Goal: Task Accomplishment & Management: Complete application form

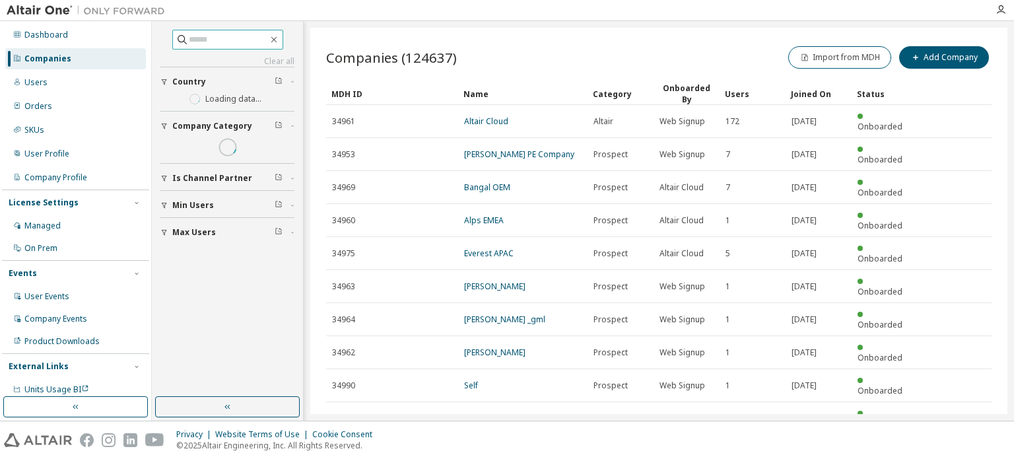
click at [203, 40] on input "text" at bounding box center [228, 39] width 79 height 13
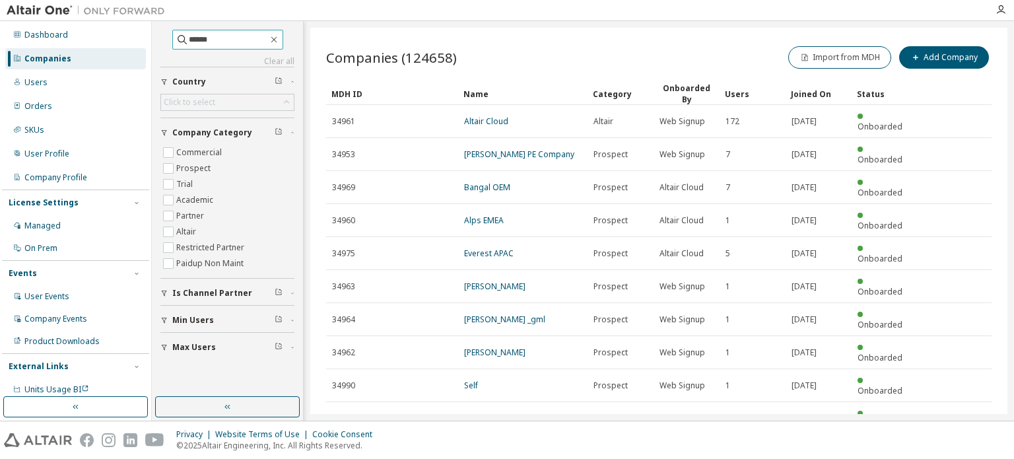
type input "******"
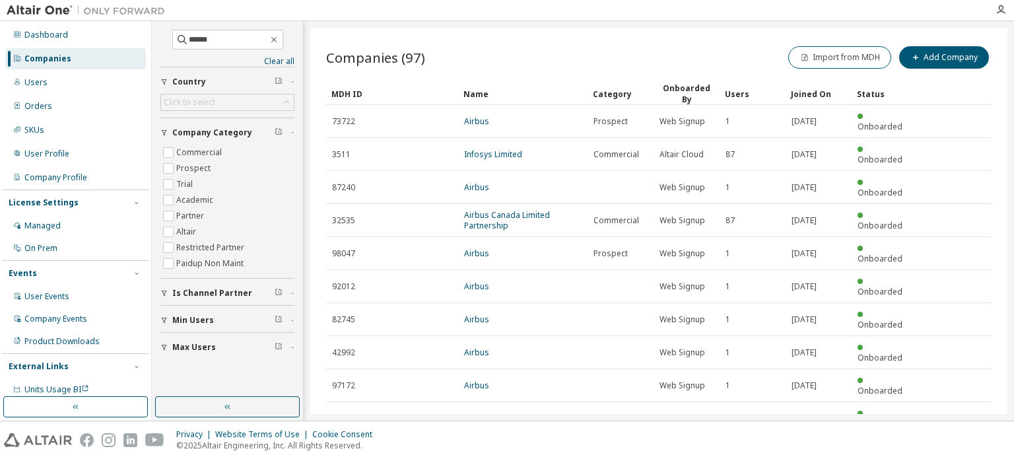
click at [958, 443] on icon "button" at bounding box center [958, 451] width 16 height 16
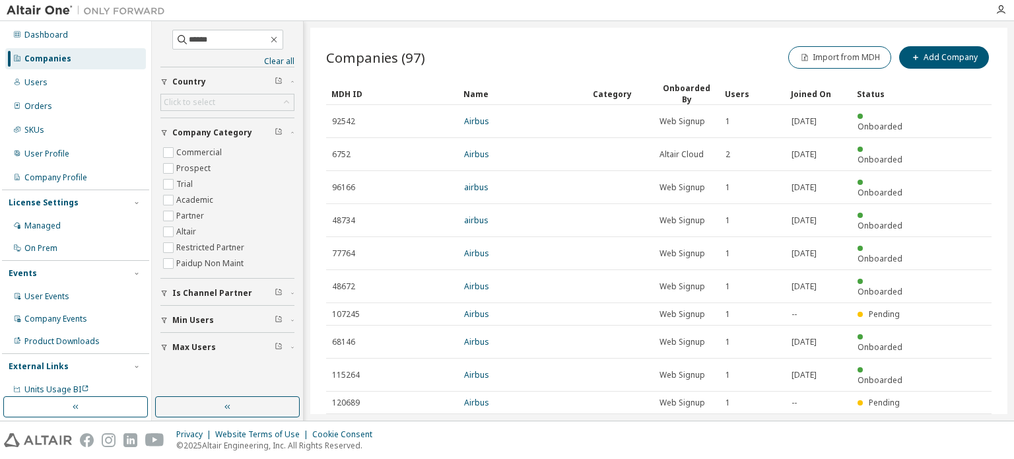
click at [958, 422] on icon "button" at bounding box center [958, 430] width 16 height 16
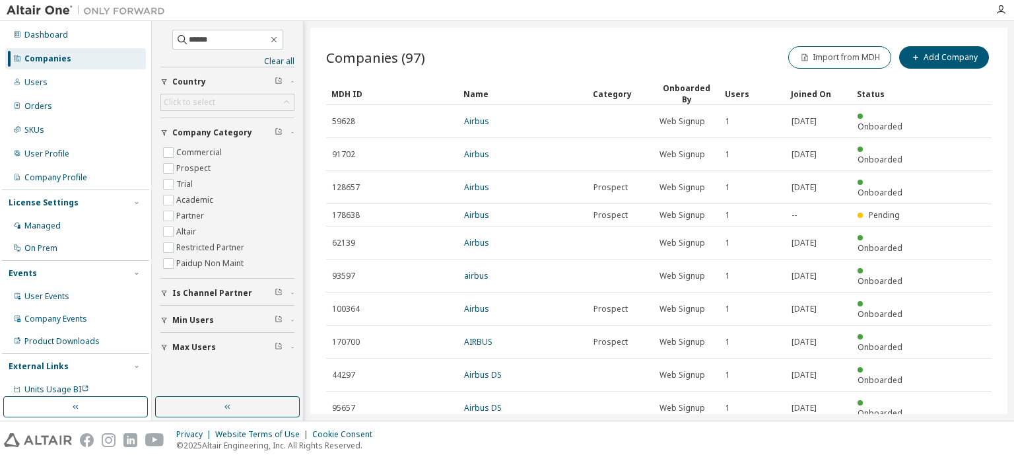
click at [957, 433] on icon "button" at bounding box center [958, 441] width 16 height 16
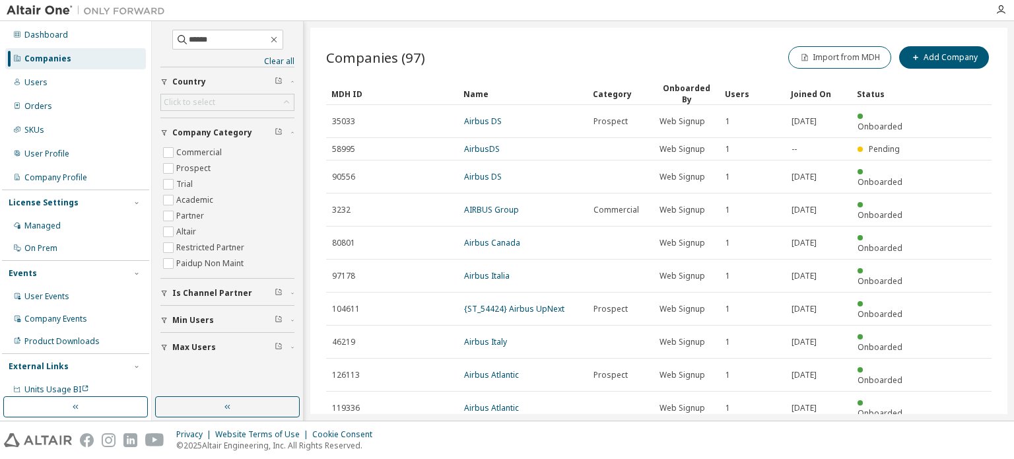
click at [957, 433] on icon "button" at bounding box center [958, 441] width 16 height 16
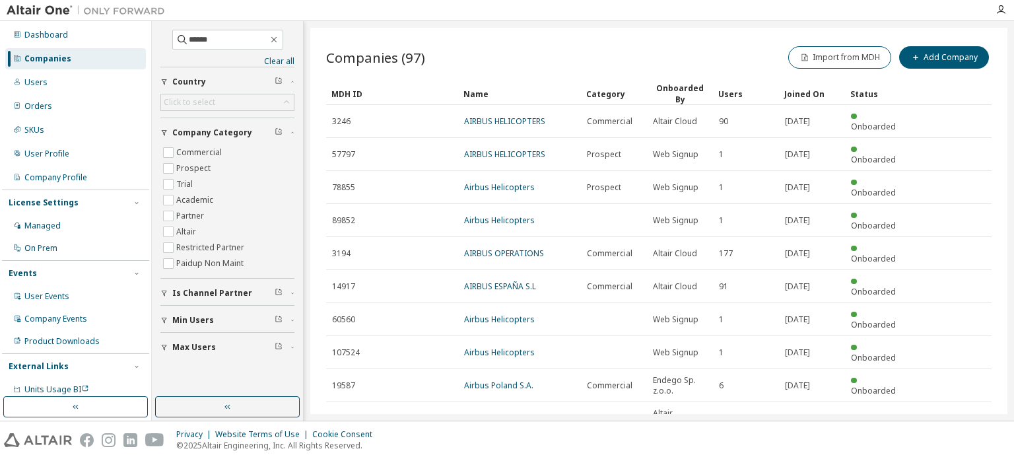
click at [952, 454] on icon "button" at bounding box center [958, 462] width 16 height 16
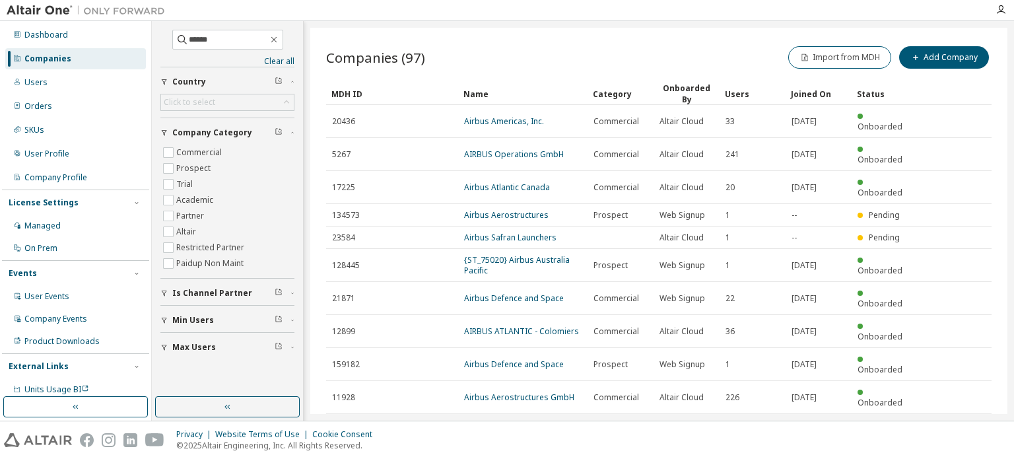
click at [959, 422] on icon "button" at bounding box center [958, 430] width 16 height 16
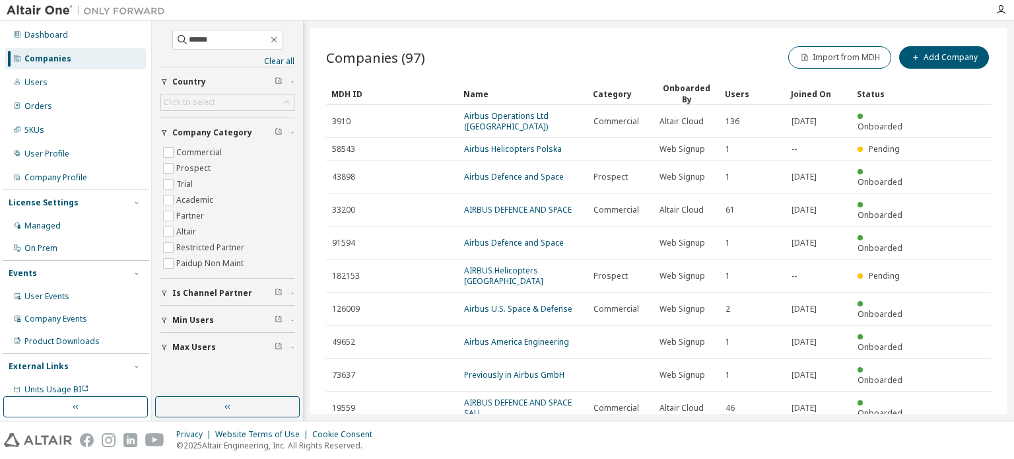
click at [959, 433] on icon "button" at bounding box center [958, 441] width 16 height 16
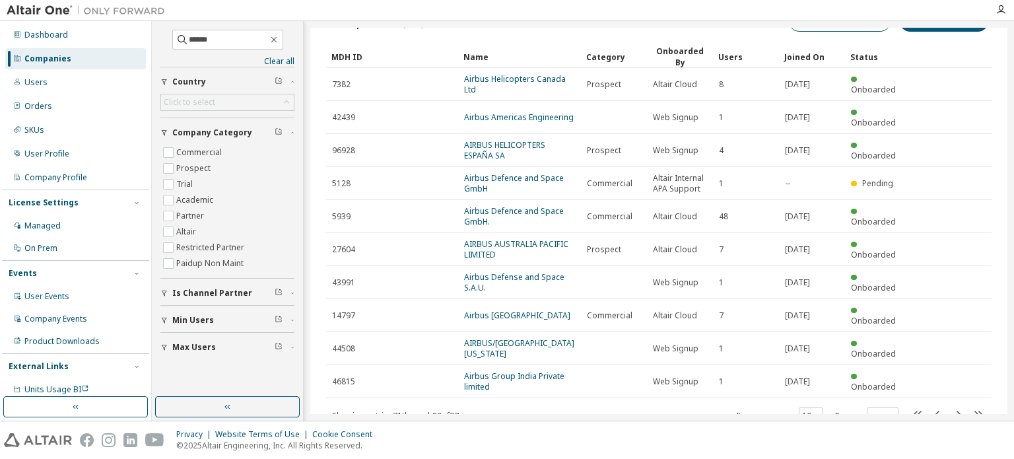
scroll to position [69, 0]
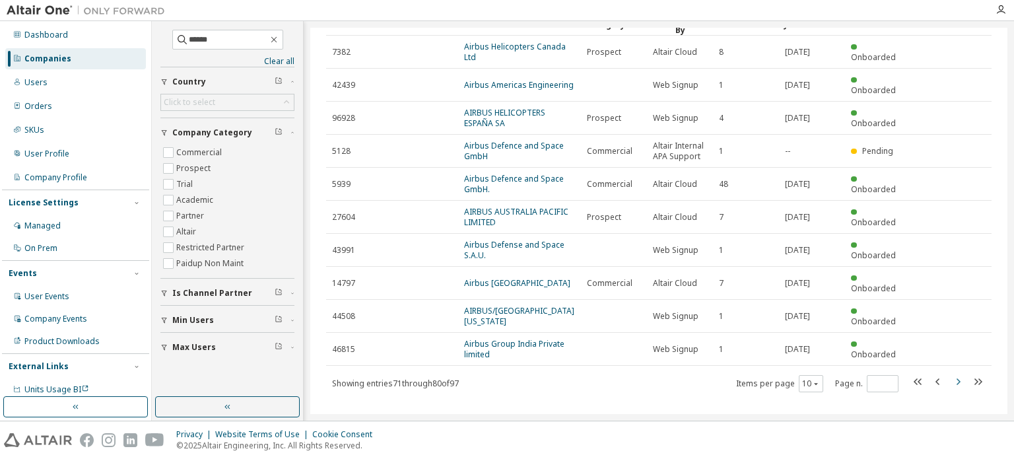
click at [952, 374] on icon "button" at bounding box center [958, 382] width 16 height 16
type input "*"
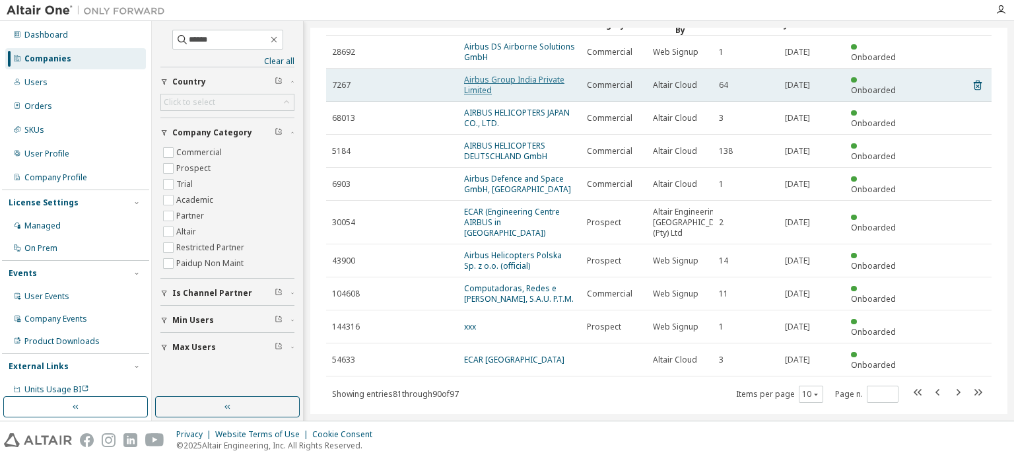
click at [516, 83] on link "Airbus Group India Private Limited" at bounding box center [514, 85] width 100 height 22
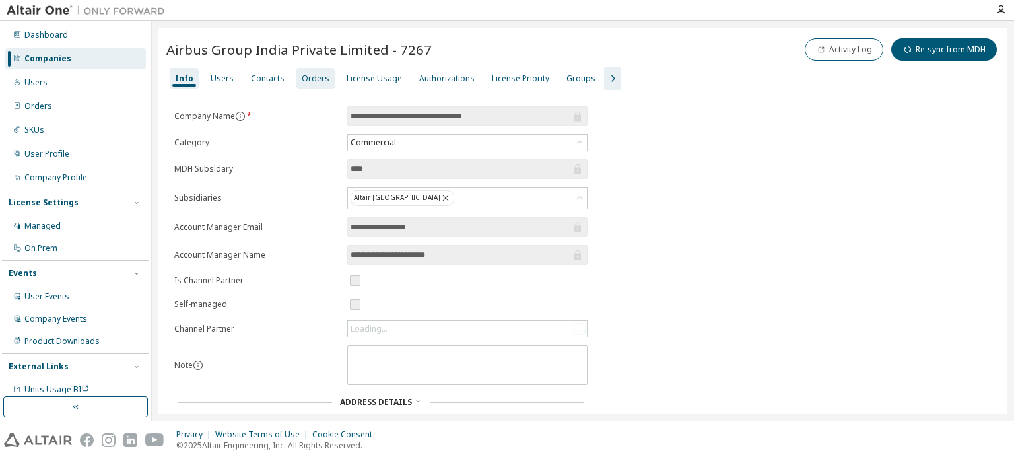
click at [320, 80] on div "Orders" at bounding box center [316, 78] width 28 height 11
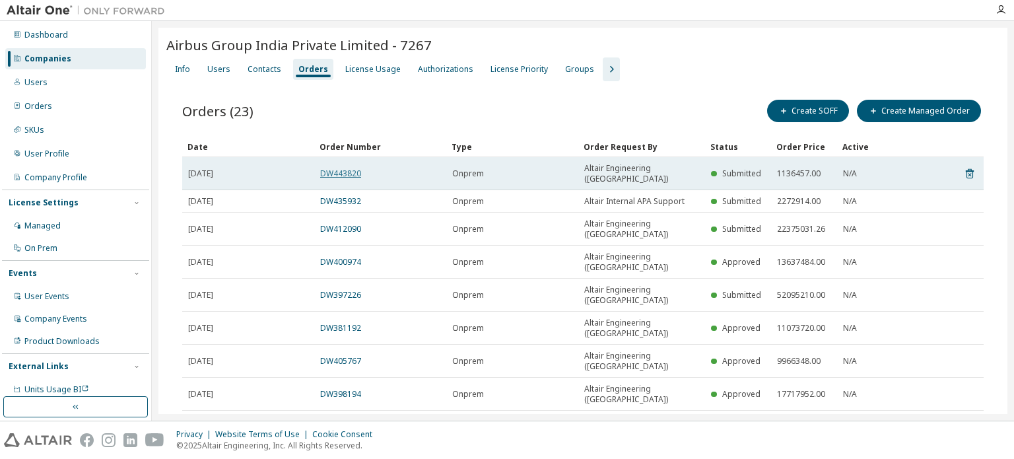
click at [355, 168] on link "DW443820" at bounding box center [340, 173] width 41 height 11
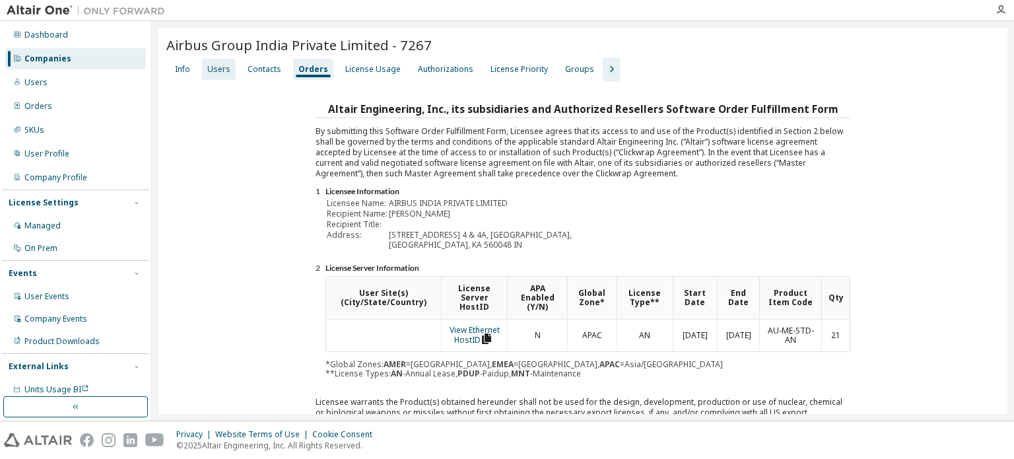
click at [217, 69] on div "Users" at bounding box center [218, 69] width 23 height 11
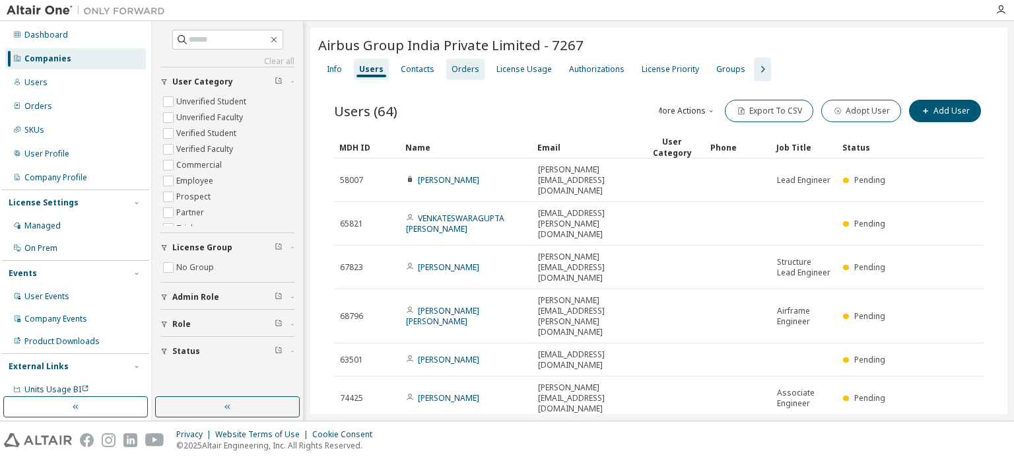
click at [319, 69] on div "Info Users Contacts Orders License Usage Authorizations License Priority Groups" at bounding box center [659, 69] width 682 height 24
click at [480, 68] on div "Info Users Contacts Orders License Usage Authorizations License Priority Groups" at bounding box center [659, 69] width 682 height 24
click at [466, 70] on div "Orders" at bounding box center [466, 69] width 28 height 11
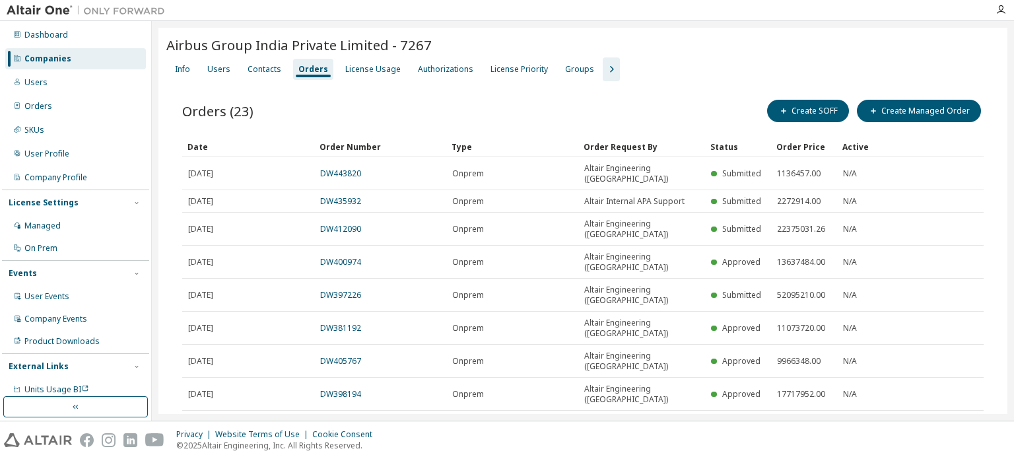
click at [68, 60] on div "Companies" at bounding box center [47, 58] width 47 height 11
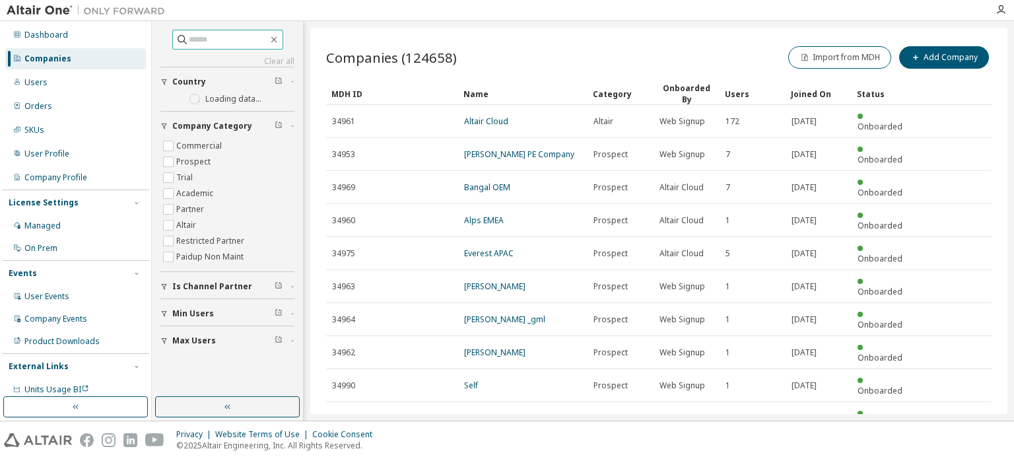
click at [259, 44] on input "text" at bounding box center [228, 39] width 79 height 13
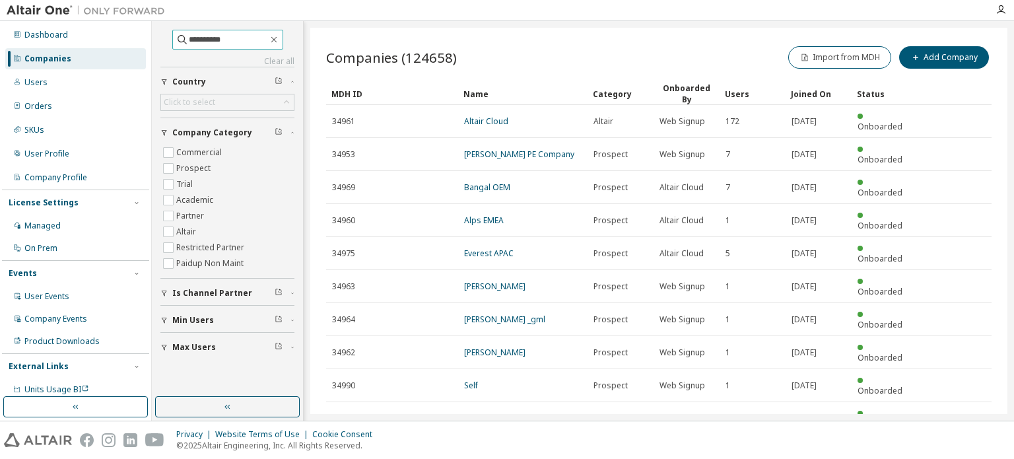
type input "**********"
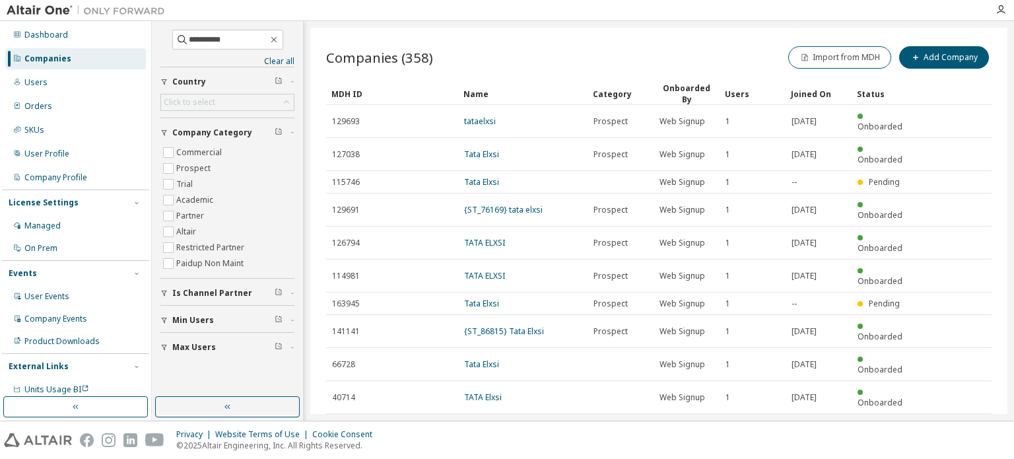
click at [961, 422] on icon "button" at bounding box center [958, 430] width 16 height 16
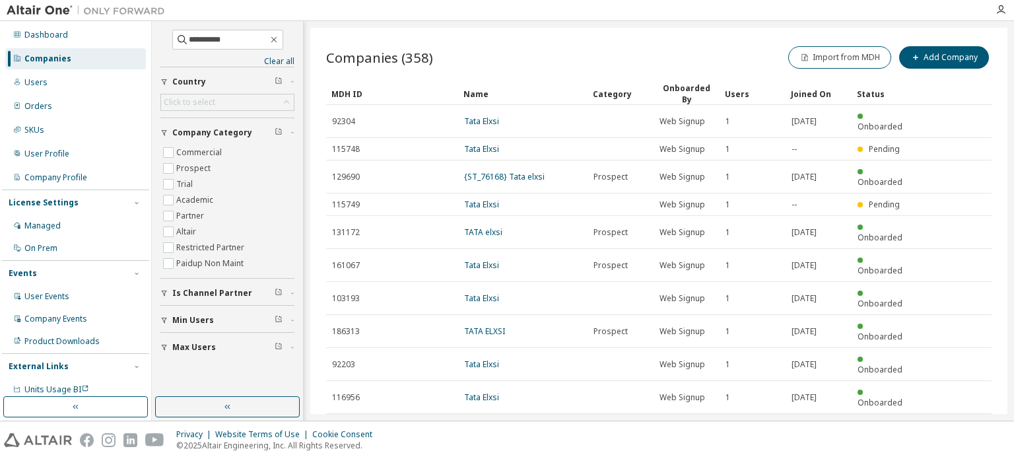
click at [960, 422] on icon "button" at bounding box center [958, 430] width 16 height 16
type input "*"
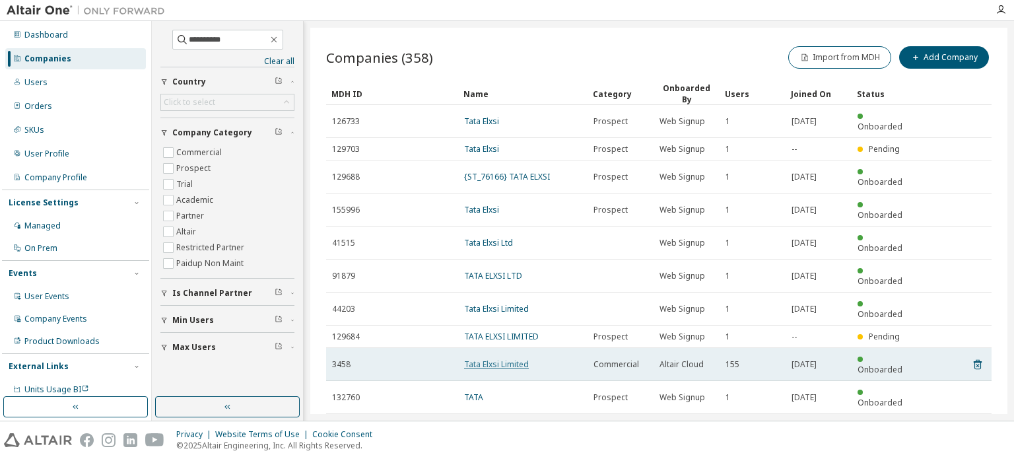
click at [516, 359] on link "Tata Elxsi Limited" at bounding box center [496, 364] width 65 height 11
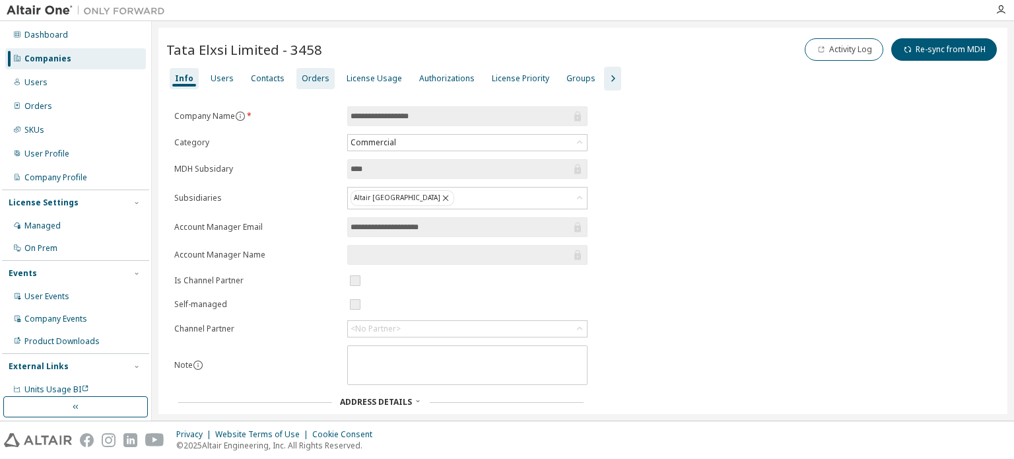
click at [302, 79] on div "Orders" at bounding box center [316, 78] width 28 height 11
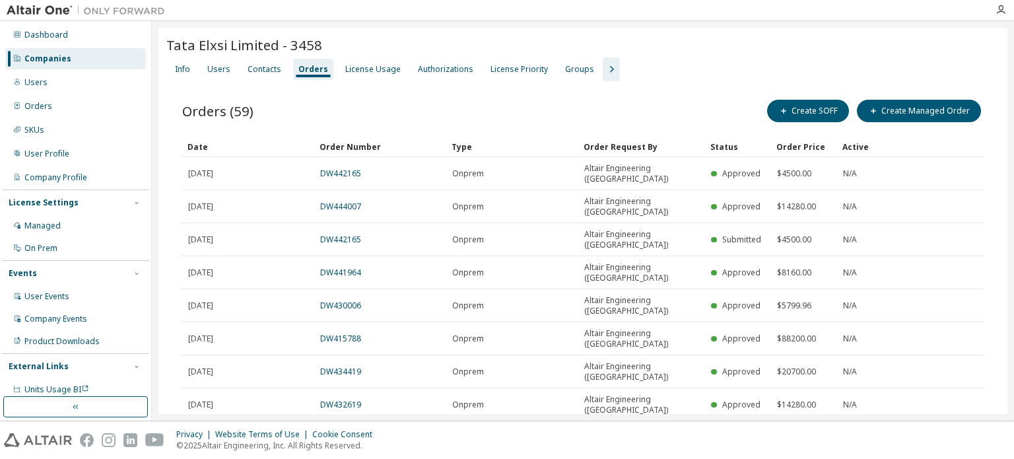
scroll to position [35, 0]
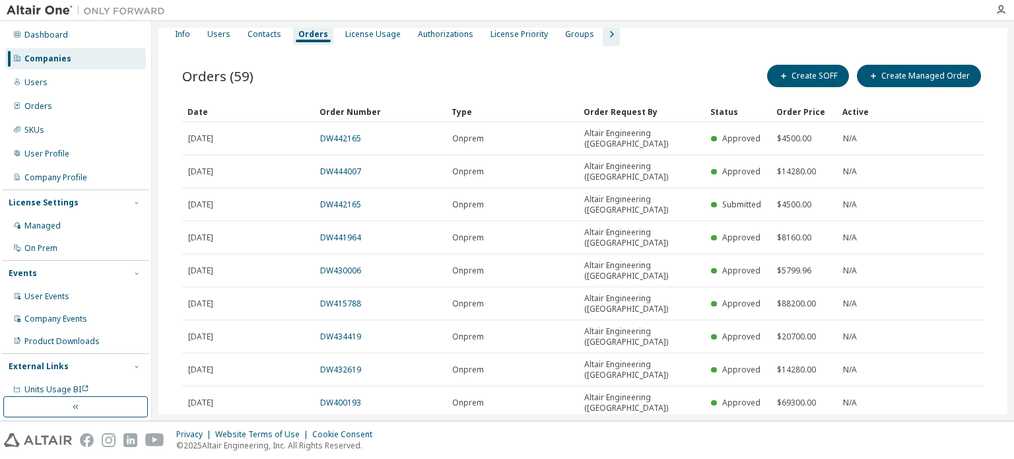
click at [804, 408] on div "30" at bounding box center [838, 412] width 106 height 16
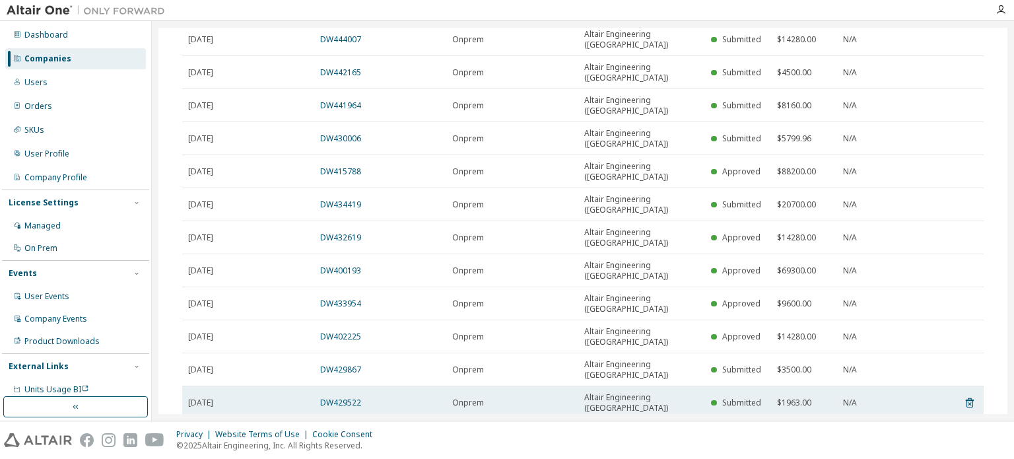
scroll to position [233, 0]
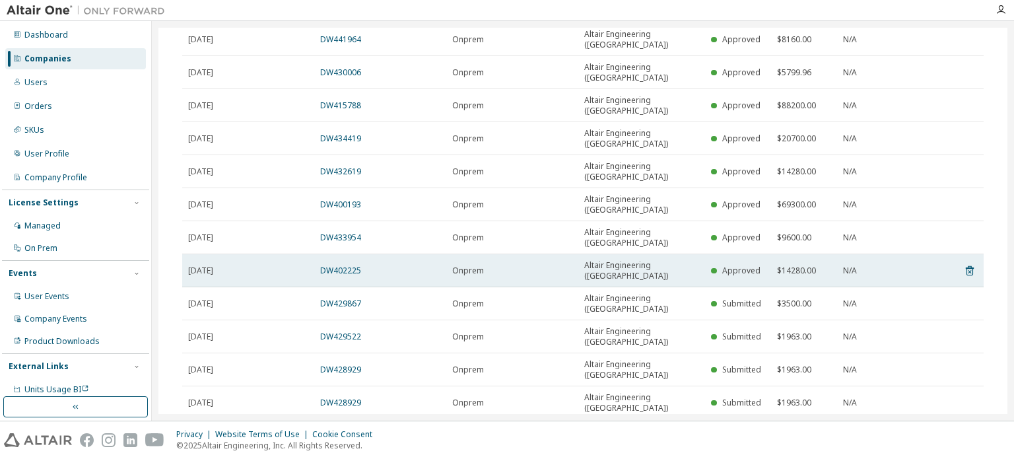
type button "30"
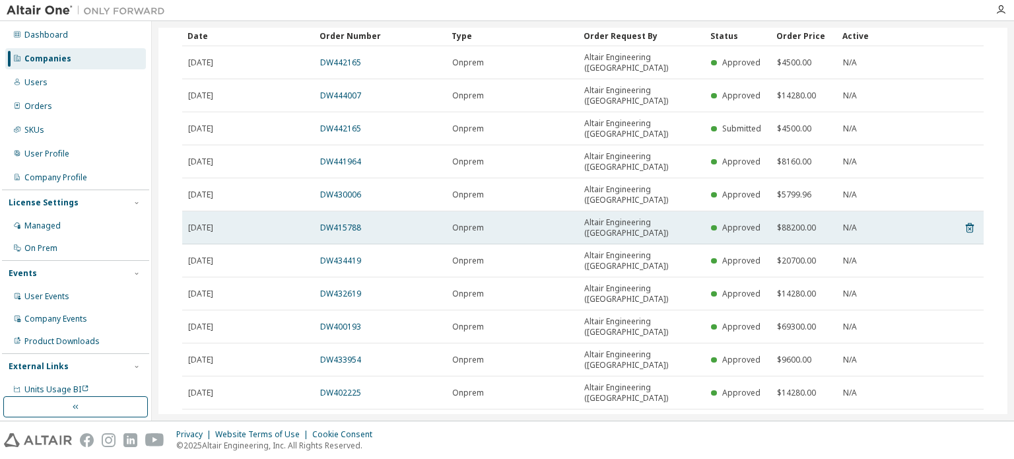
scroll to position [0, 0]
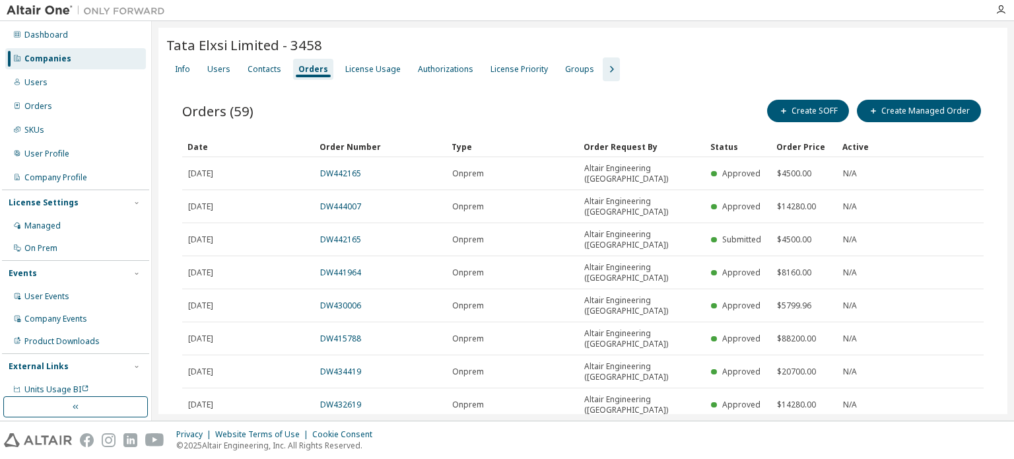
click at [46, 57] on div "Companies" at bounding box center [47, 58] width 47 height 11
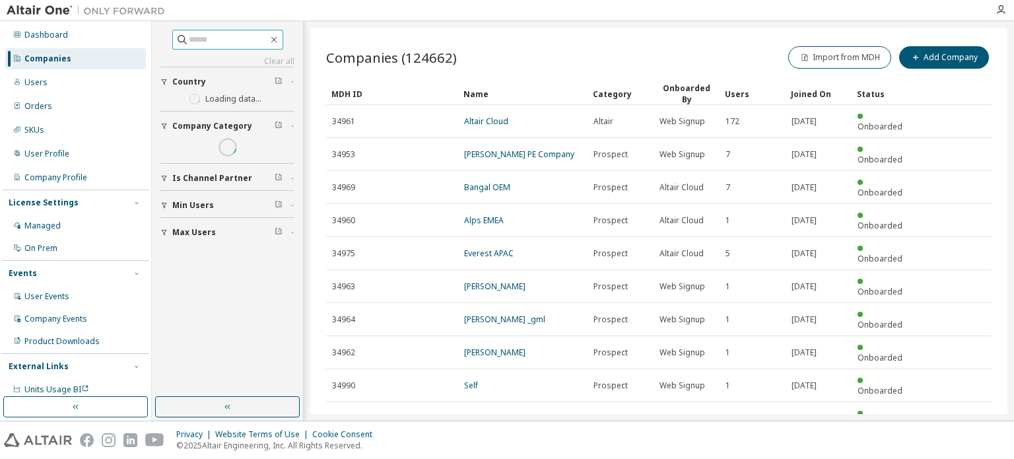
click at [225, 42] on input "text" at bounding box center [228, 39] width 79 height 13
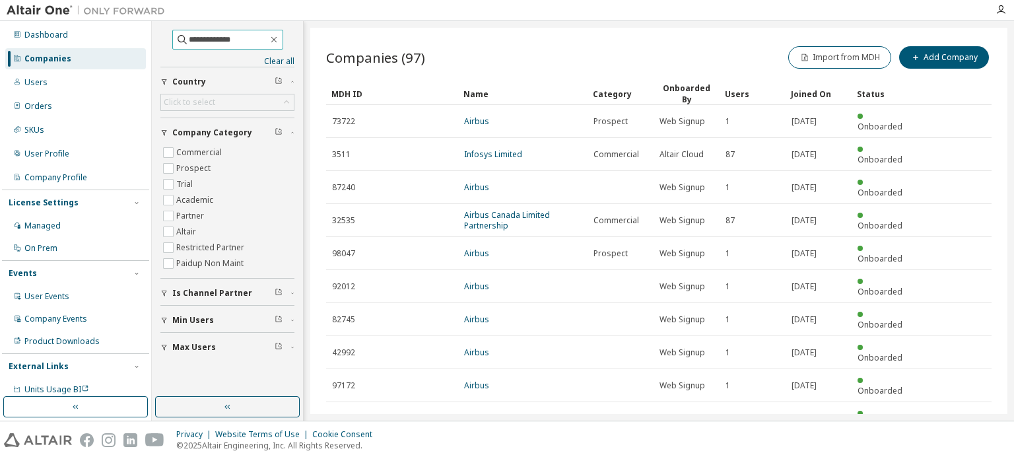
type input "**********"
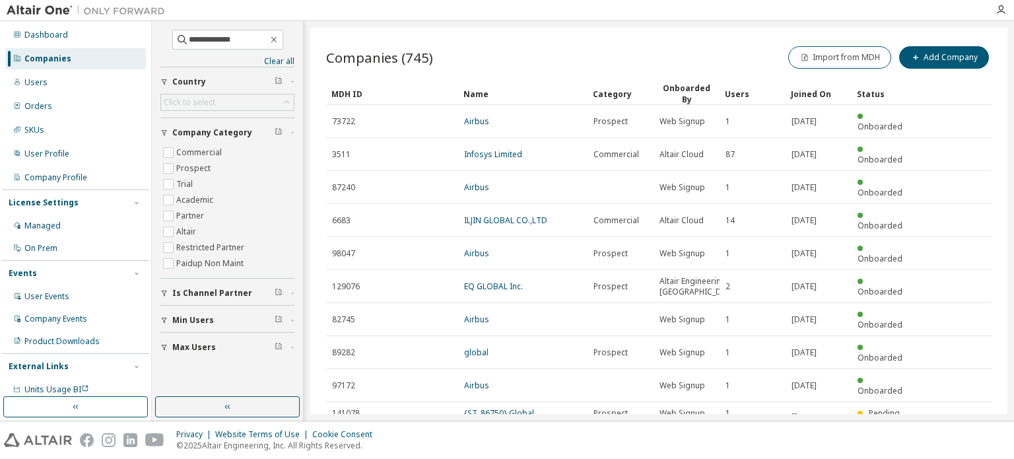
click at [959, 433] on icon "button" at bounding box center [958, 441] width 16 height 16
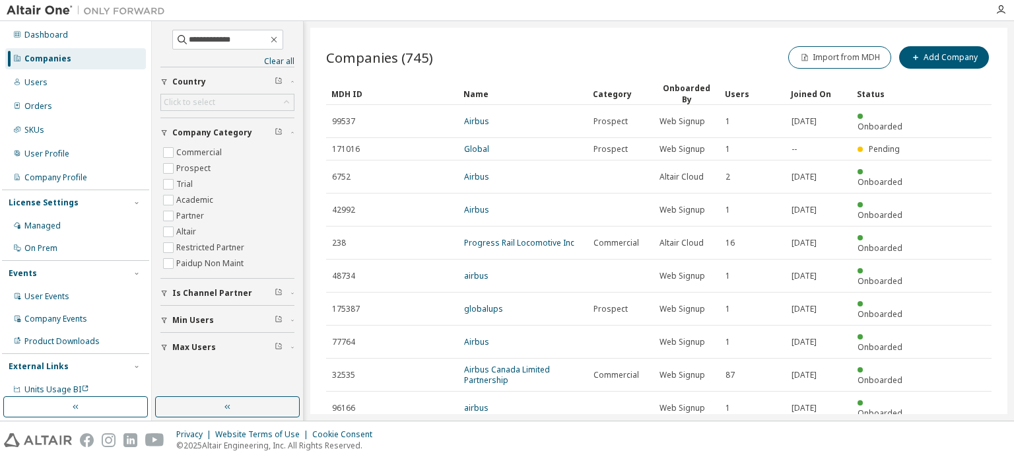
click at [959, 433] on button "button" at bounding box center [958, 442] width 16 height 19
type input "*"
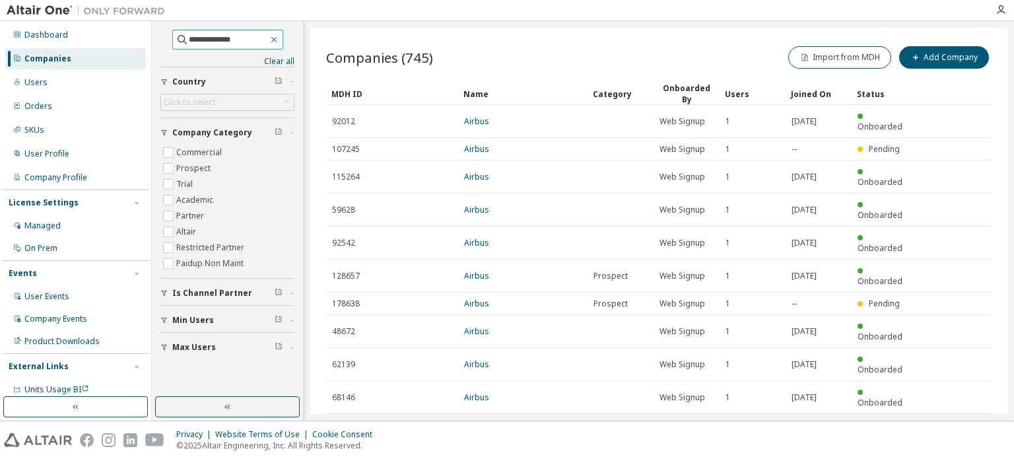
click at [235, 36] on input "**********" at bounding box center [228, 39] width 79 height 13
type input "**********"
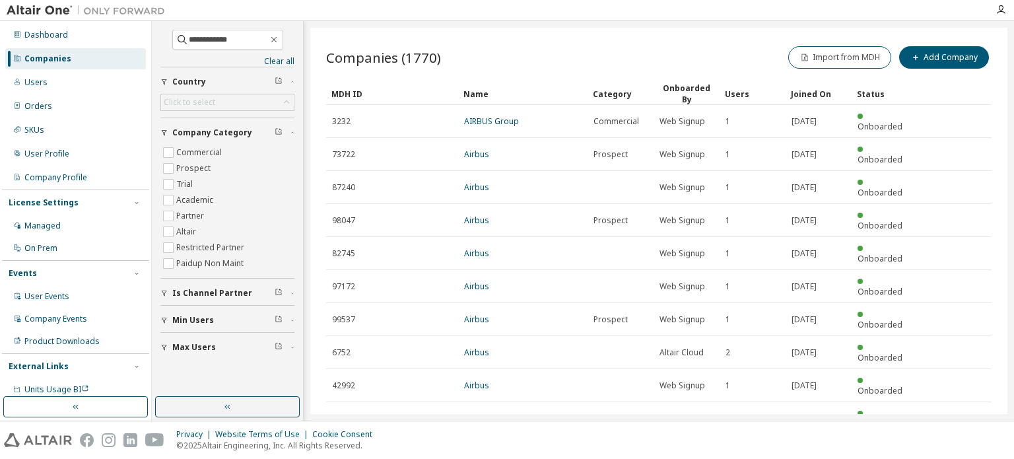
click at [960, 443] on icon "button" at bounding box center [958, 451] width 16 height 16
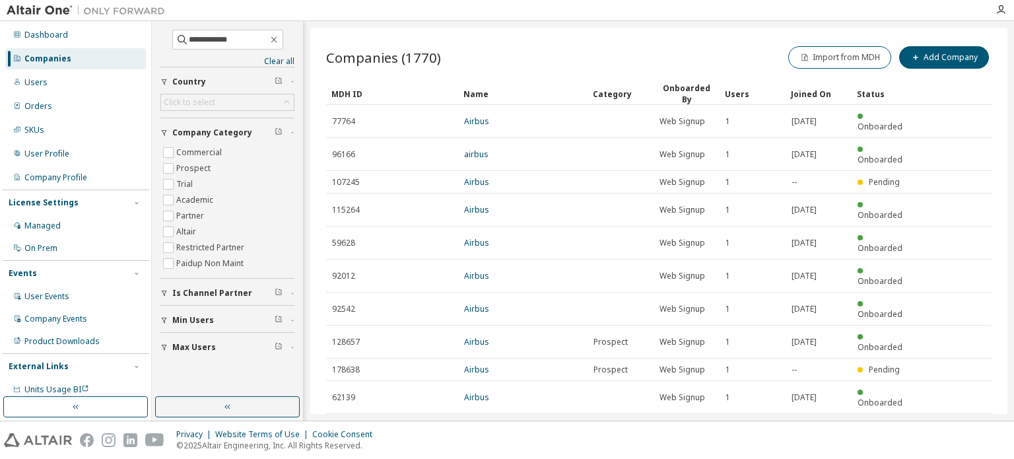
click at [960, 422] on icon "button" at bounding box center [958, 430] width 16 height 16
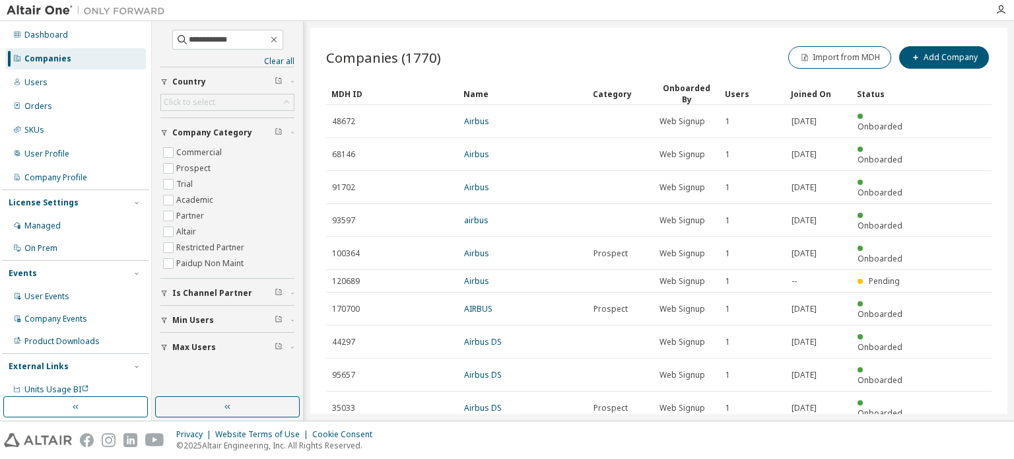
click at [960, 437] on icon "button" at bounding box center [959, 440] width 4 height 7
type input "*"
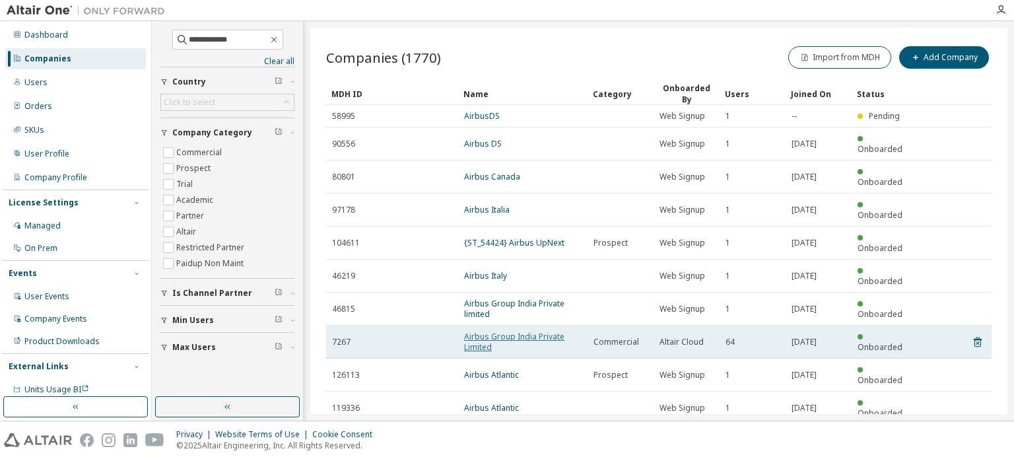
click at [489, 331] on link "Airbus Group India Private Limited" at bounding box center [514, 342] width 100 height 22
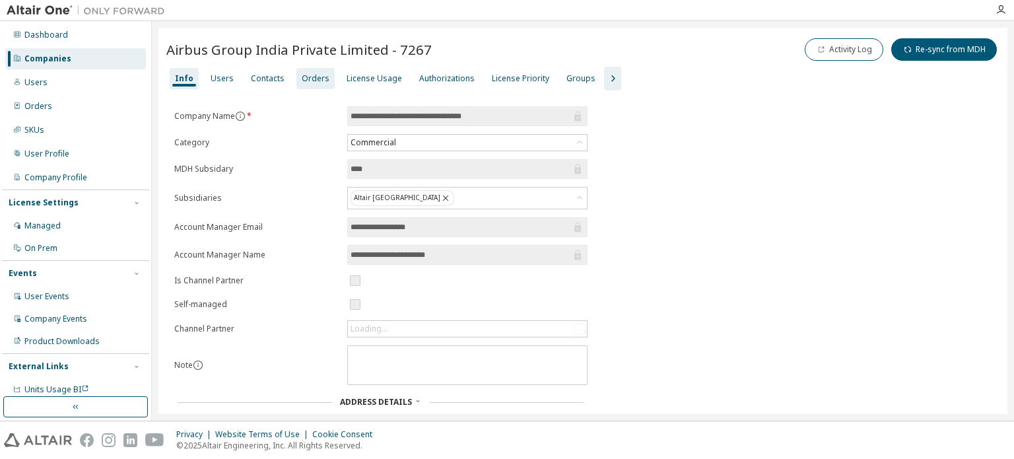
click at [308, 71] on div "Orders" at bounding box center [316, 78] width 38 height 21
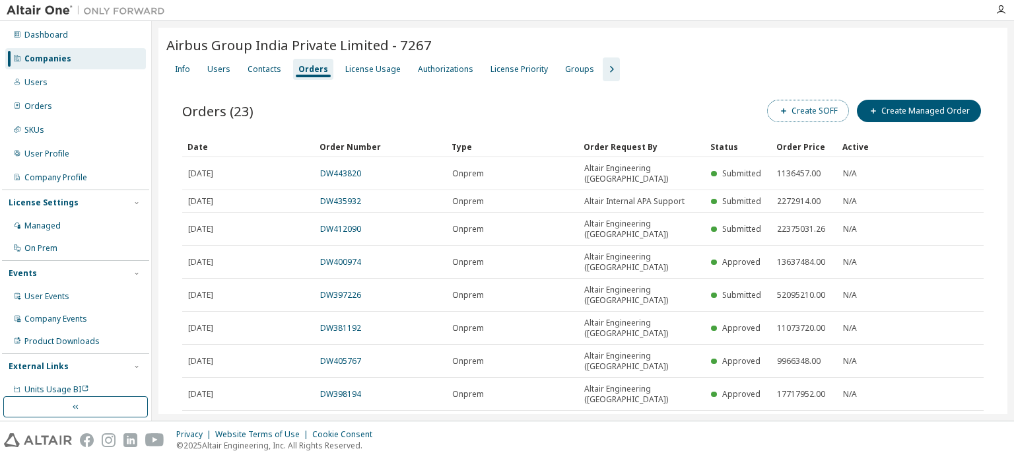
click at [798, 108] on button "Create SOFF" at bounding box center [808, 111] width 82 height 22
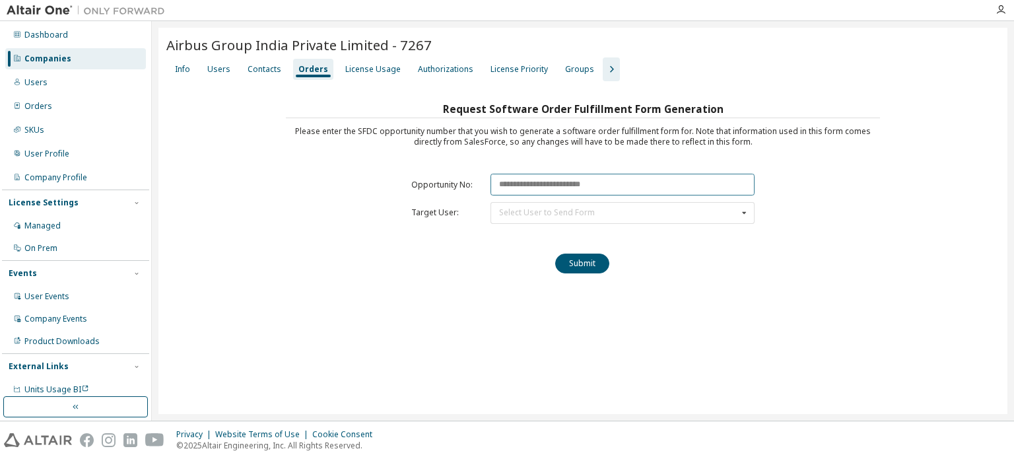
click at [534, 180] on input "text" at bounding box center [623, 185] width 264 height 22
paste input "********"
type input "********"
click at [520, 211] on div "Select User to Send Form" at bounding box center [547, 213] width 96 height 8
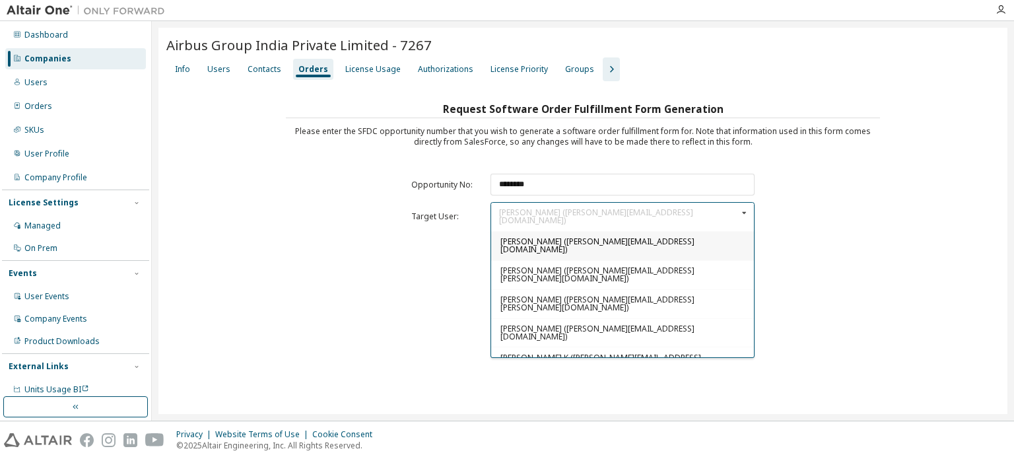
click at [803, 302] on div "Airbus Group India Private Limited - 7267 Clear Load Save Save As Field Operato…" at bounding box center [583, 221] width 849 height 386
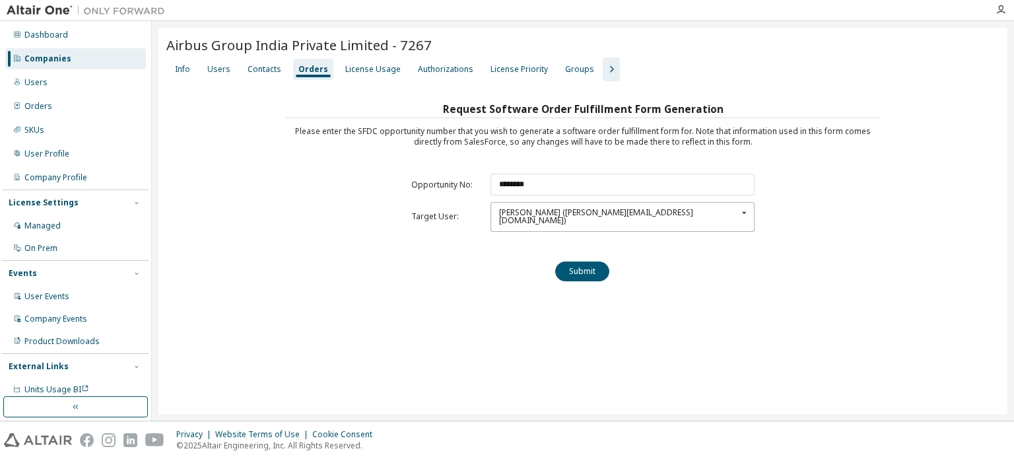
click at [673, 238] on div "Request Software Order Fulfillment Form Generation Please enter the SFDC opport…" at bounding box center [583, 196] width 594 height 192
click at [203, 65] on div "Users" at bounding box center [219, 69] width 34 height 21
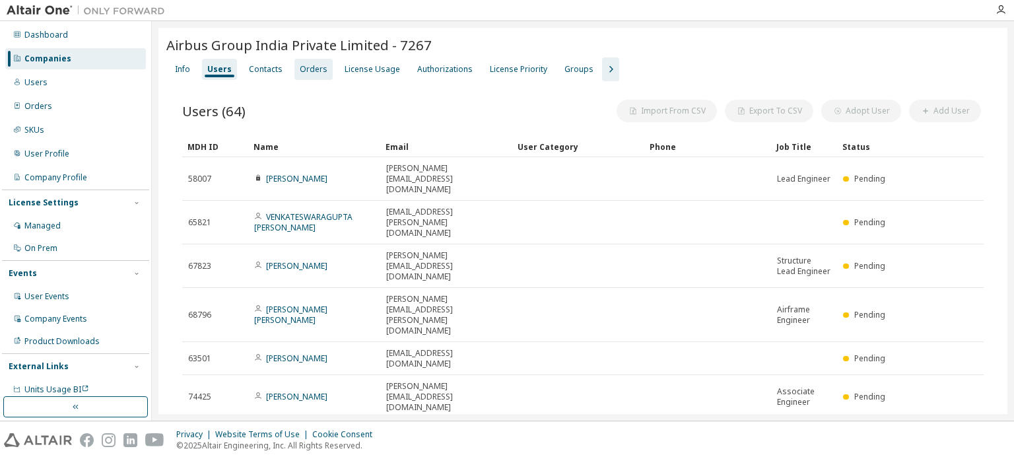
click at [308, 69] on div "Orders" at bounding box center [314, 69] width 28 height 11
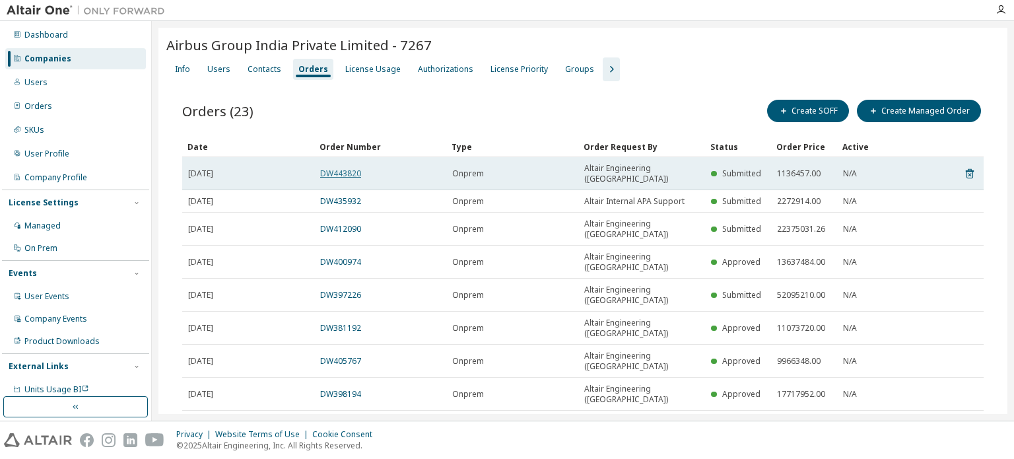
click at [327, 168] on link "DW443820" at bounding box center [340, 173] width 41 height 11
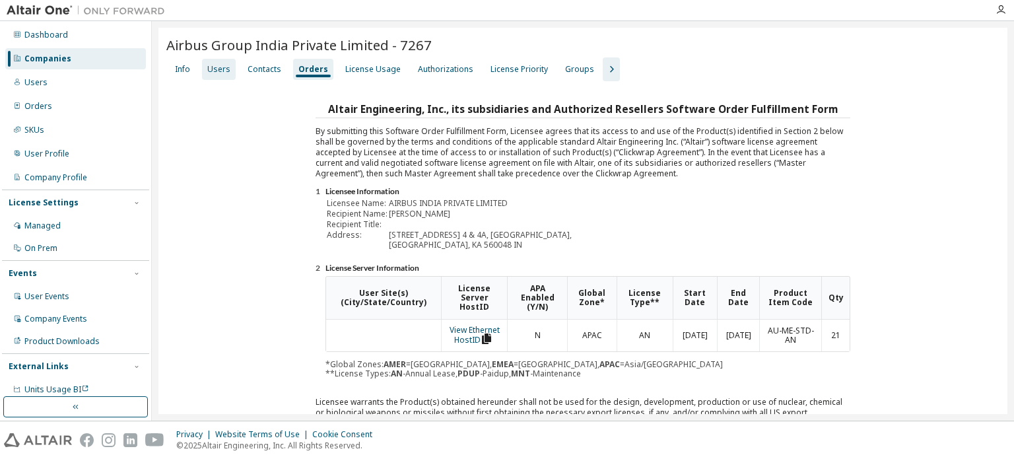
click at [211, 64] on div "Users" at bounding box center [218, 69] width 23 height 11
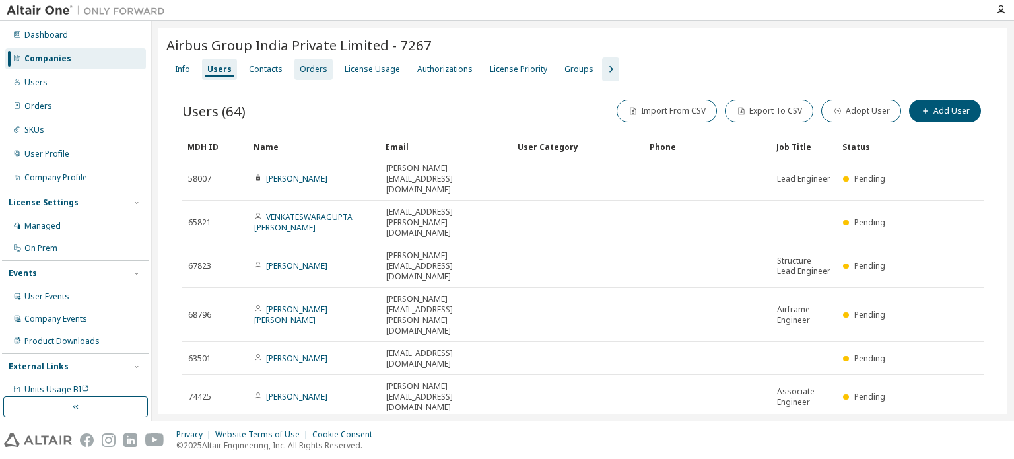
click at [312, 67] on div "Orders" at bounding box center [314, 69] width 28 height 11
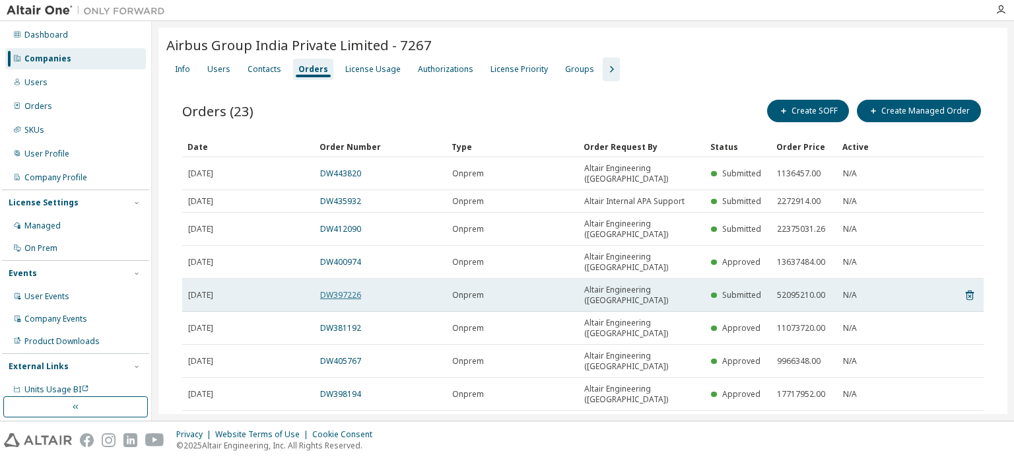
click at [349, 289] on link "DW397226" at bounding box center [340, 294] width 41 height 11
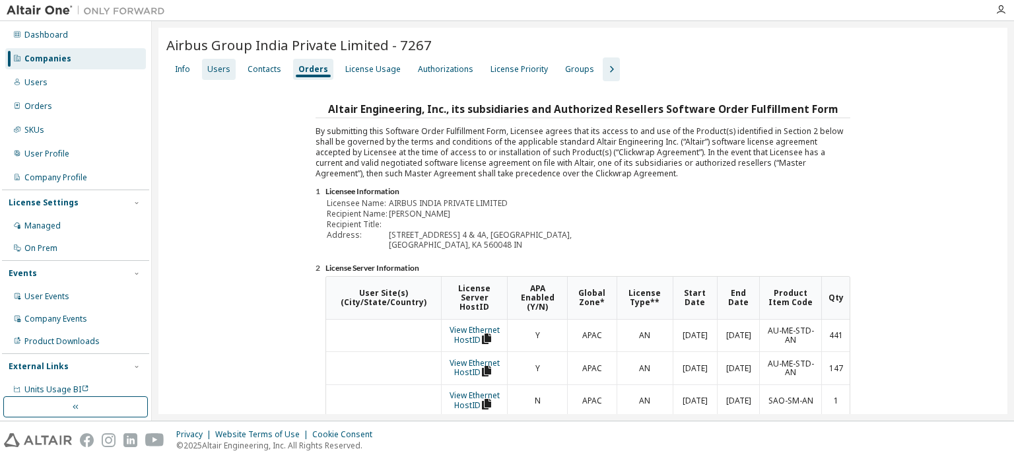
click at [229, 67] on div "Users" at bounding box center [219, 69] width 34 height 21
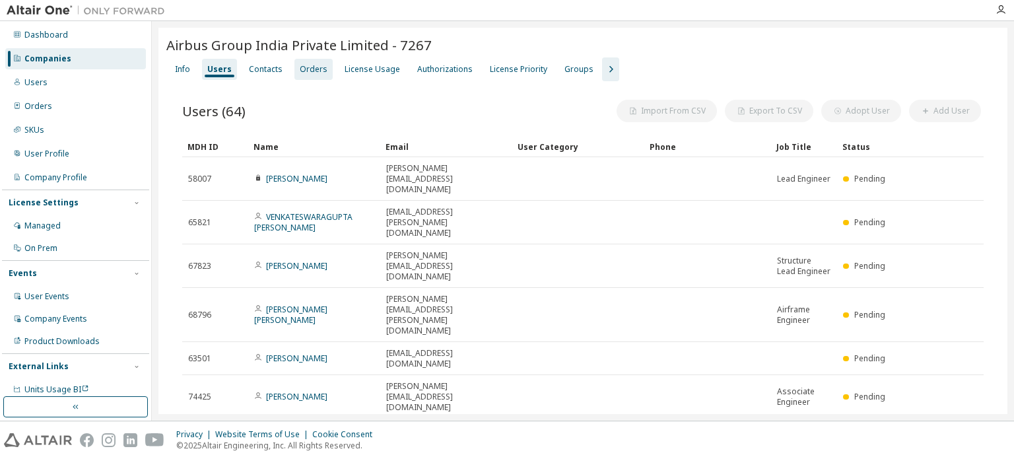
click at [313, 68] on div "Orders" at bounding box center [314, 69] width 28 height 11
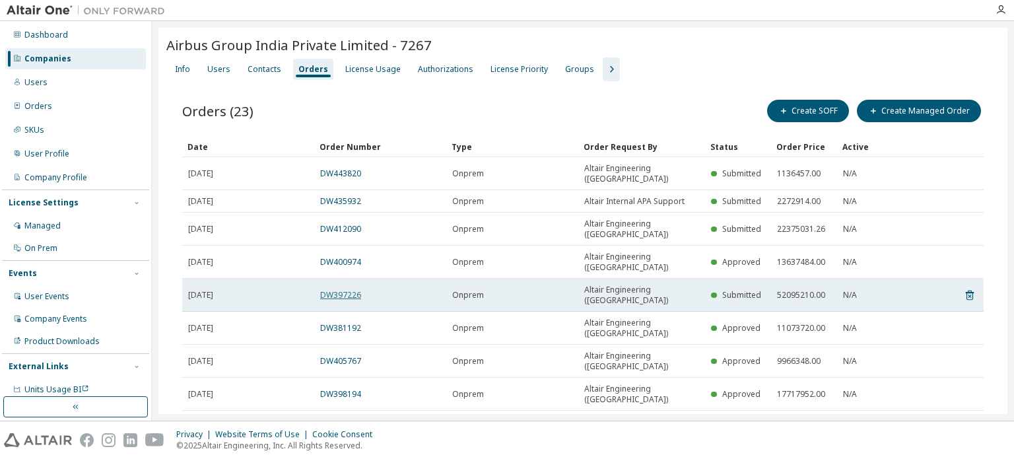
click at [351, 289] on link "DW397226" at bounding box center [340, 294] width 41 height 11
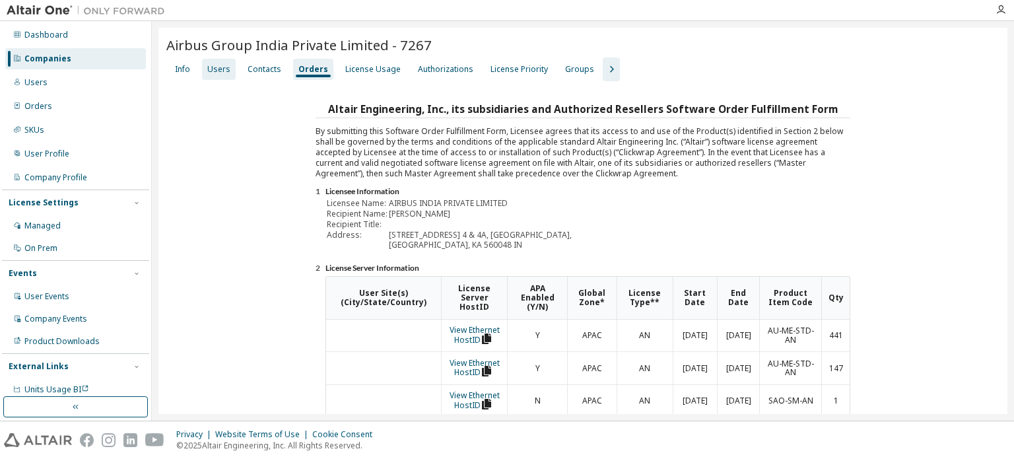
click at [218, 68] on div "Users" at bounding box center [218, 69] width 23 height 11
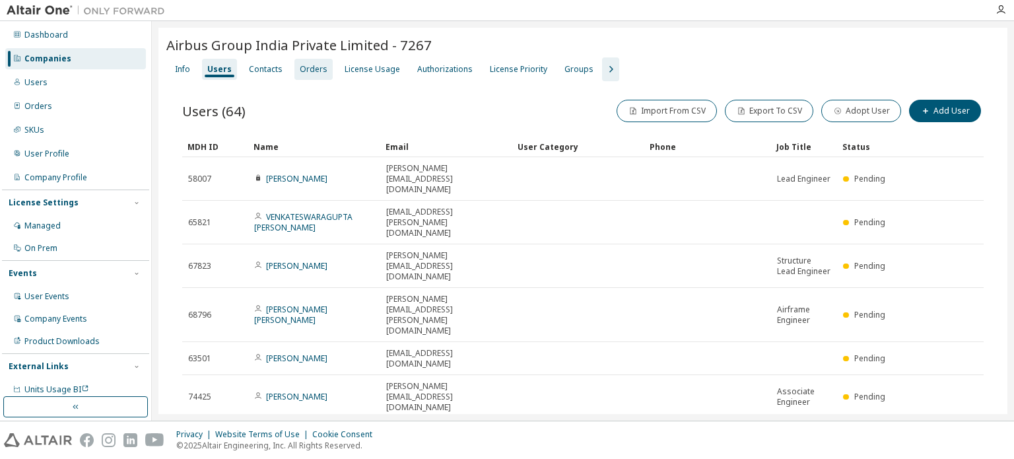
click at [300, 70] on div "Orders" at bounding box center [314, 69] width 28 height 11
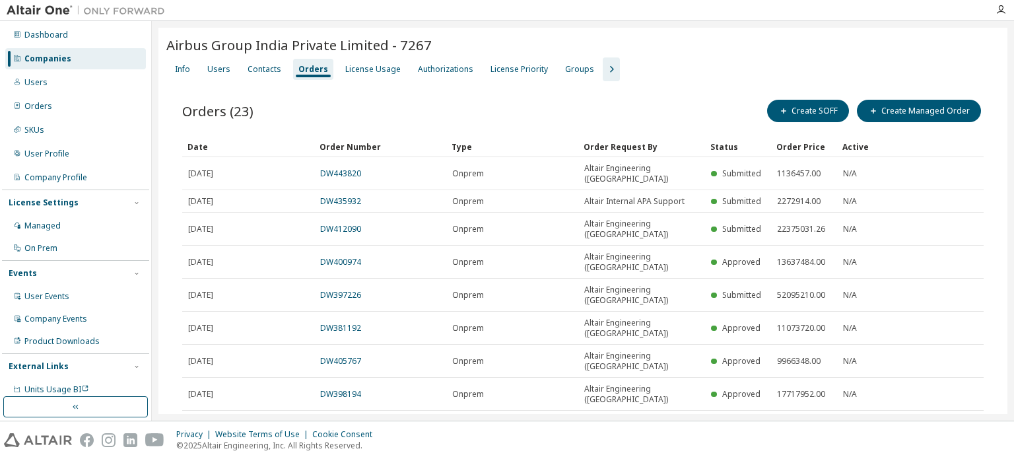
click at [825, 122] on div "Create SOFF Create Managed Order" at bounding box center [783, 111] width 401 height 28
click at [804, 119] on button "Create SOFF" at bounding box center [808, 111] width 82 height 22
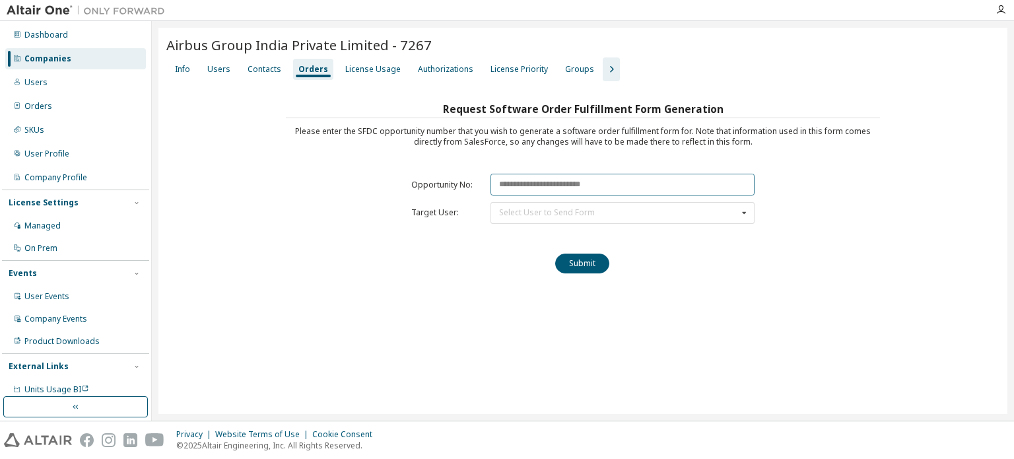
click at [548, 174] on input "text" at bounding box center [623, 185] width 264 height 22
paste input "********"
type input "********"
click at [538, 213] on div "Select User to Send Form" at bounding box center [547, 213] width 96 height 8
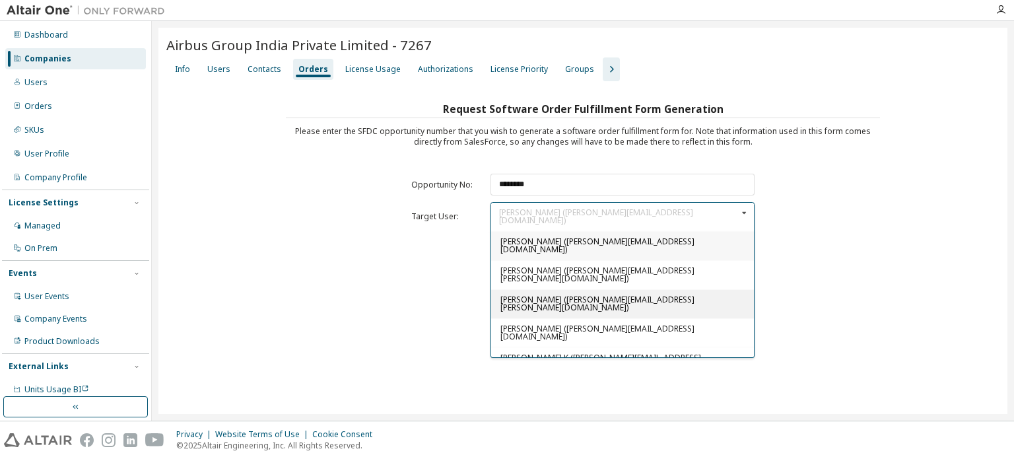
click at [524, 289] on div "[PERSON_NAME] ([PERSON_NAME][EMAIL_ADDRESS][PERSON_NAME][DOMAIN_NAME])" at bounding box center [622, 303] width 263 height 29
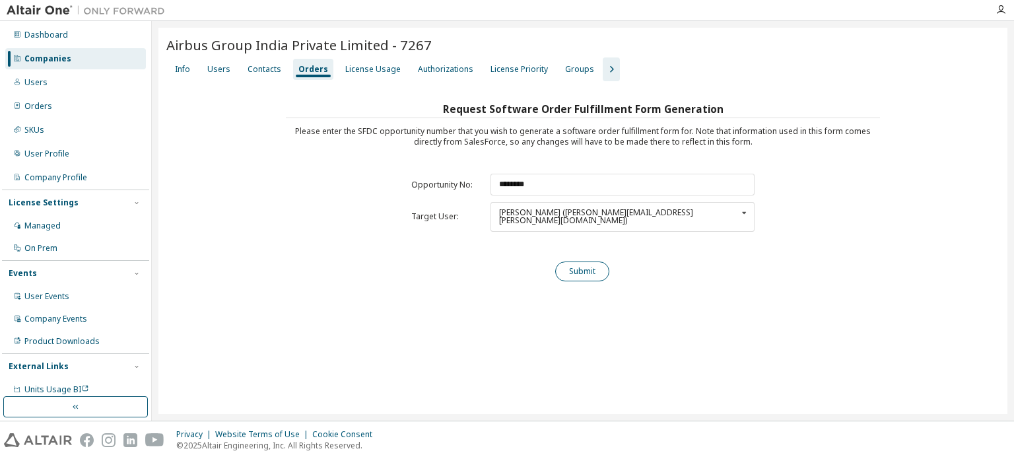
click at [594, 262] on button "Submit" at bounding box center [582, 272] width 54 height 20
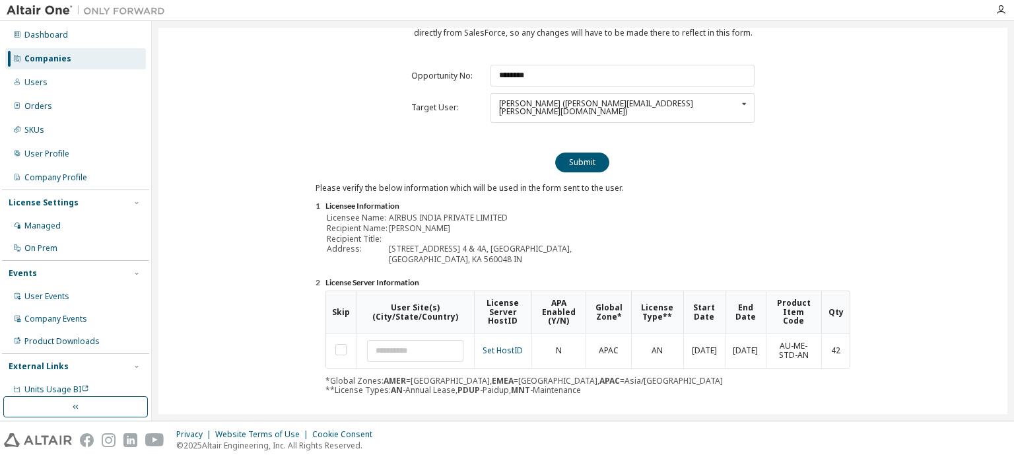
scroll to position [146, 0]
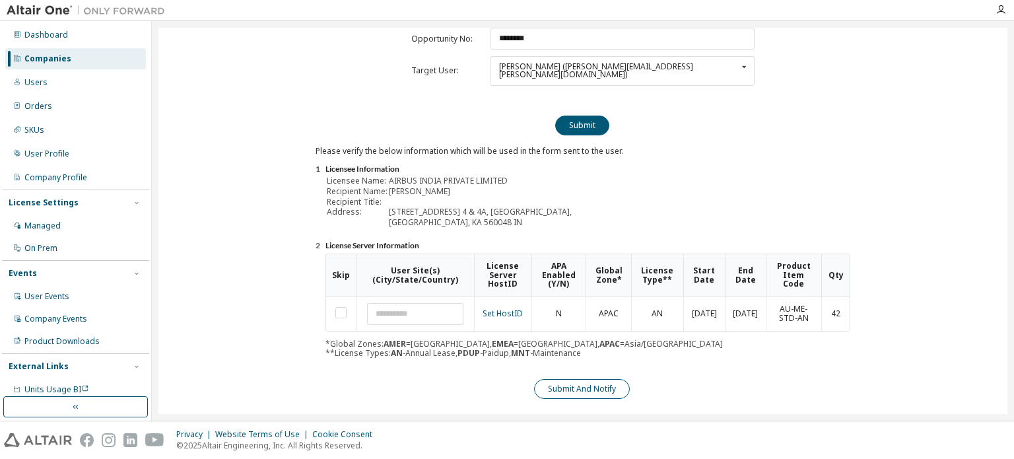
click at [576, 380] on button "Submit And Notify" at bounding box center [582, 389] width 96 height 20
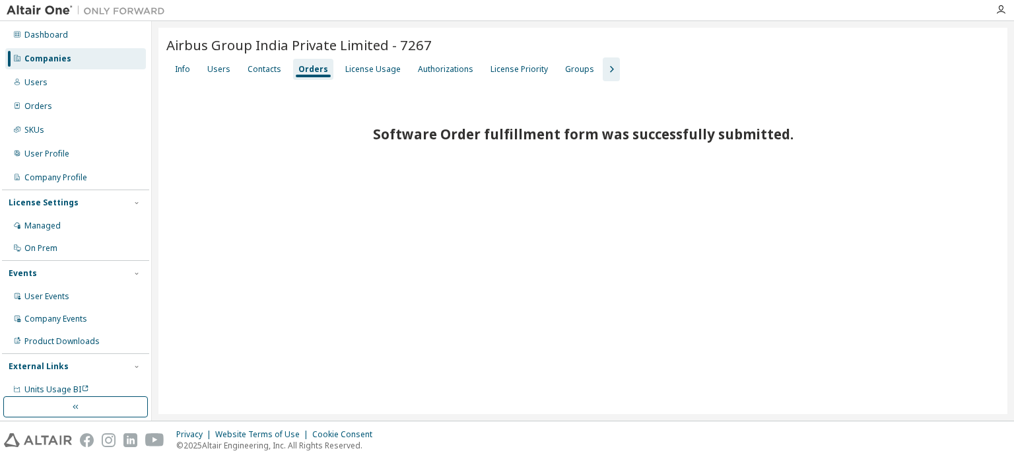
drag, startPoint x: 252, startPoint y: 62, endPoint x: 320, endPoint y: 63, distance: 68.7
click at [252, 63] on div "Contacts" at bounding box center [264, 69] width 44 height 21
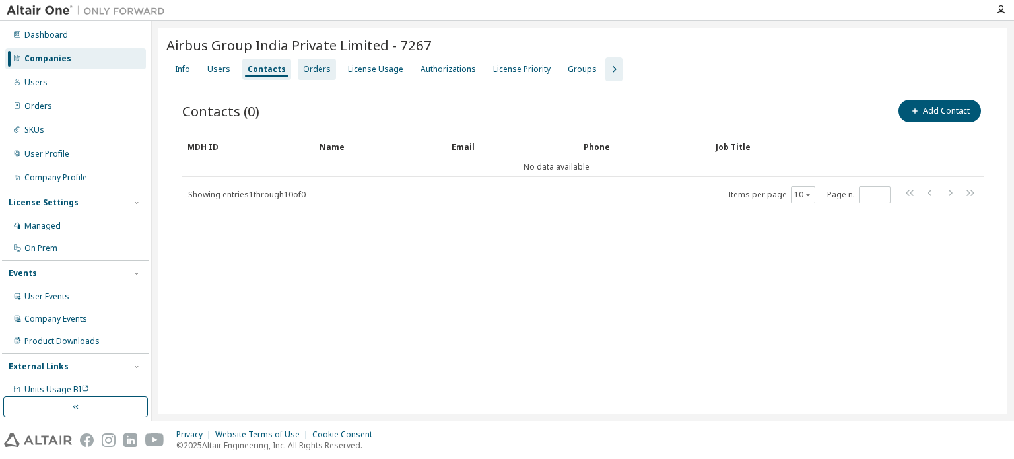
click at [321, 64] on div "Orders" at bounding box center [317, 69] width 28 height 11
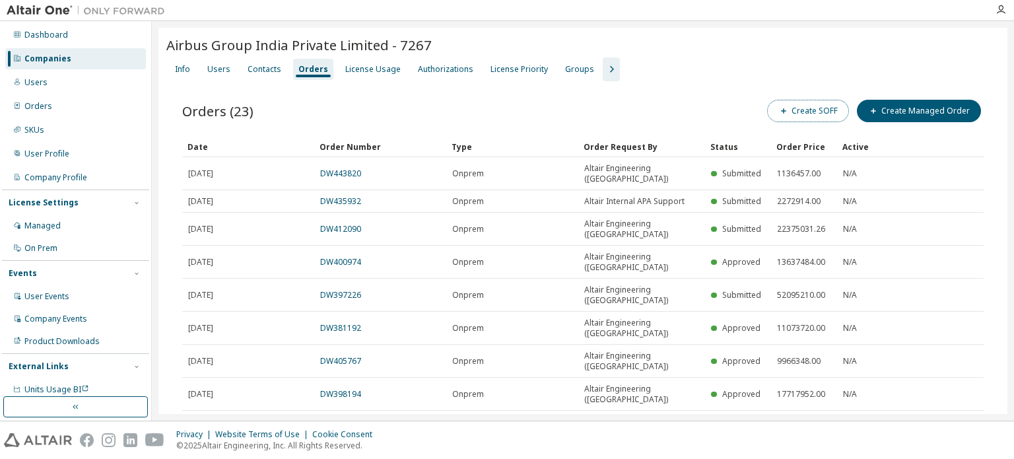
click at [826, 110] on button "Create SOFF" at bounding box center [808, 111] width 82 height 22
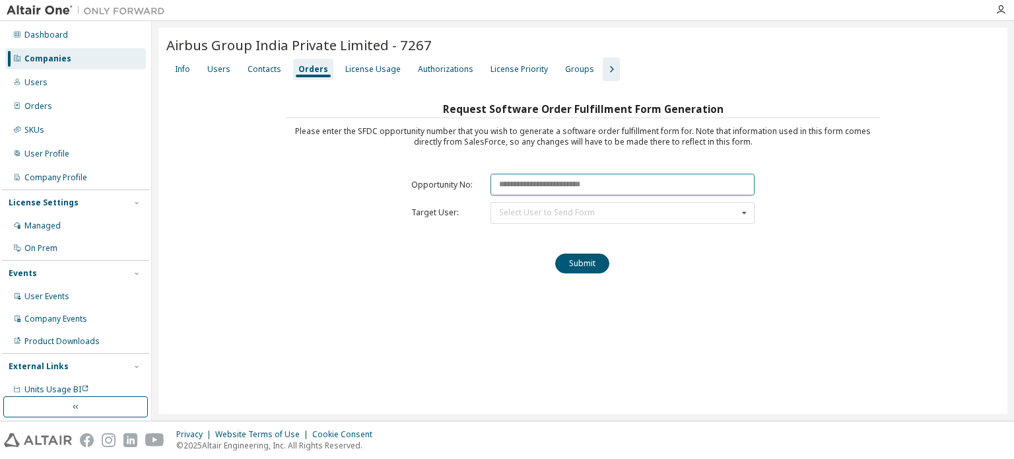
click at [559, 184] on input "text" at bounding box center [623, 185] width 264 height 22
paste input "********"
type input "********"
click at [538, 213] on div "Select User to Send Form" at bounding box center [547, 213] width 96 height 8
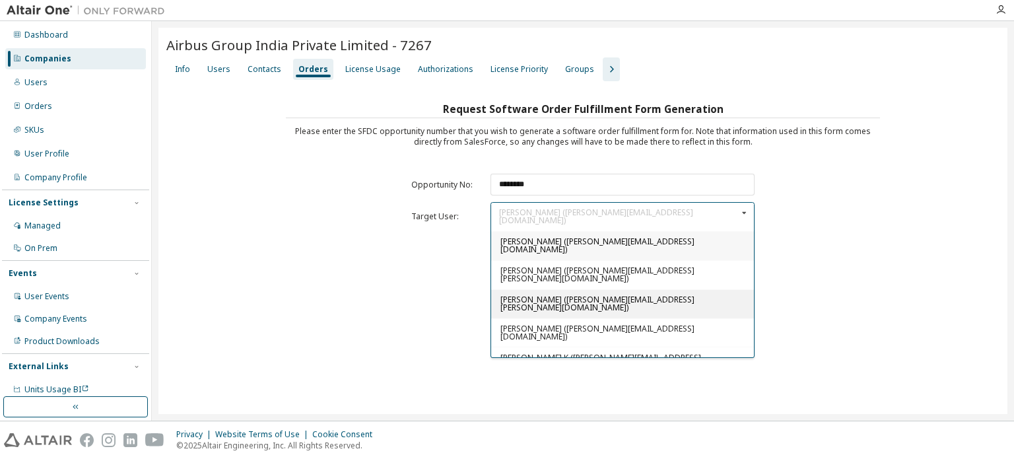
click at [528, 294] on span "[PERSON_NAME] ([PERSON_NAME][EMAIL_ADDRESS][PERSON_NAME][DOMAIN_NAME])" at bounding box center [598, 303] width 194 height 19
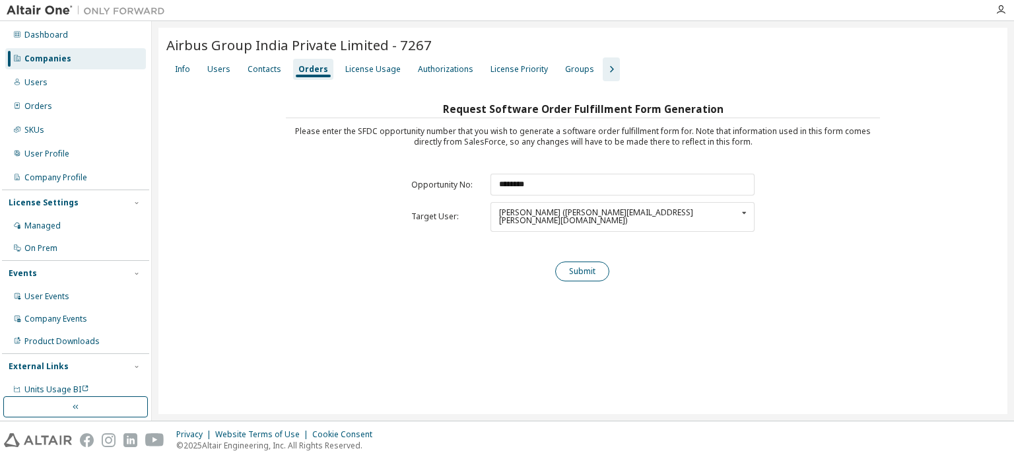
click at [581, 264] on button "Submit" at bounding box center [582, 272] width 54 height 20
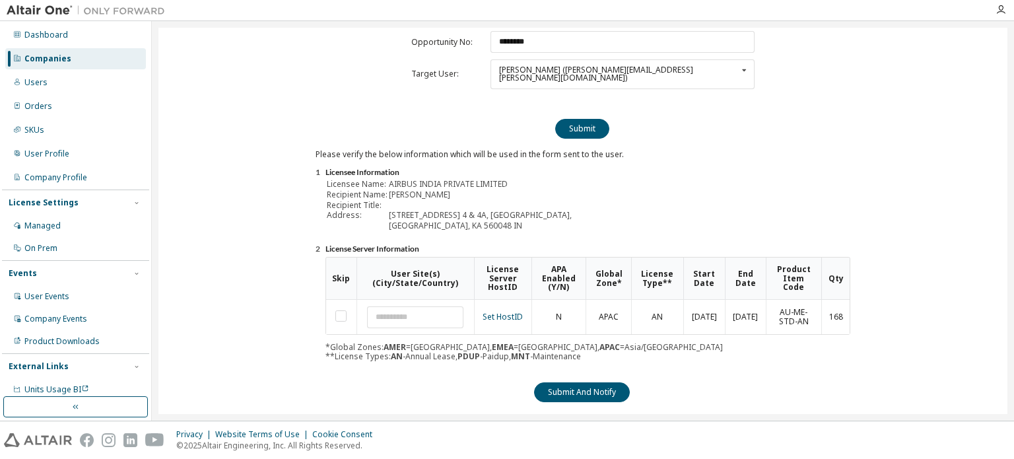
scroll to position [146, 0]
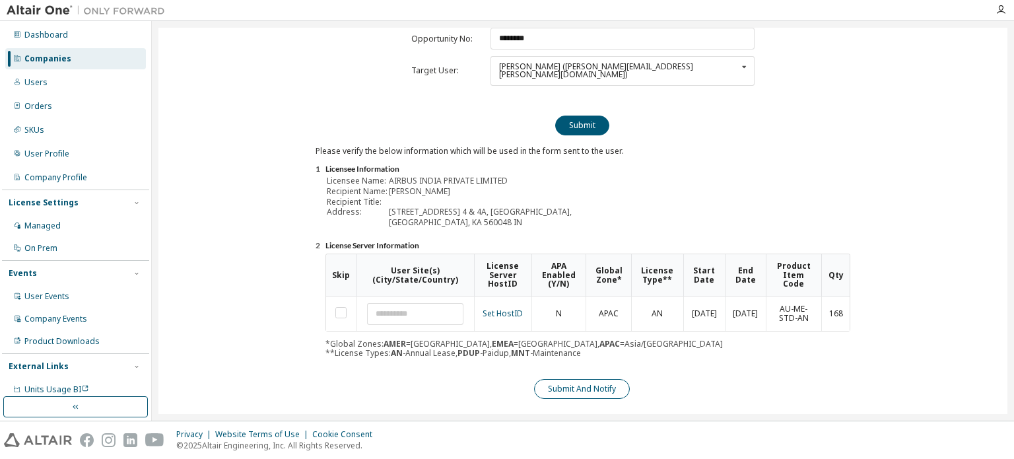
click at [610, 382] on button "Submit And Notify" at bounding box center [582, 389] width 96 height 20
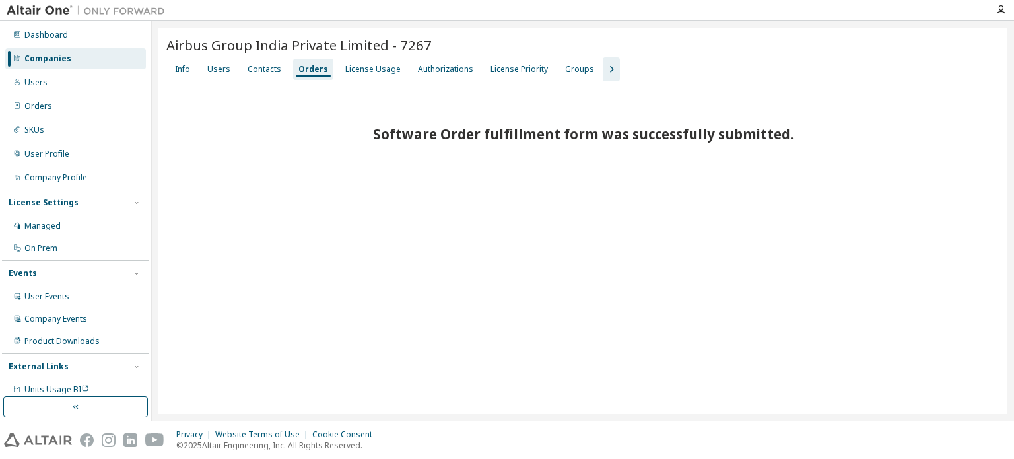
scroll to position [0, 0]
click at [306, 68] on div "Orders" at bounding box center [314, 69] width 30 height 11
click at [244, 71] on div "Contacts" at bounding box center [264, 69] width 44 height 21
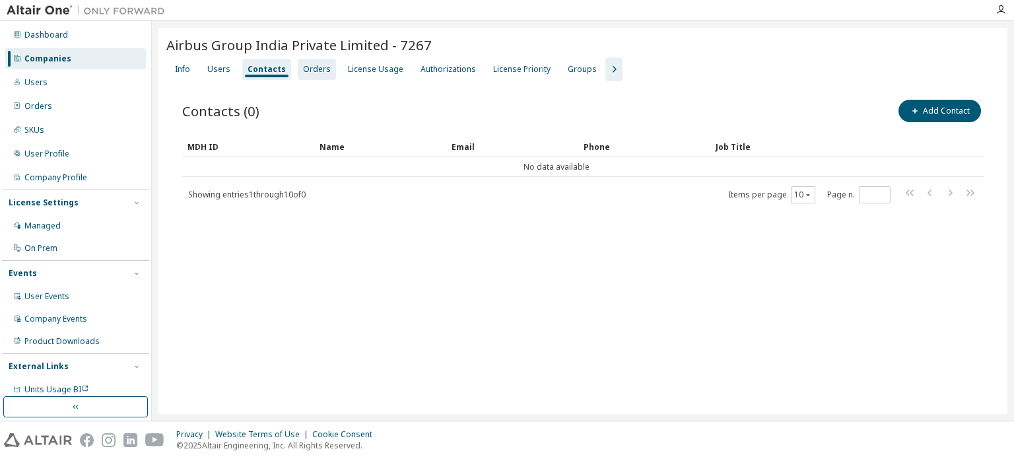
click at [308, 69] on div "Orders" at bounding box center [317, 69] width 28 height 11
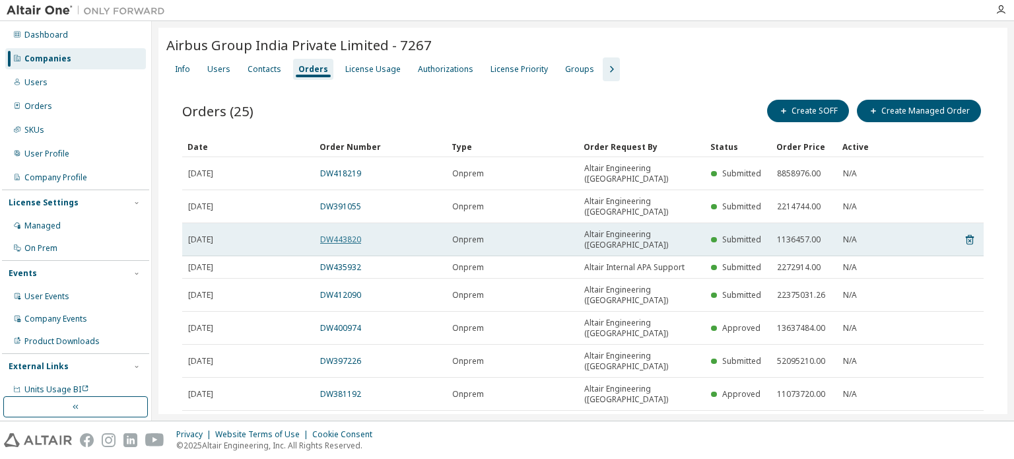
click at [343, 234] on link "DW443820" at bounding box center [340, 239] width 41 height 11
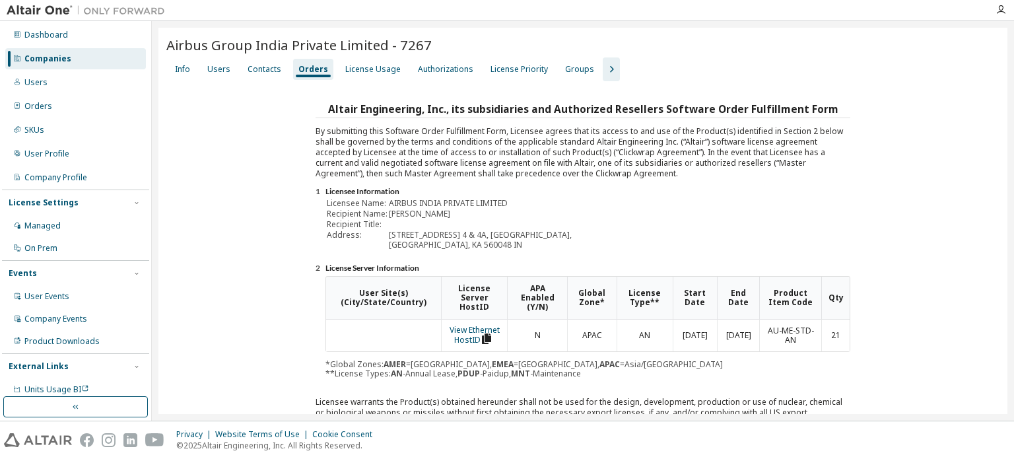
scroll to position [198, 0]
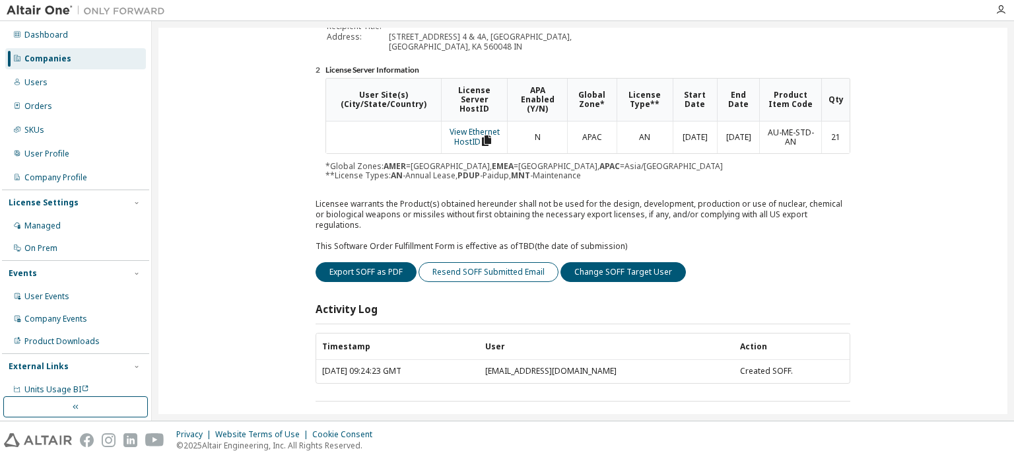
click at [512, 262] on button "Resend SOFF Submitted Email" at bounding box center [489, 272] width 140 height 20
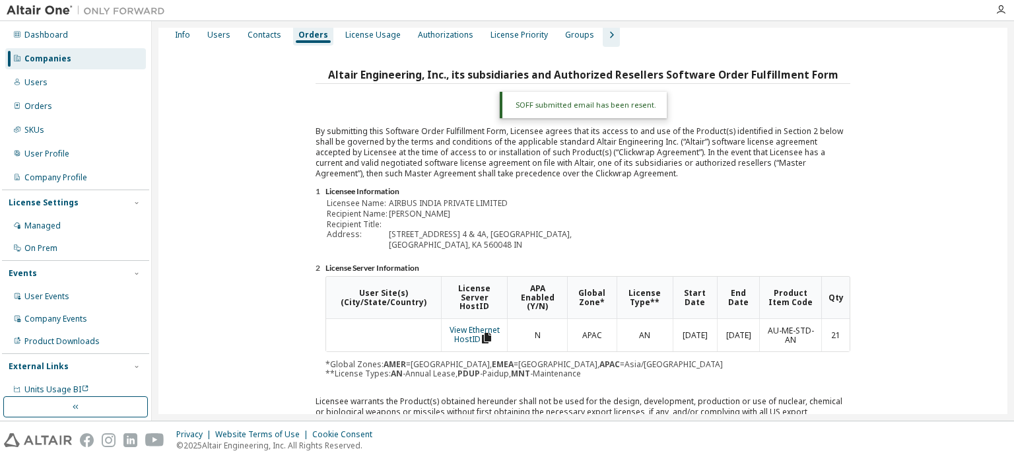
scroll to position [0, 0]
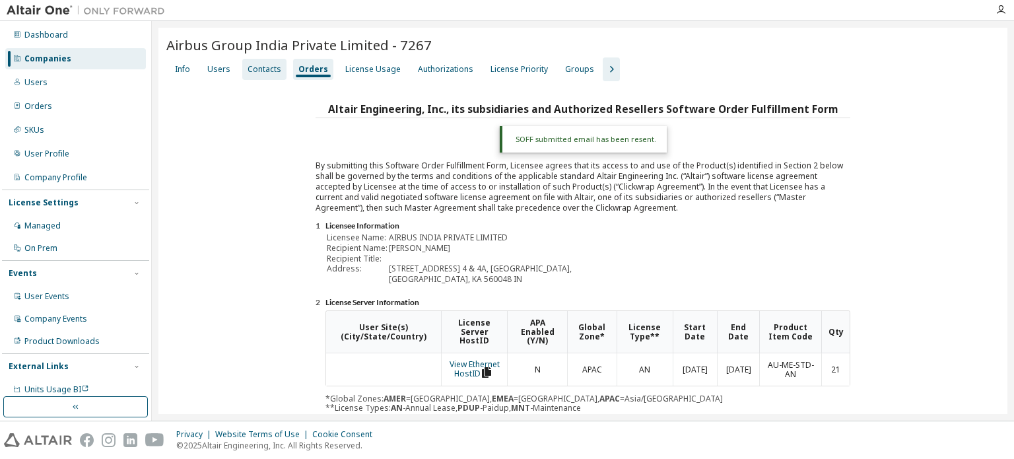
click at [259, 65] on div "Contacts" at bounding box center [265, 69] width 34 height 11
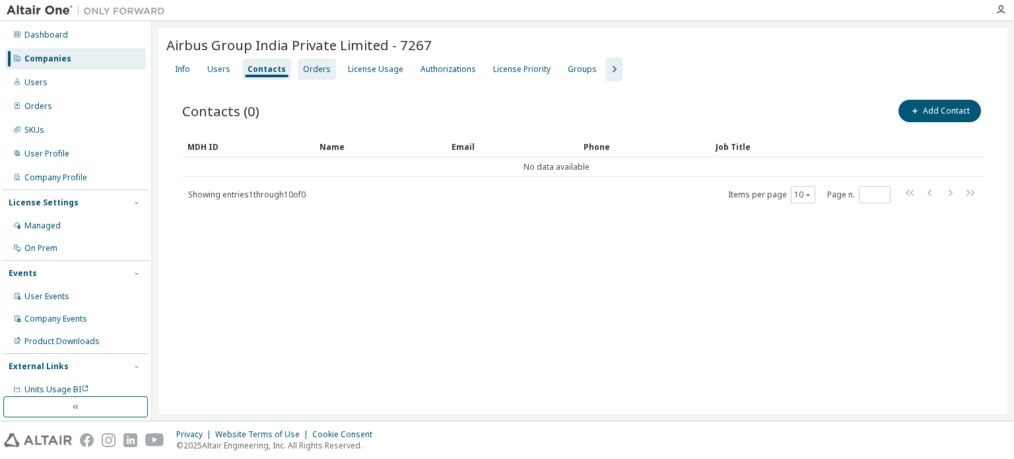
click at [298, 69] on div "Orders" at bounding box center [317, 69] width 38 height 21
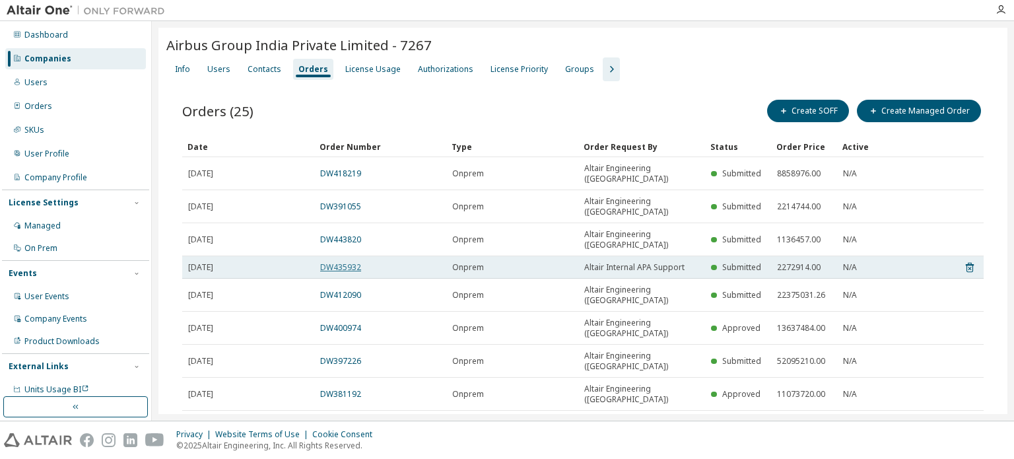
click at [341, 262] on link "DW435932" at bounding box center [340, 267] width 41 height 11
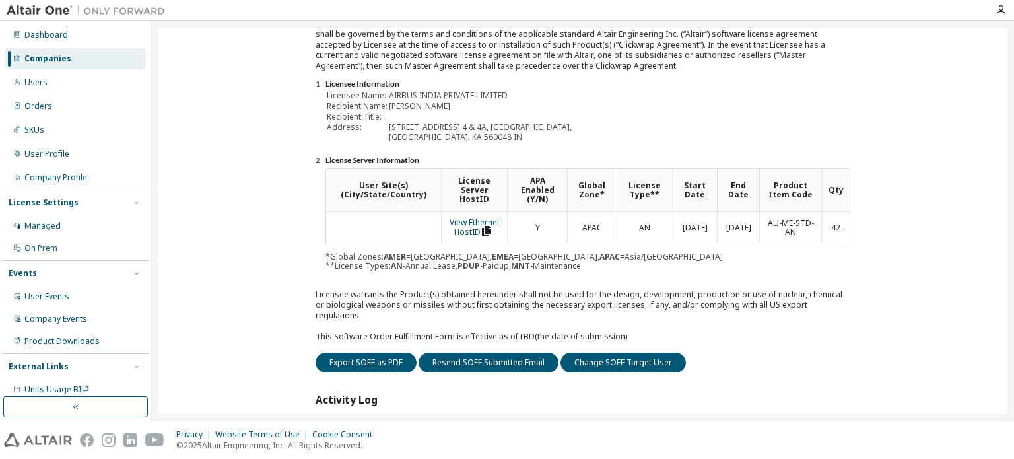
scroll to position [198, 0]
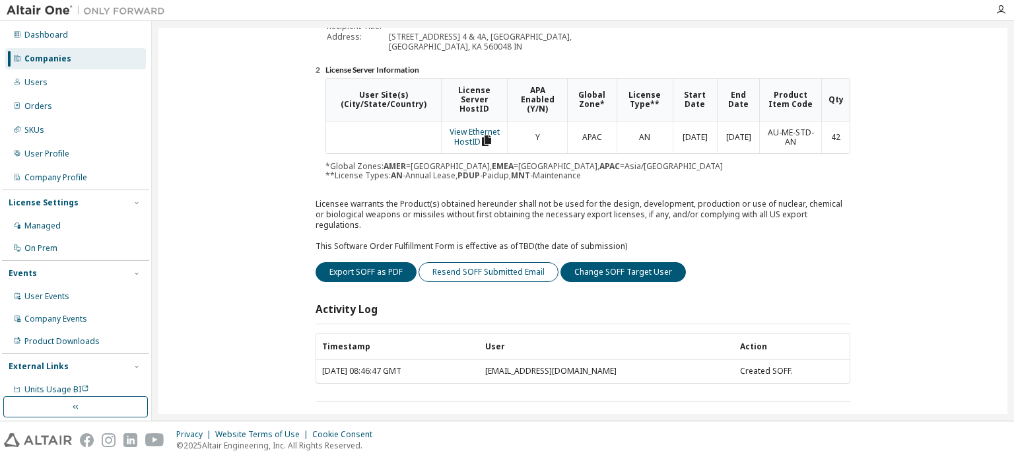
click at [506, 264] on button "Resend SOFF Submitted Email" at bounding box center [489, 272] width 140 height 20
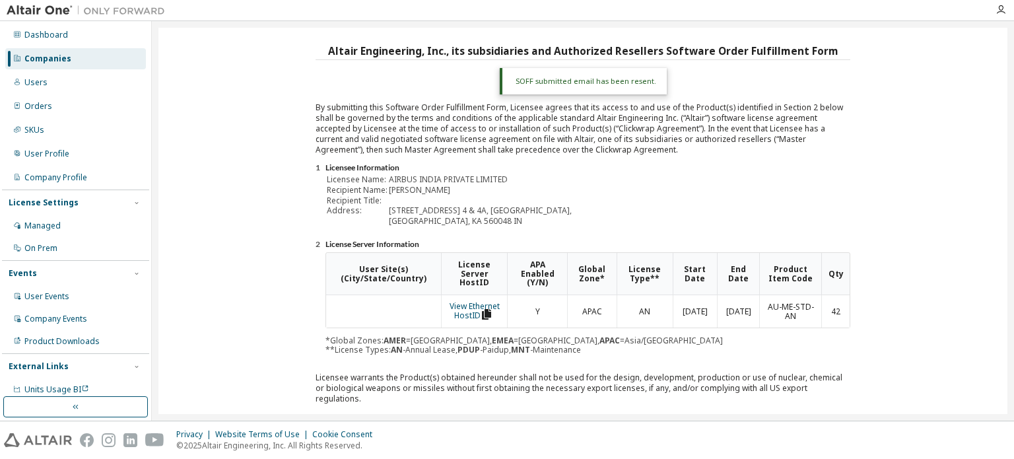
scroll to position [0, 0]
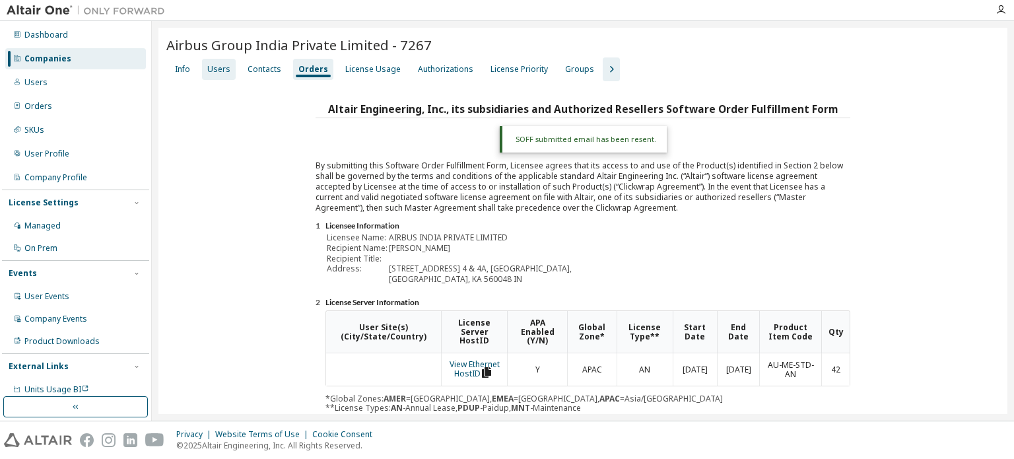
click at [217, 71] on div "Users" at bounding box center [218, 69] width 23 height 11
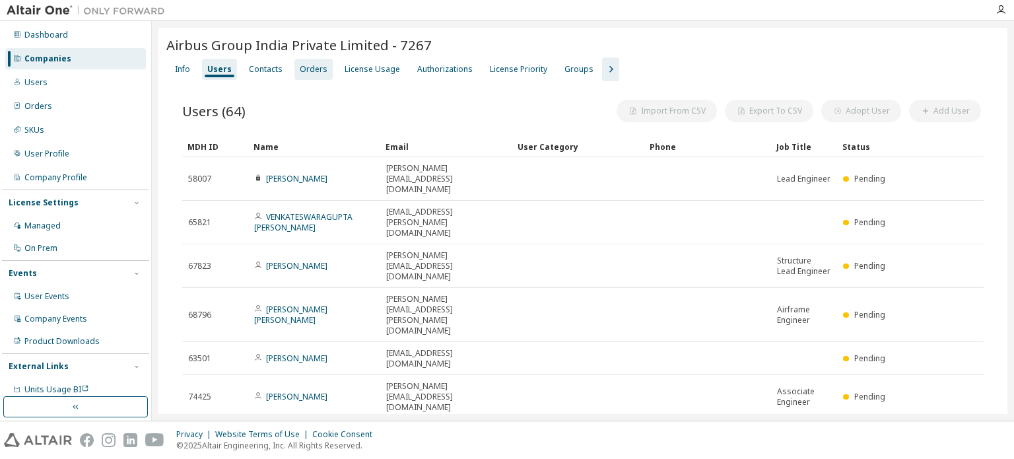
click at [300, 70] on div "Orders" at bounding box center [314, 69] width 28 height 11
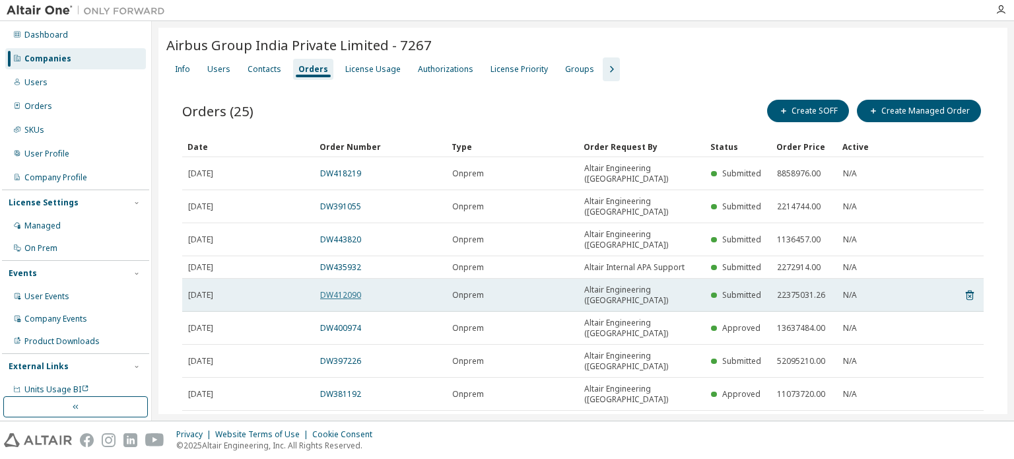
click at [350, 289] on link "DW412090" at bounding box center [340, 294] width 41 height 11
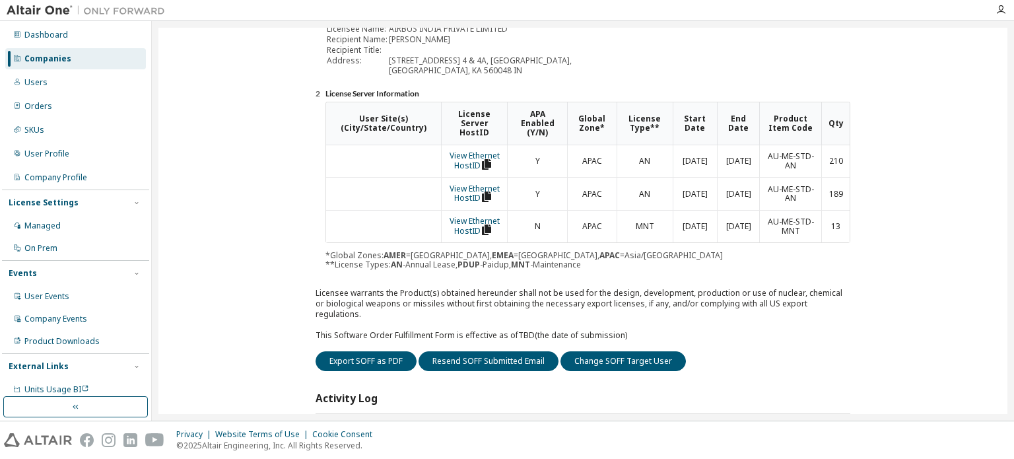
scroll to position [264, 0]
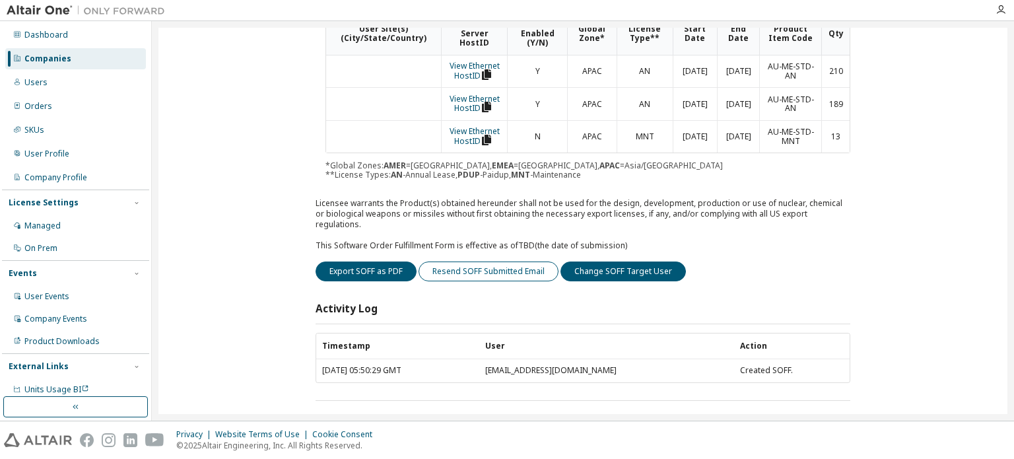
click at [472, 262] on button "Resend SOFF Submitted Email" at bounding box center [489, 272] width 140 height 20
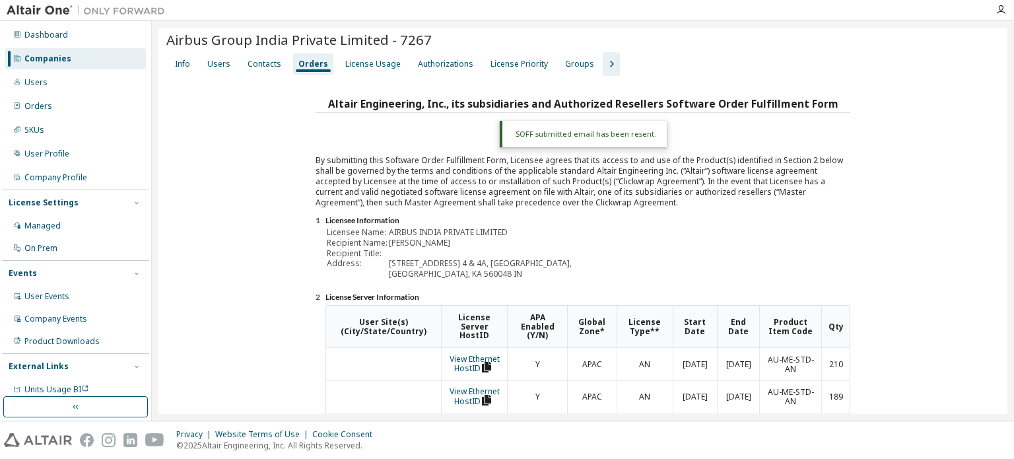
scroll to position [0, 0]
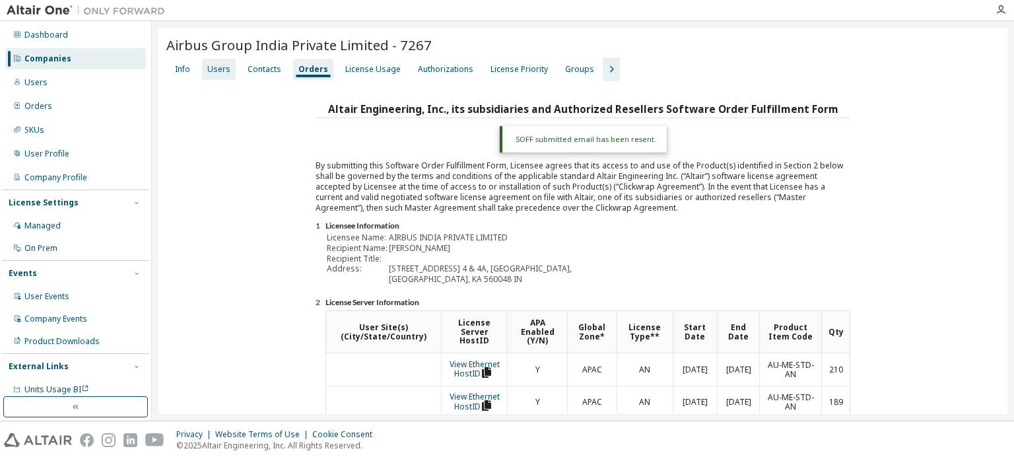
click at [218, 70] on div "Users" at bounding box center [218, 69] width 23 height 11
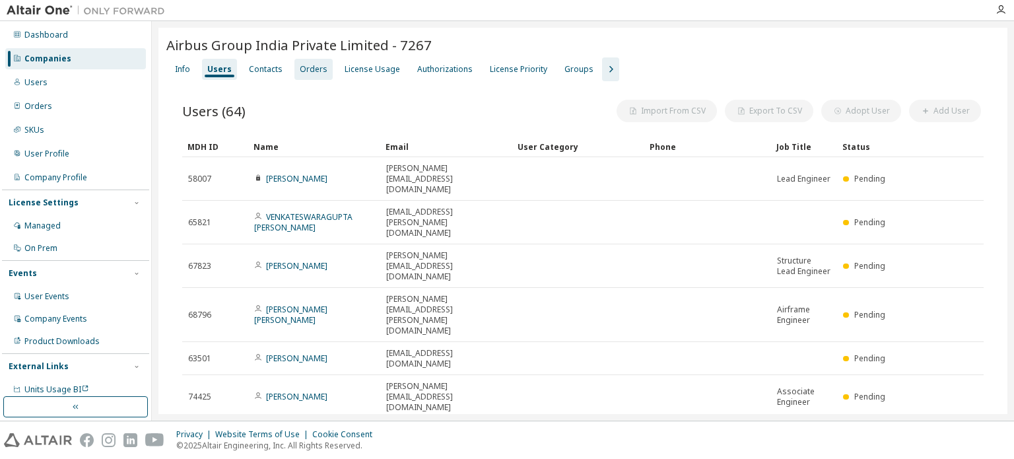
click at [300, 68] on div "Orders" at bounding box center [314, 69] width 28 height 11
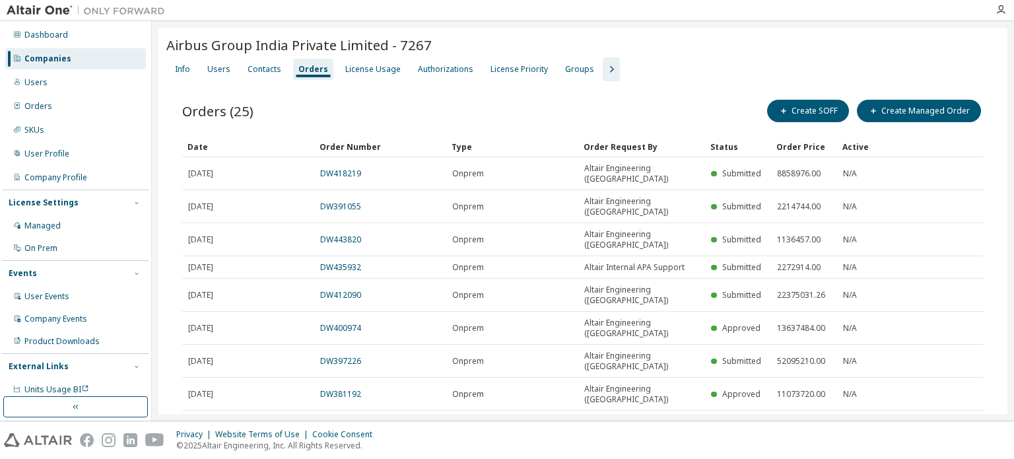
scroll to position [35, 0]
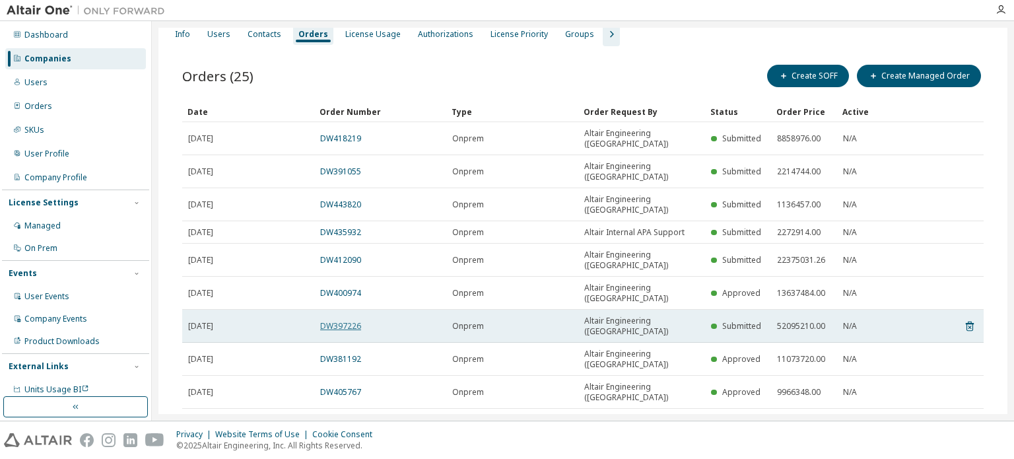
click at [351, 320] on link "DW397226" at bounding box center [340, 325] width 41 height 11
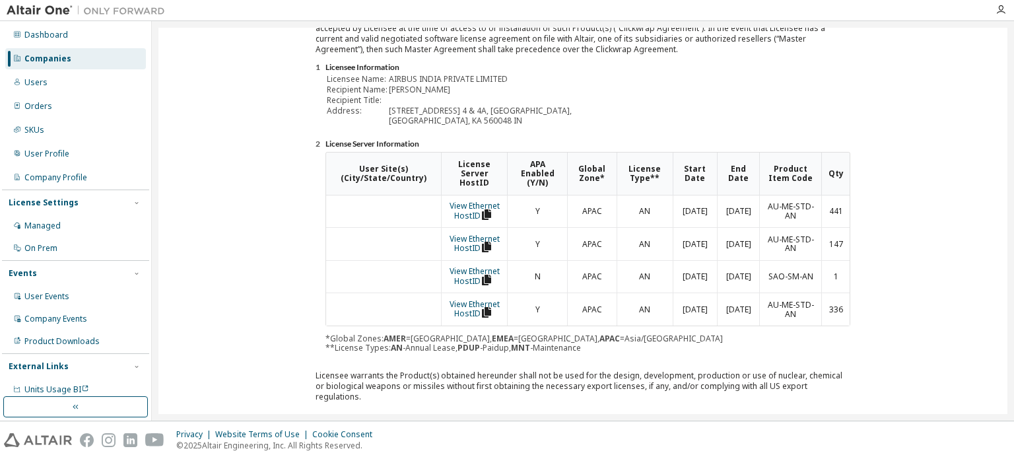
scroll to position [297, 0]
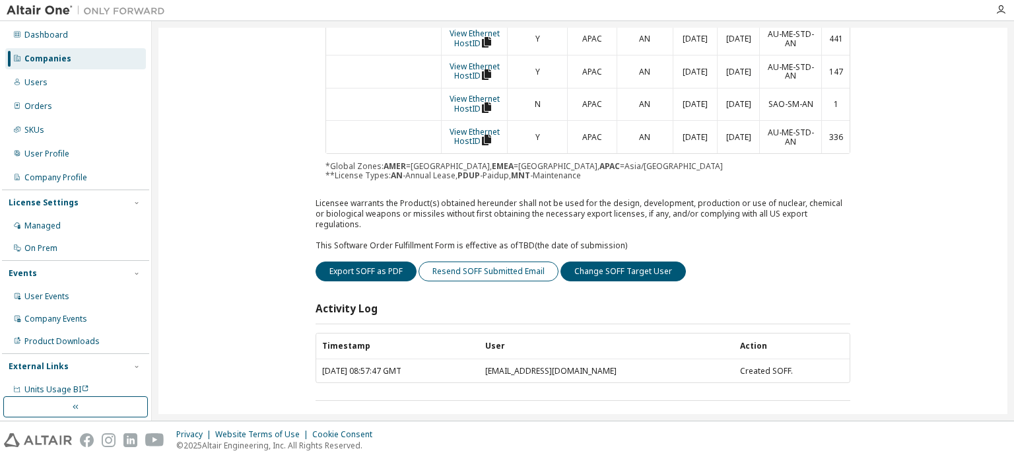
click at [484, 262] on button "Resend SOFF Submitted Email" at bounding box center [489, 272] width 140 height 20
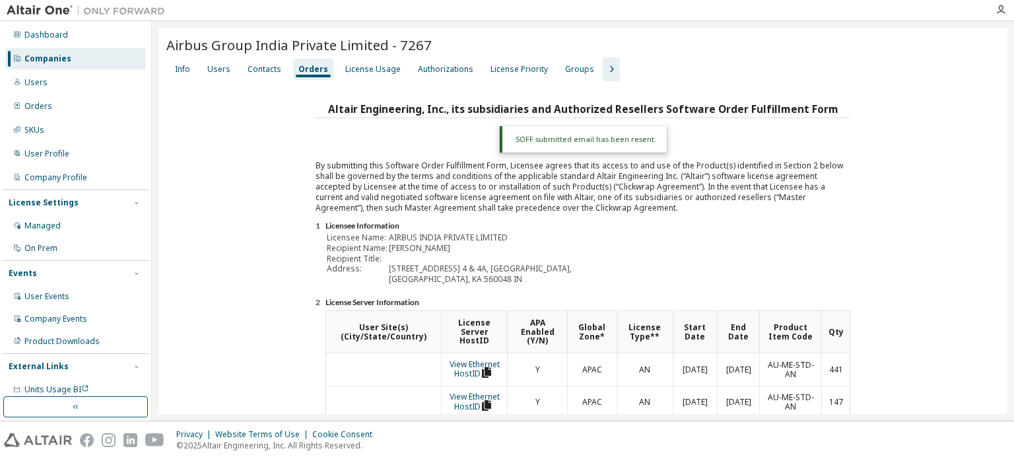
scroll to position [0, 0]
click at [65, 60] on div "Companies" at bounding box center [47, 58] width 47 height 11
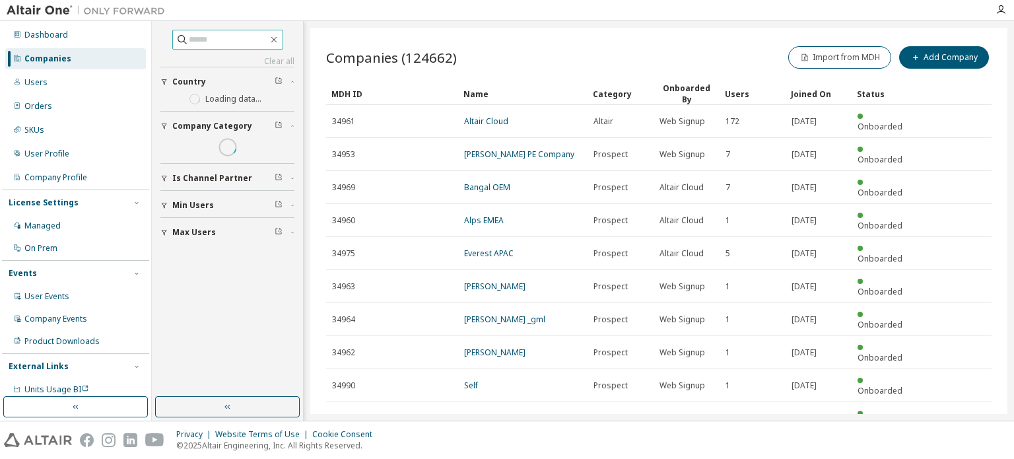
click at [228, 37] on input "text" at bounding box center [228, 39] width 79 height 13
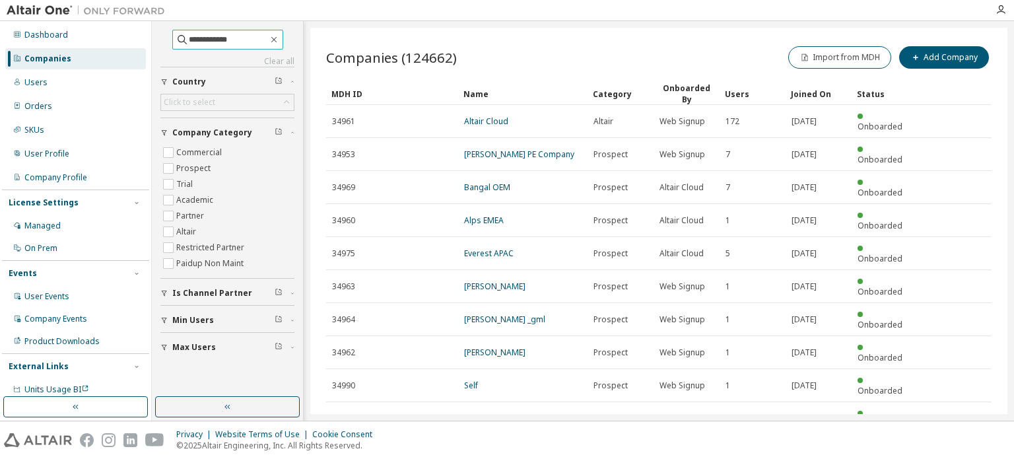
type input "**********"
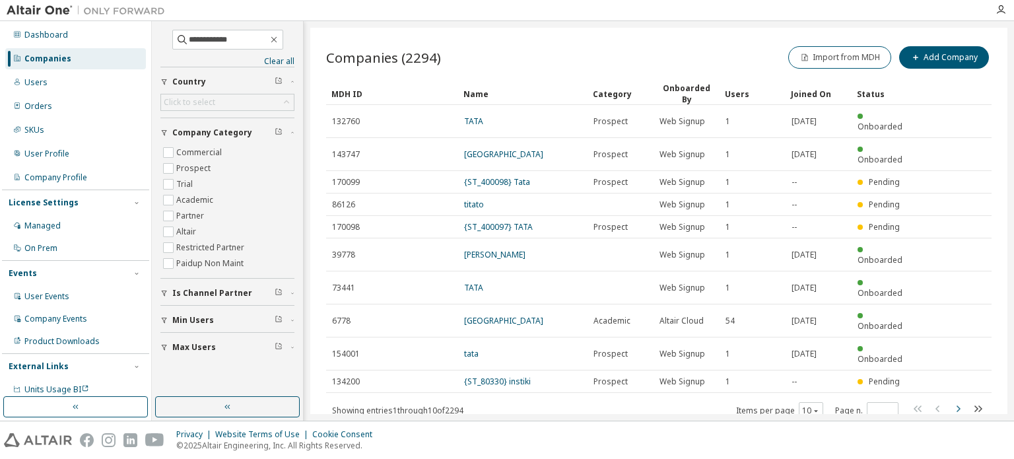
click at [957, 401] on icon "button" at bounding box center [958, 409] width 16 height 16
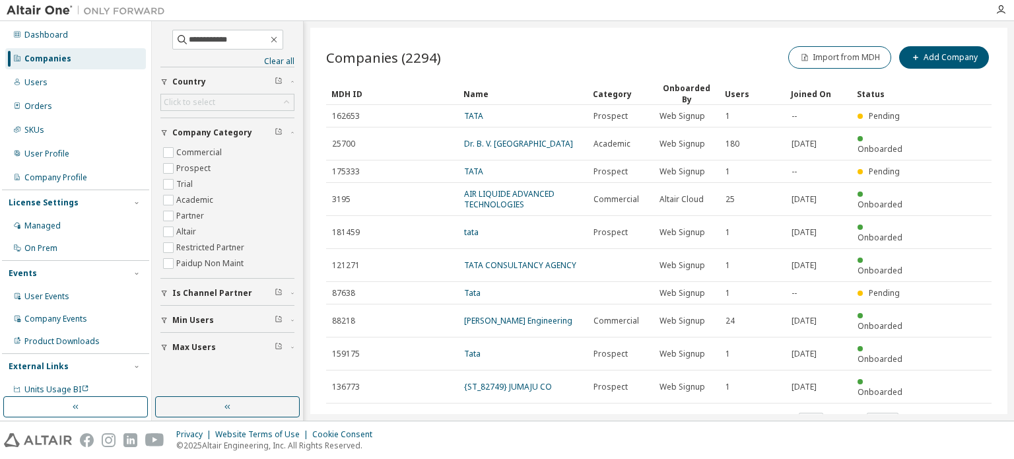
click at [955, 411] on icon "button" at bounding box center [958, 419] width 16 height 16
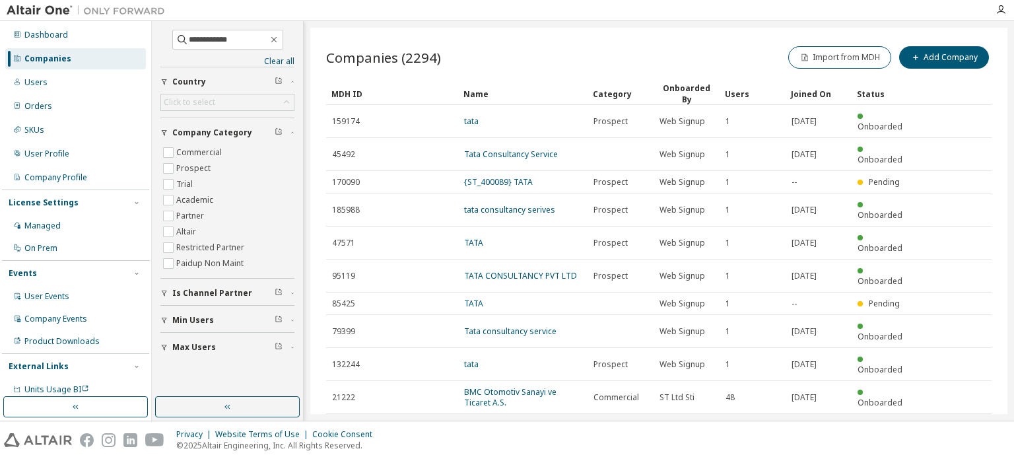
click at [958, 422] on icon "button" at bounding box center [958, 430] width 16 height 16
type input "*"
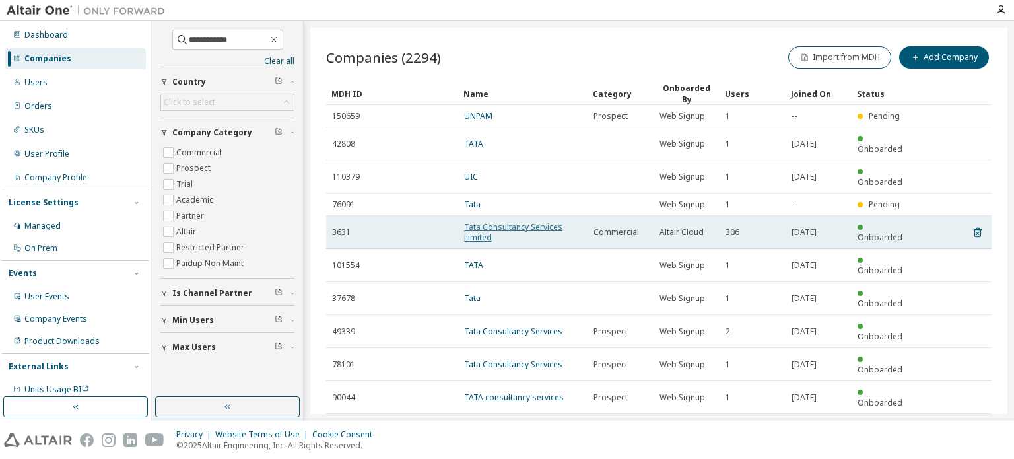
click at [548, 221] on link "Tata Consultancy Services Limited" at bounding box center [513, 232] width 98 height 22
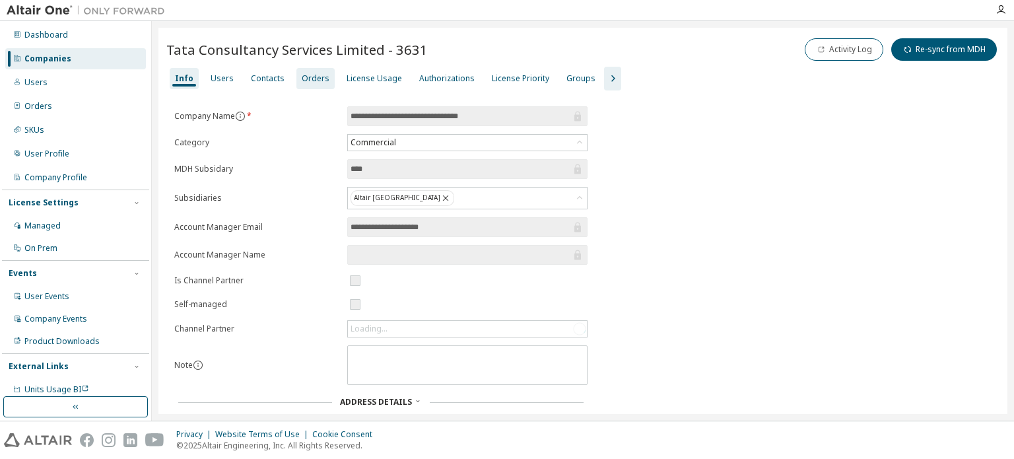
click at [302, 81] on div "Orders" at bounding box center [316, 78] width 28 height 11
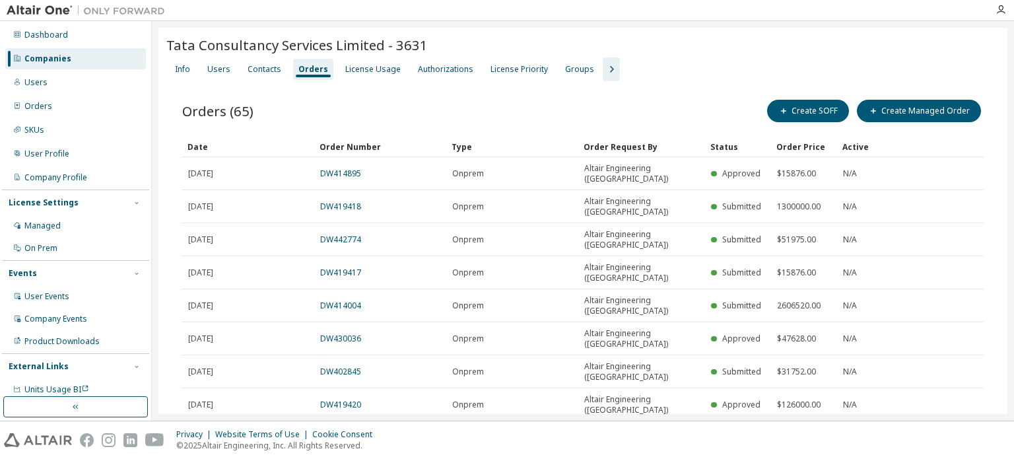
click at [77, 63] on div "Companies" at bounding box center [75, 58] width 141 height 21
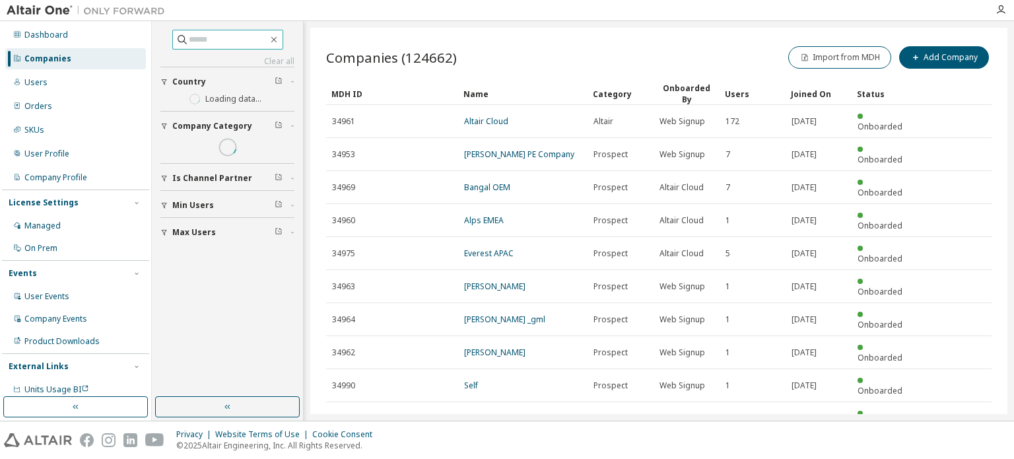
click at [219, 41] on input "text" at bounding box center [228, 39] width 79 height 13
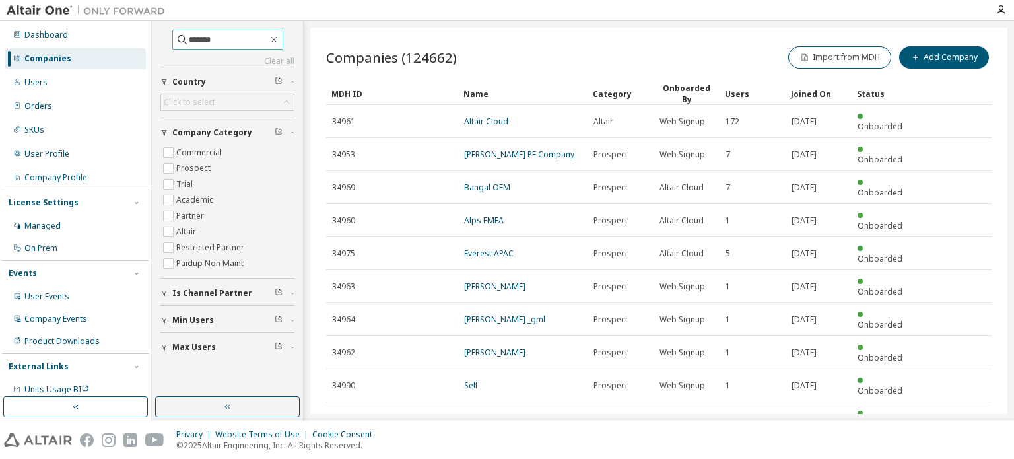
type input "*******"
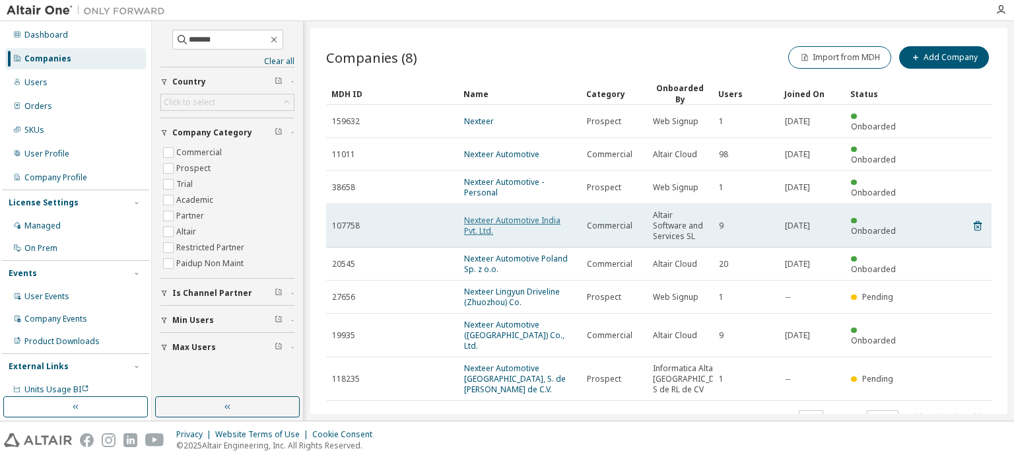
click at [540, 215] on link "Nexteer Automotive India Pvt. Ltd." at bounding box center [512, 226] width 96 height 22
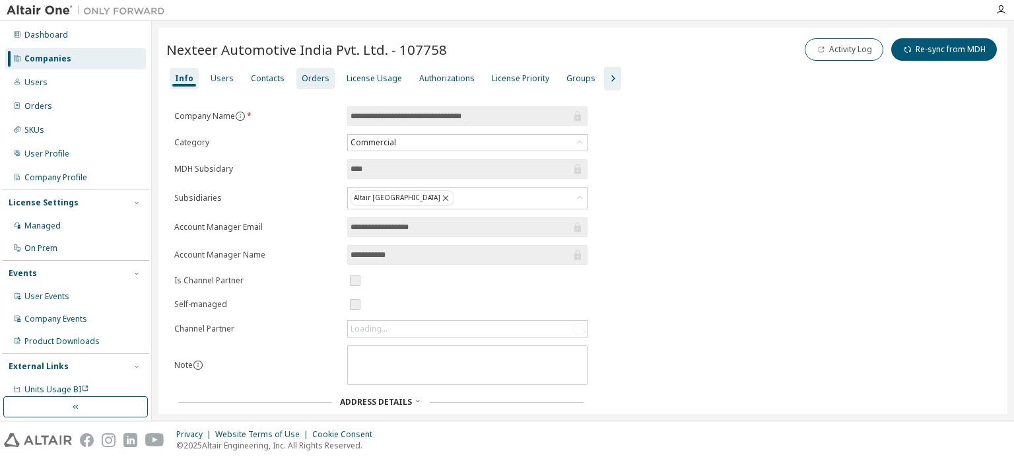
click at [311, 73] on div "Orders" at bounding box center [316, 78] width 28 height 11
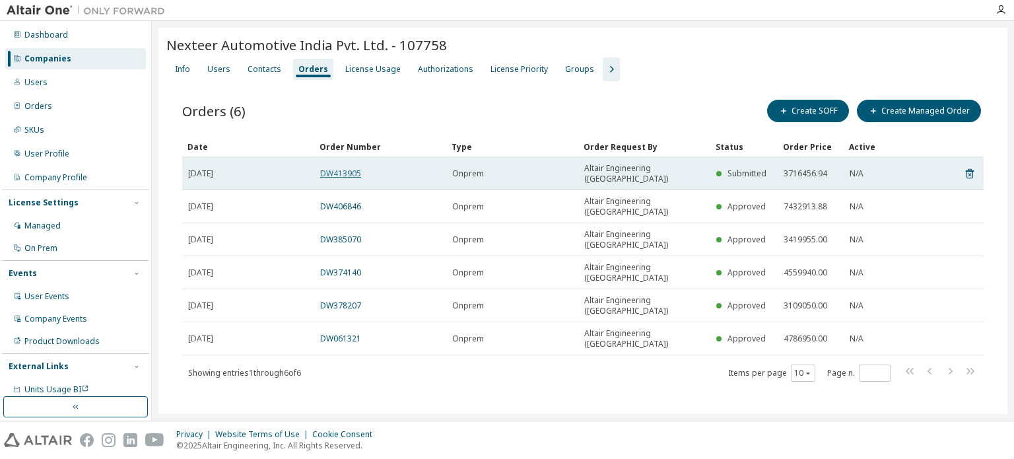
click at [347, 168] on link "DW413905" at bounding box center [340, 173] width 41 height 11
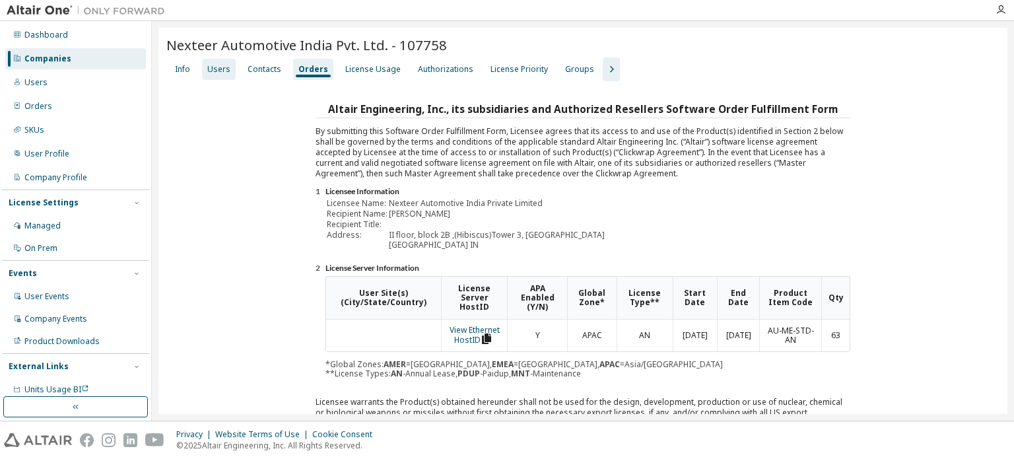
click at [219, 72] on div "Users" at bounding box center [218, 69] width 23 height 11
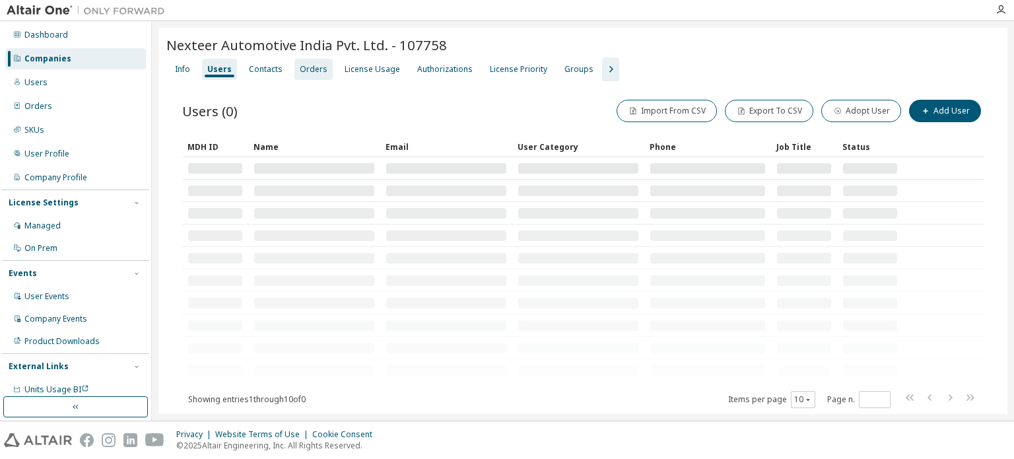
click at [319, 71] on div "Orders" at bounding box center [314, 69] width 28 height 11
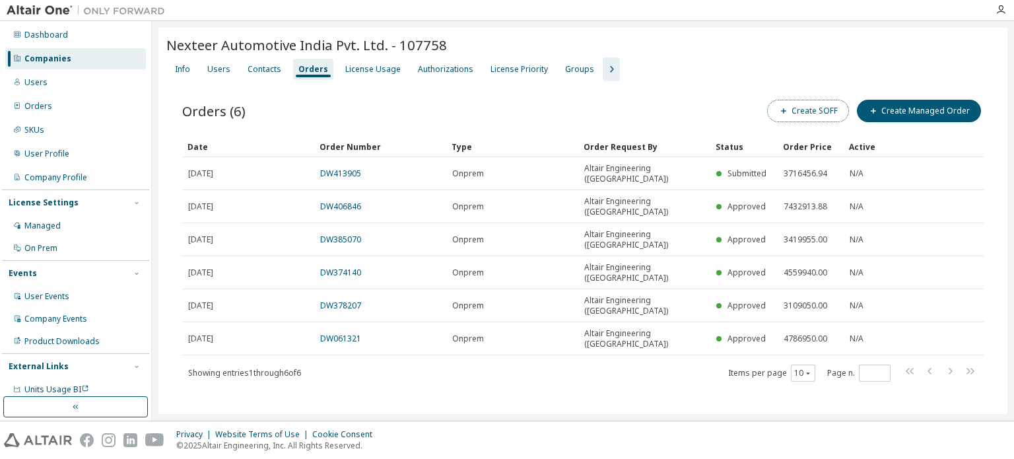
click at [817, 110] on button "Create SOFF" at bounding box center [808, 111] width 82 height 22
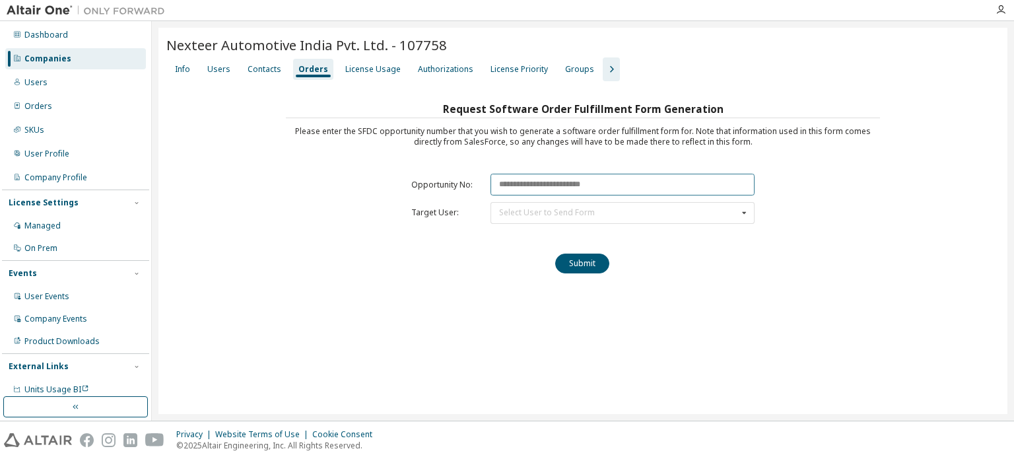
click at [530, 183] on input "text" at bounding box center [623, 185] width 264 height 22
paste input "********"
type input "********"
click at [529, 211] on div "Select User to Send Form" at bounding box center [547, 213] width 96 height 8
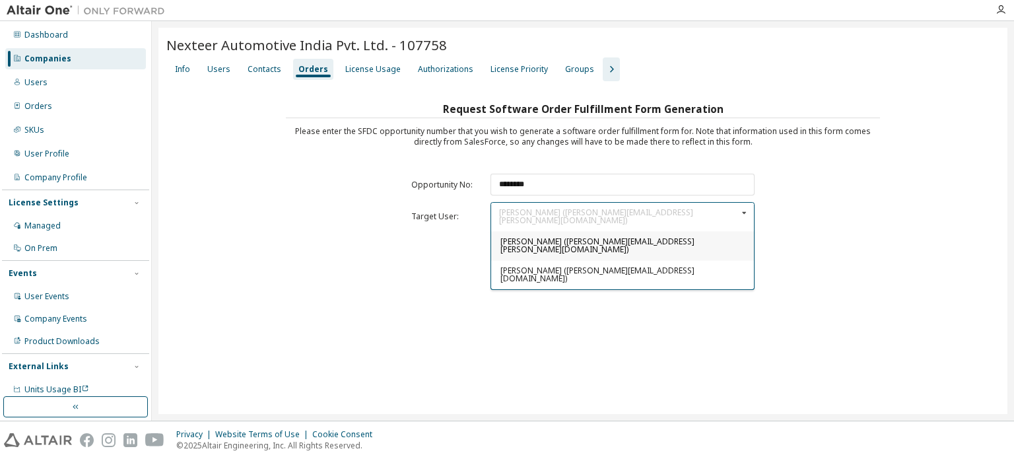
click at [522, 236] on span "[PERSON_NAME] ([PERSON_NAME][EMAIL_ADDRESS][PERSON_NAME][DOMAIN_NAME])" at bounding box center [598, 245] width 194 height 19
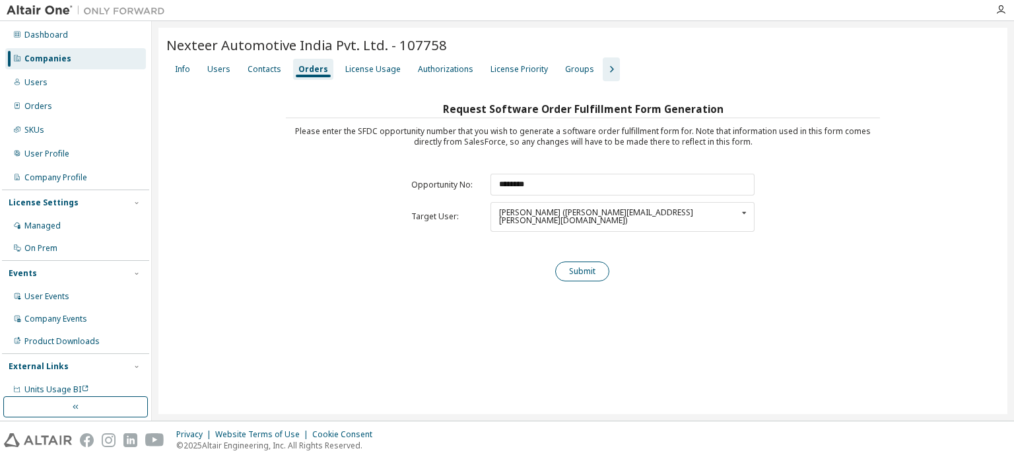
click at [584, 262] on button "Submit" at bounding box center [582, 272] width 54 height 20
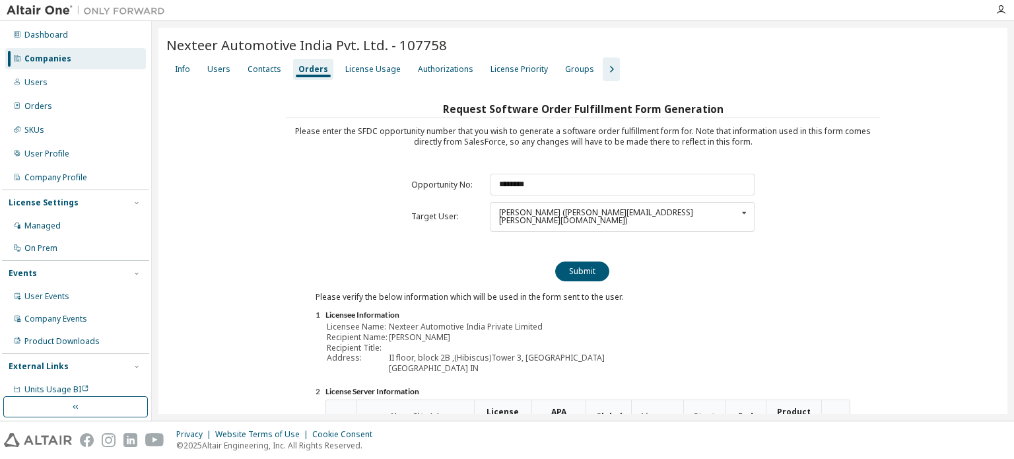
scroll to position [146, 0]
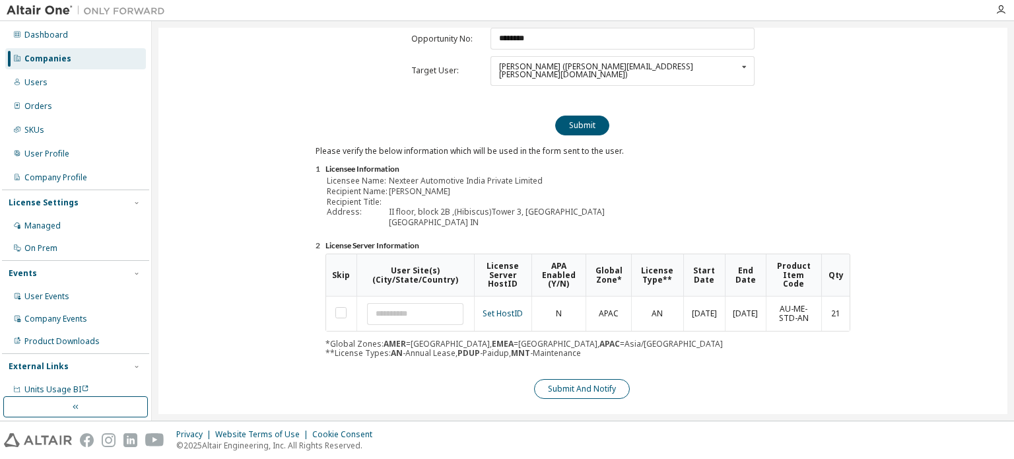
click at [566, 379] on button "Submit And Notify" at bounding box center [582, 389] width 96 height 20
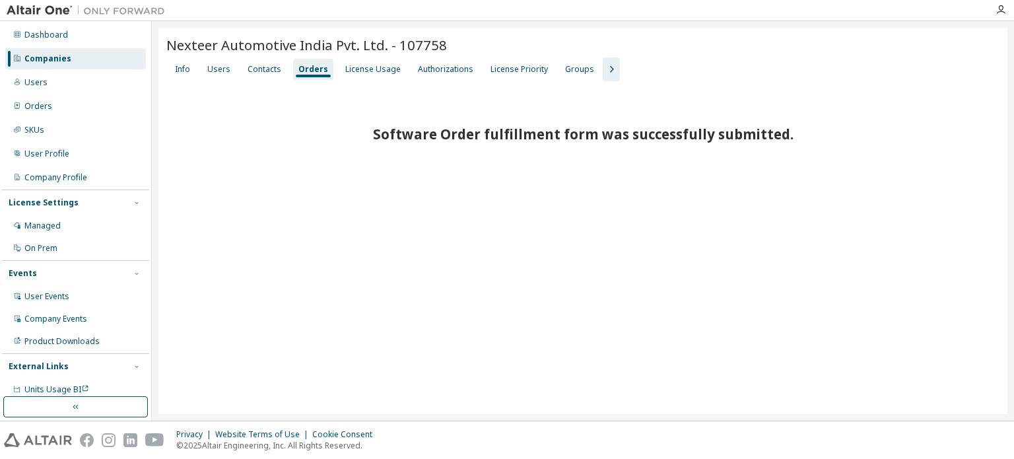
click at [312, 71] on div "Orders" at bounding box center [314, 69] width 30 height 11
click at [258, 70] on div "Contacts" at bounding box center [265, 69] width 34 height 11
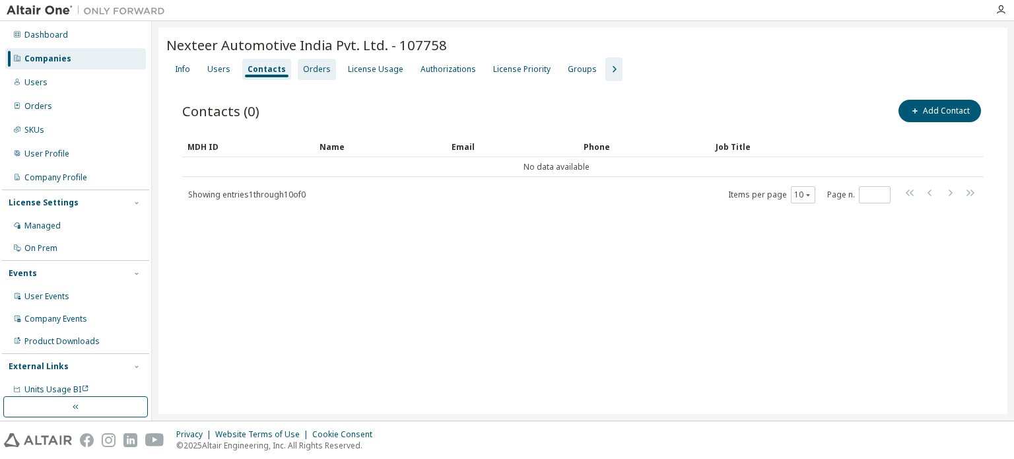
click at [313, 71] on div "Orders" at bounding box center [317, 69] width 28 height 11
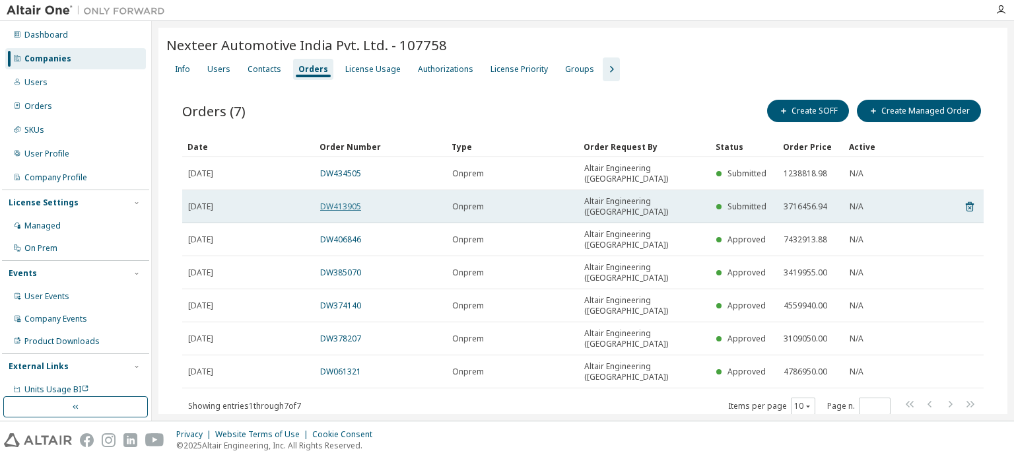
click at [343, 201] on link "DW413905" at bounding box center [340, 206] width 41 height 11
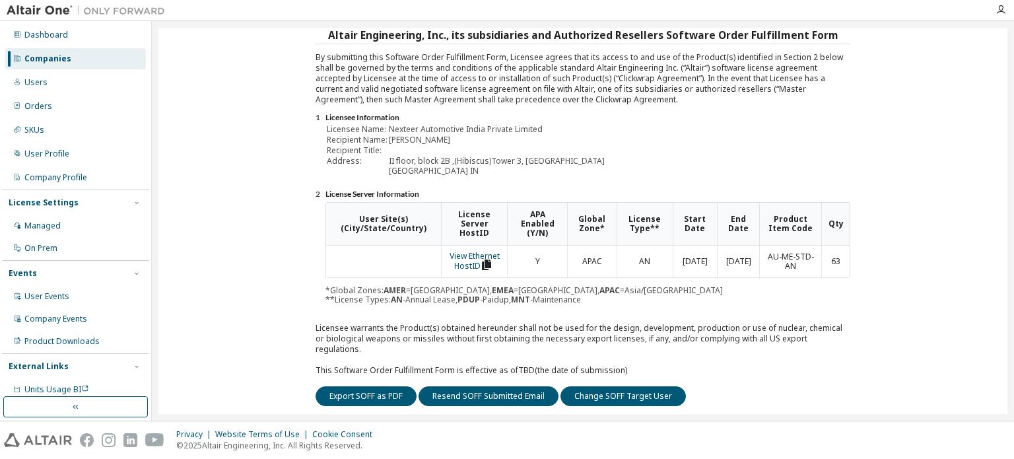
scroll to position [198, 0]
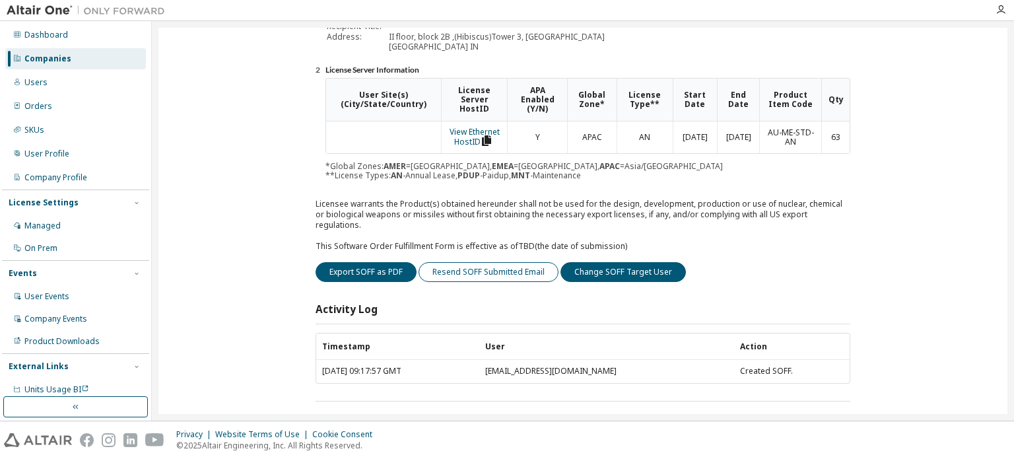
click at [491, 264] on button "Resend SOFF Submitted Email" at bounding box center [489, 272] width 140 height 20
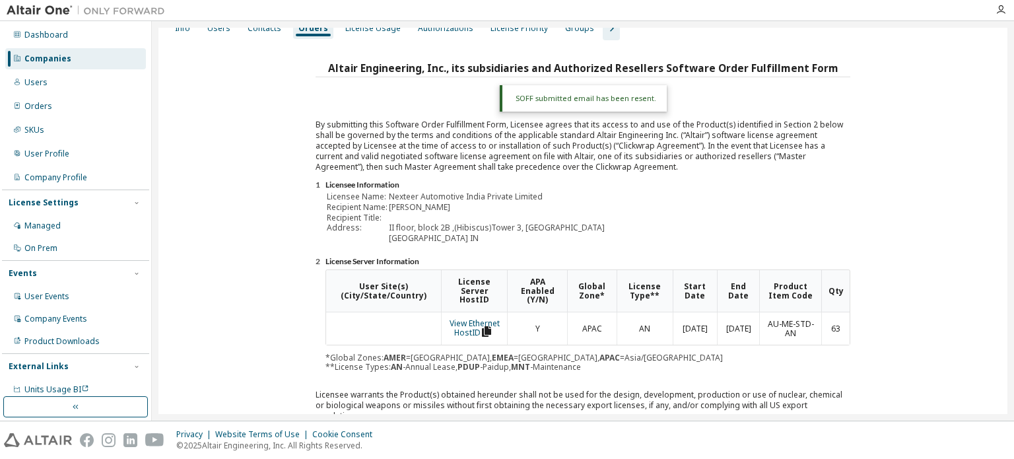
scroll to position [0, 0]
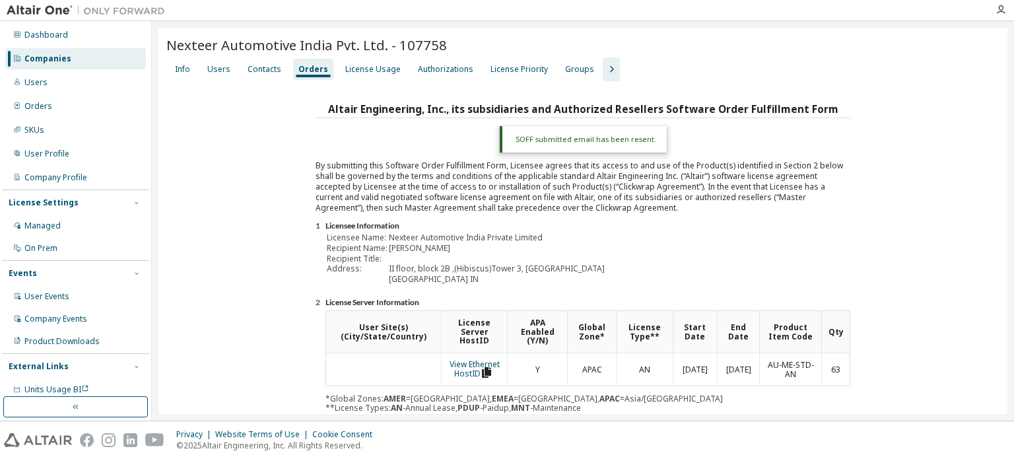
click at [81, 59] on div "Companies" at bounding box center [75, 58] width 141 height 21
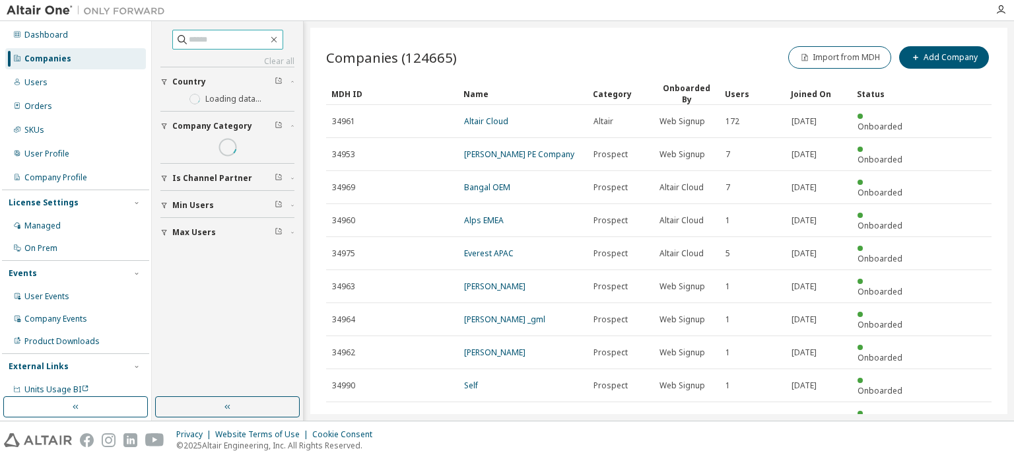
click at [190, 43] on input "text" at bounding box center [228, 39] width 79 height 13
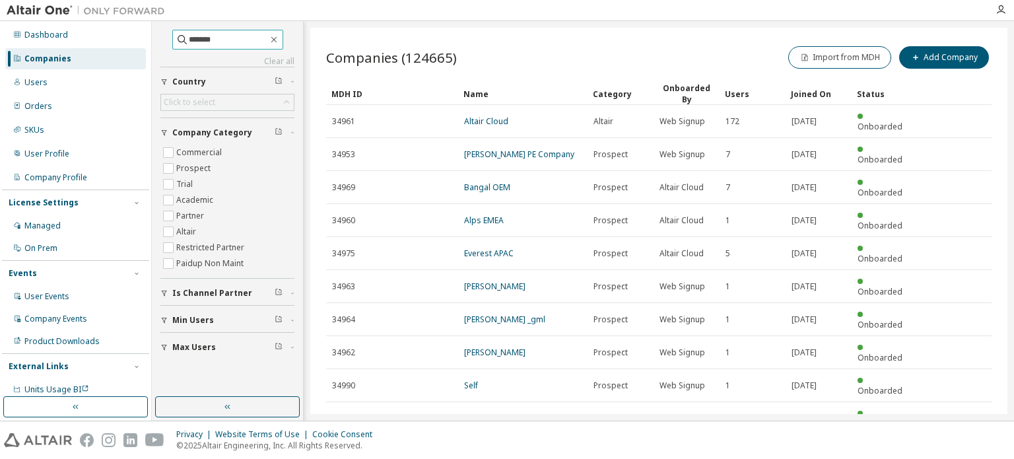
type input "*******"
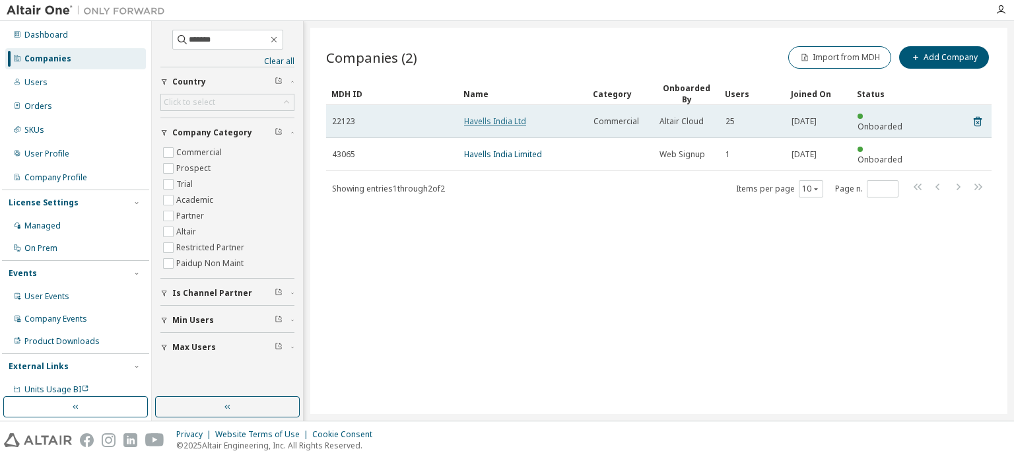
click at [524, 118] on link "Havells India Ltd" at bounding box center [495, 121] width 62 height 11
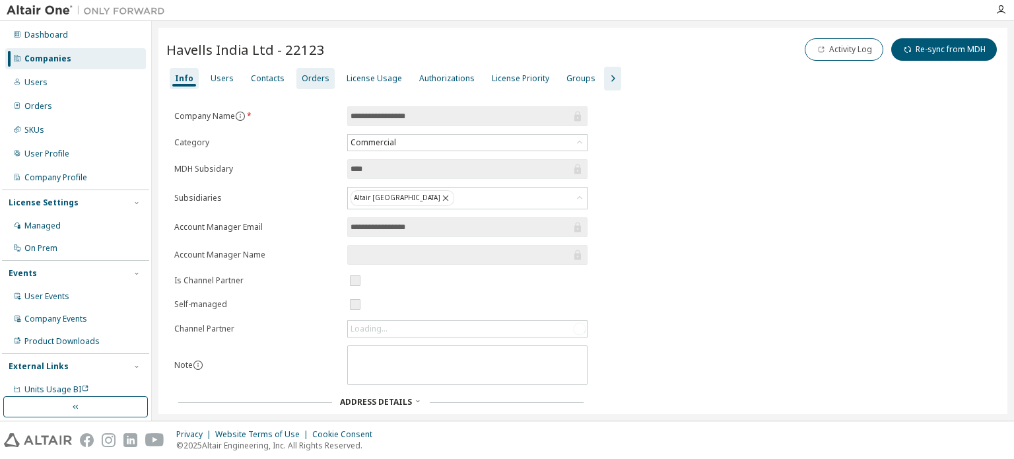
click at [318, 76] on div "Orders" at bounding box center [316, 78] width 28 height 11
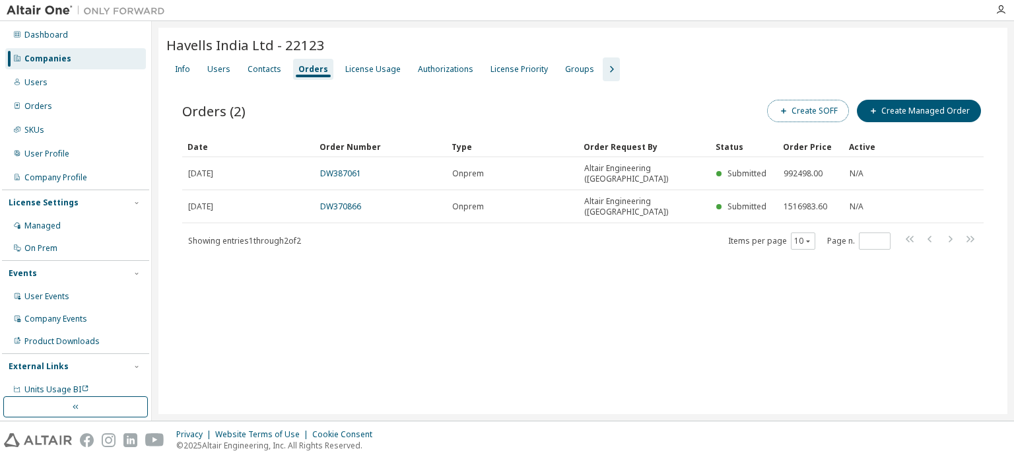
click at [816, 113] on button "Create SOFF" at bounding box center [808, 111] width 82 height 22
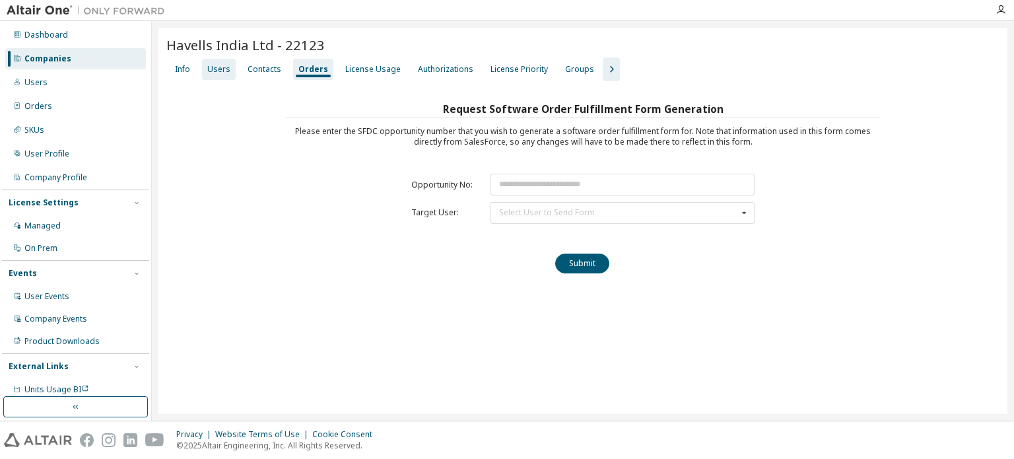
click at [209, 68] on div "Users" at bounding box center [218, 69] width 23 height 11
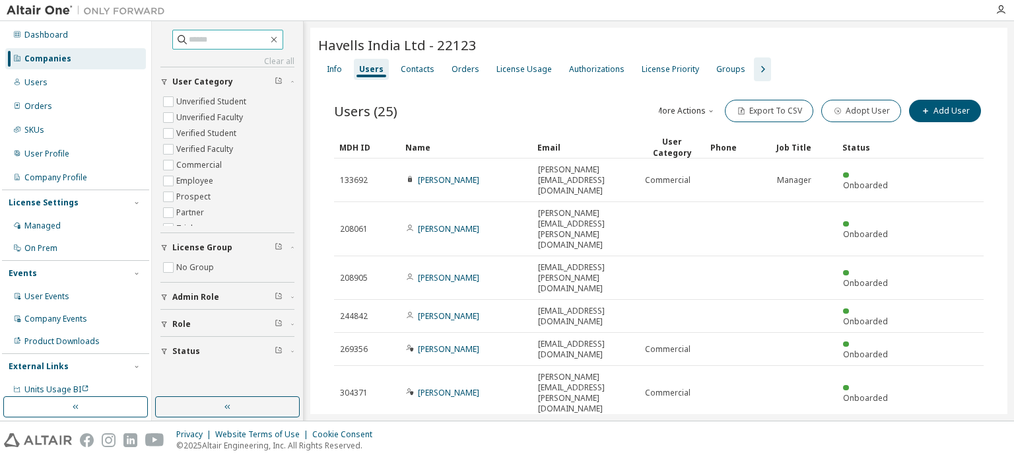
click at [211, 37] on input "text" at bounding box center [228, 39] width 79 height 13
paste input "**********"
type input "**********"
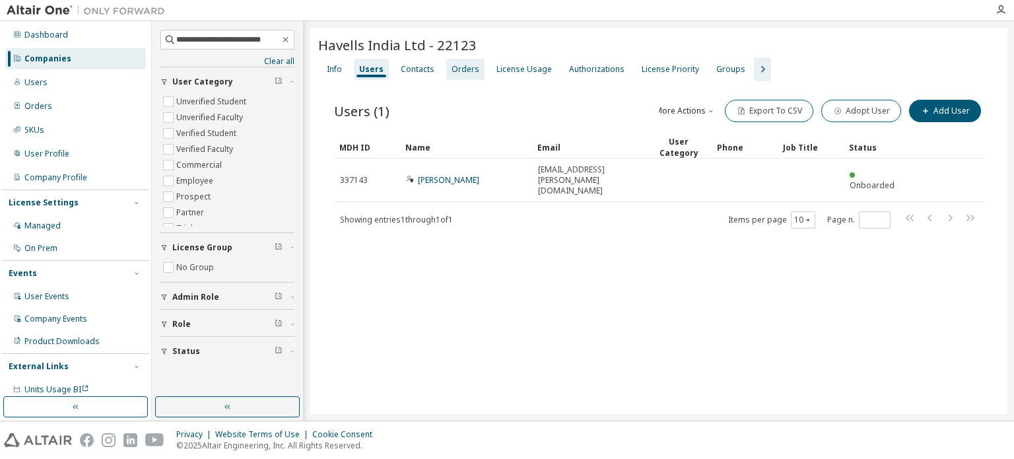
click at [464, 68] on div "Orders" at bounding box center [466, 69] width 28 height 11
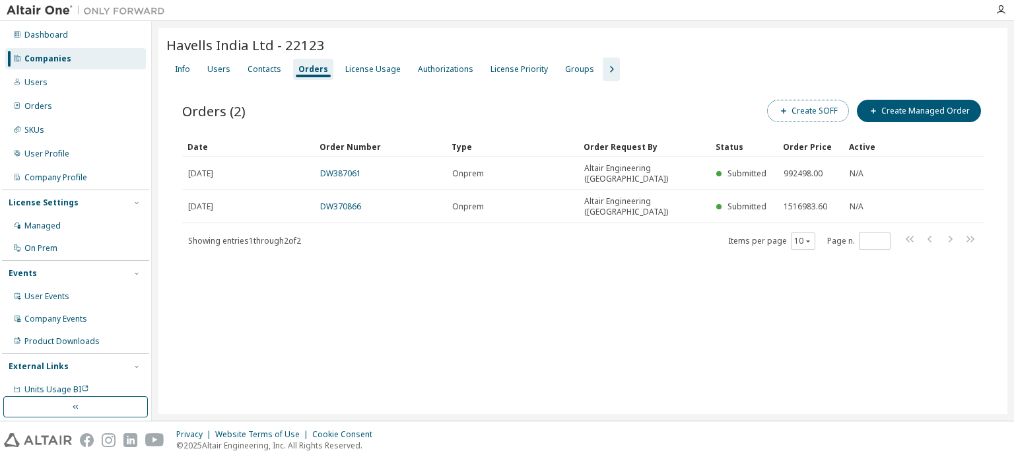
click at [787, 110] on icon "button" at bounding box center [783, 110] width 5 height 5
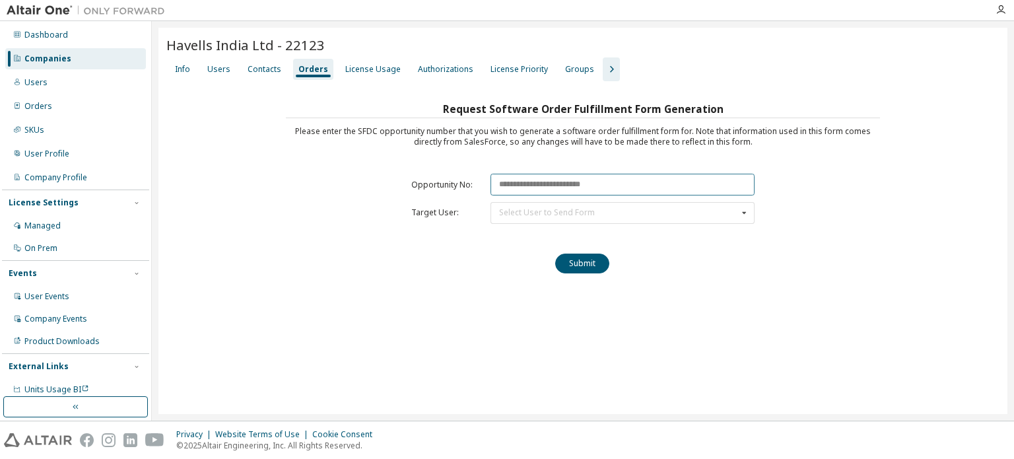
click at [549, 179] on input "text" at bounding box center [623, 185] width 264 height 22
paste input "********"
type input "********"
click at [547, 209] on div "Select User to Send Form" at bounding box center [547, 213] width 96 height 8
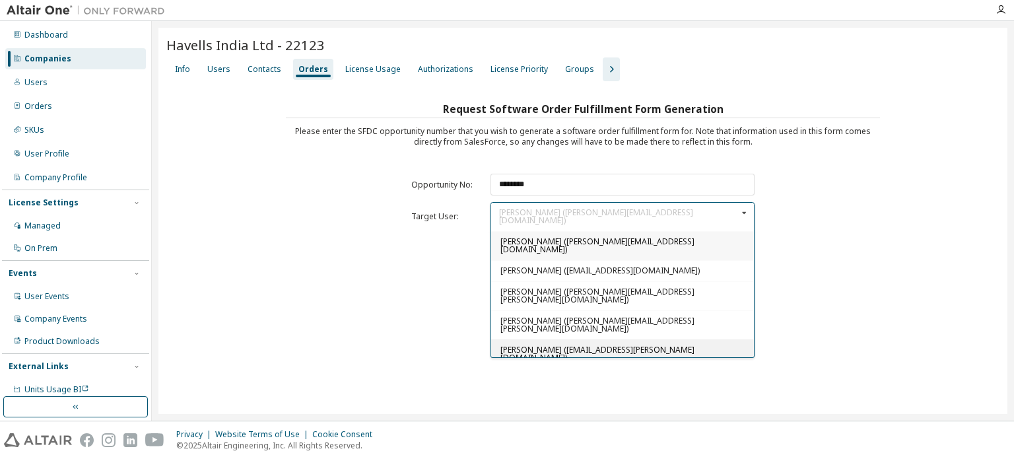
click at [540, 339] on div "[PERSON_NAME] ([EMAIL_ADDRESS][PERSON_NAME][DOMAIN_NAME])" at bounding box center [622, 353] width 263 height 29
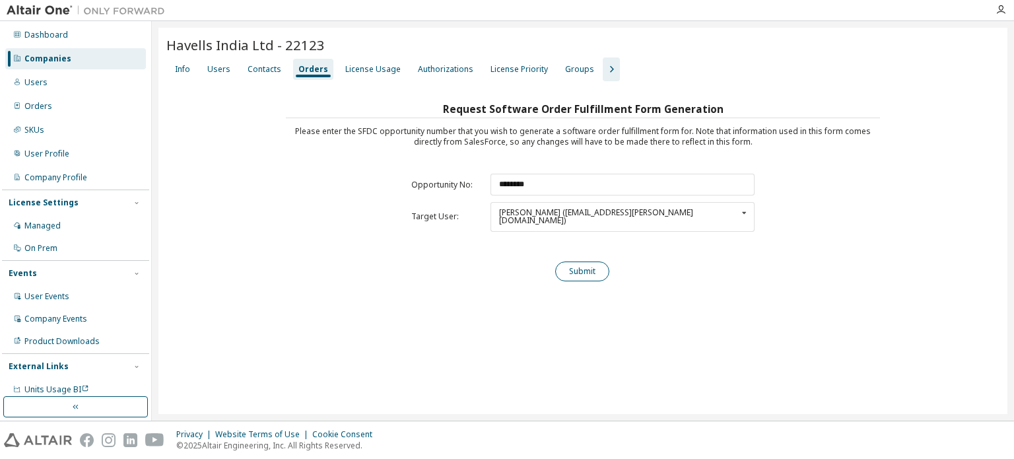
click at [583, 263] on button "Submit" at bounding box center [582, 272] width 54 height 20
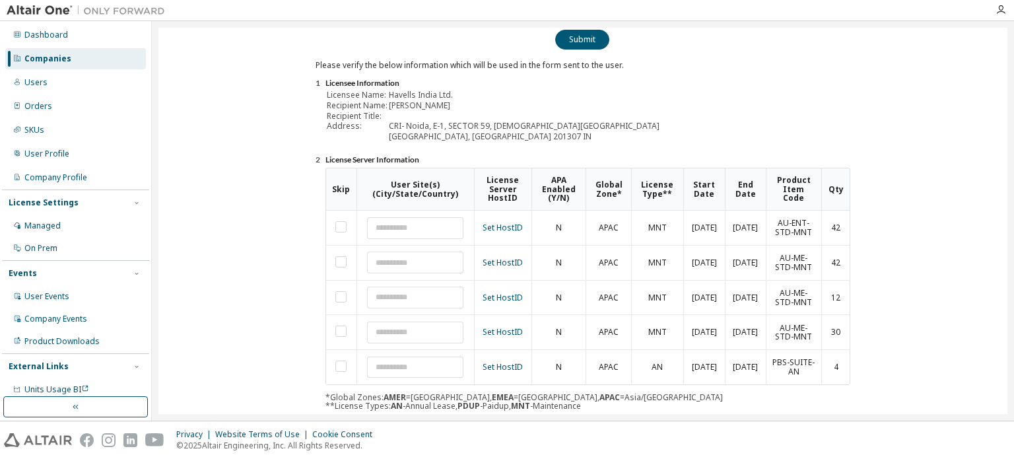
scroll to position [283, 0]
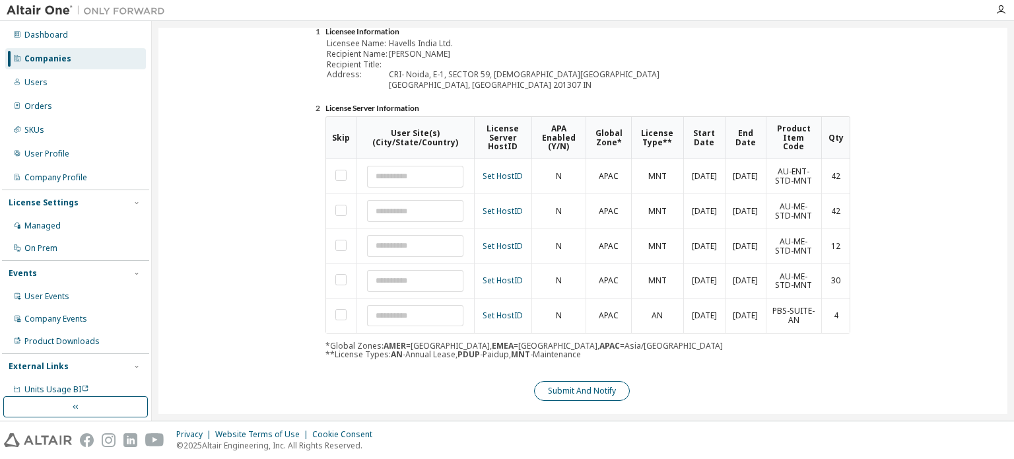
click at [613, 381] on button "Submit And Notify" at bounding box center [582, 391] width 96 height 20
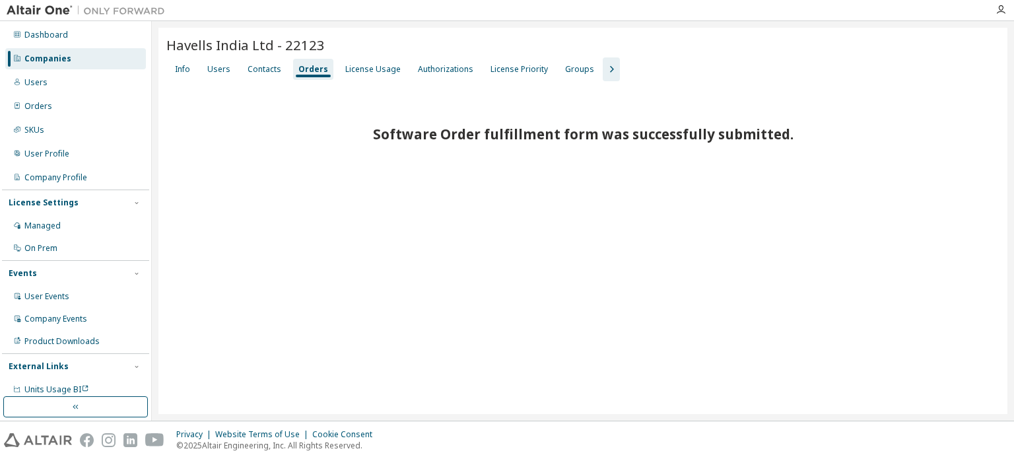
scroll to position [0, 0]
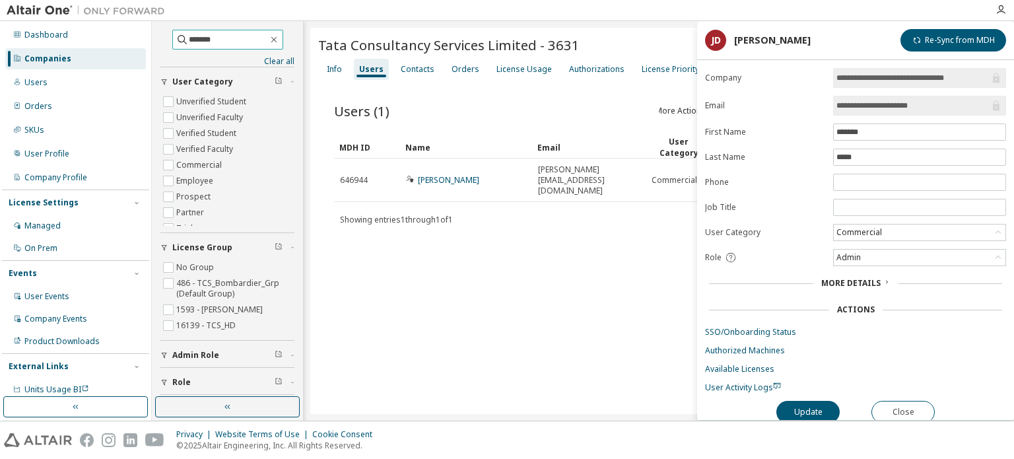
click at [210, 40] on input "*******" at bounding box center [228, 39] width 79 height 13
drag, startPoint x: 217, startPoint y: 42, endPoint x: 161, endPoint y: 42, distance: 55.5
click at [172, 42] on span "*******" at bounding box center [227, 40] width 111 height 20
type input "**********"
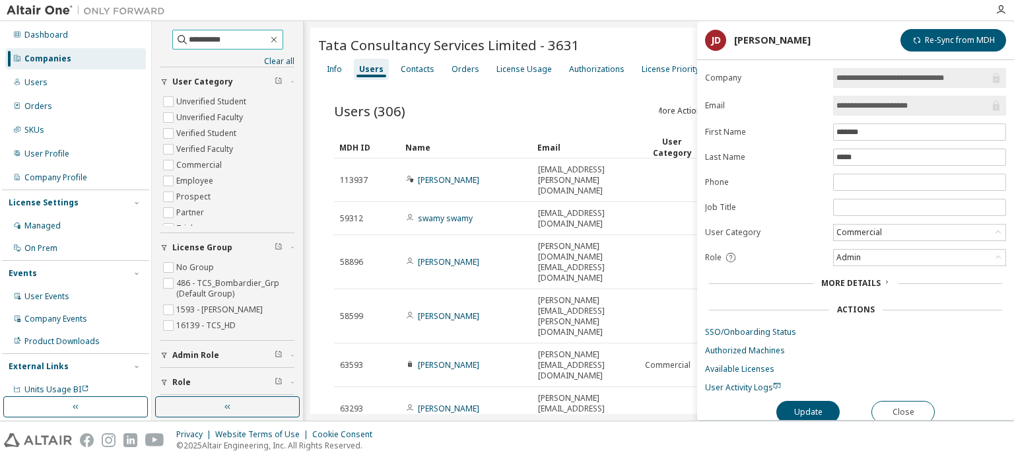
click at [219, 38] on input "**********" at bounding box center [228, 39] width 79 height 13
click at [898, 411] on button "Close" at bounding box center [903, 412] width 63 height 22
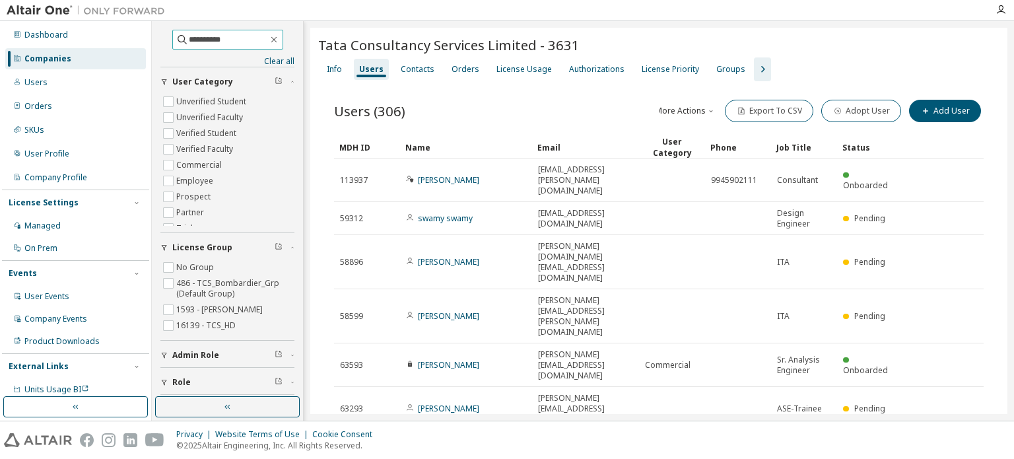
click at [232, 40] on input "**********" at bounding box center [228, 39] width 79 height 13
click at [279, 44] on icon "button" at bounding box center [274, 39] width 11 height 11
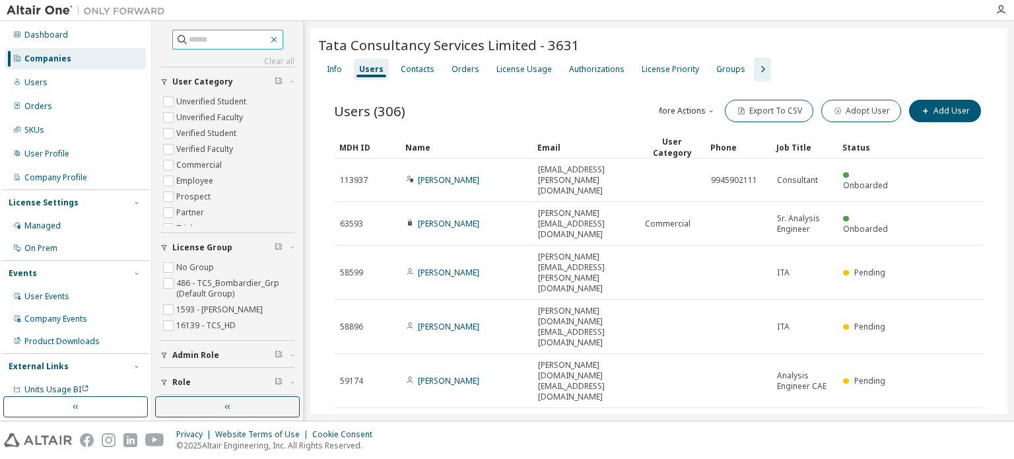
click at [279, 44] on icon "button" at bounding box center [274, 39] width 11 height 11
type input "**********"
